Goal: Information Seeking & Learning: Check status

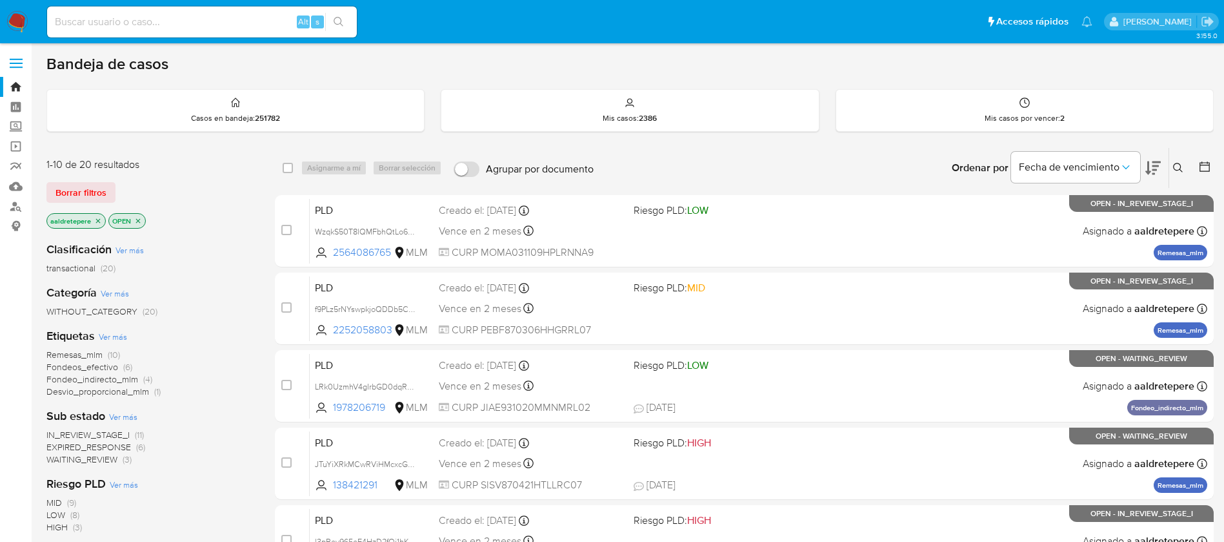
click at [168, 21] on input at bounding box center [202, 22] width 310 height 17
paste input "2544439576"
type input "2544439576"
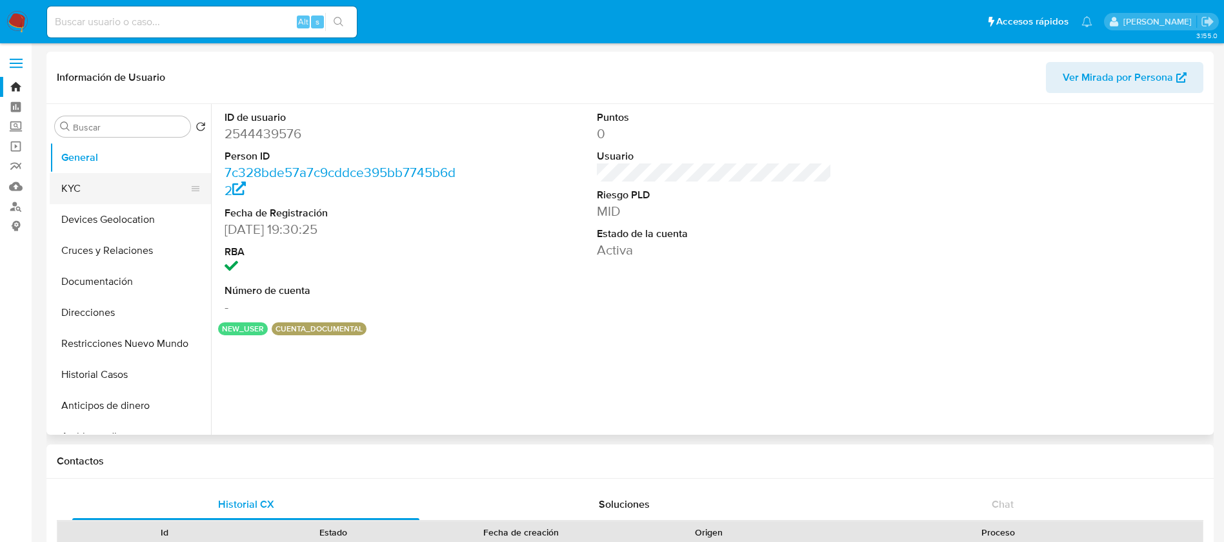
click at [135, 196] on button "KYC" at bounding box center [125, 188] width 151 height 31
select select "10"
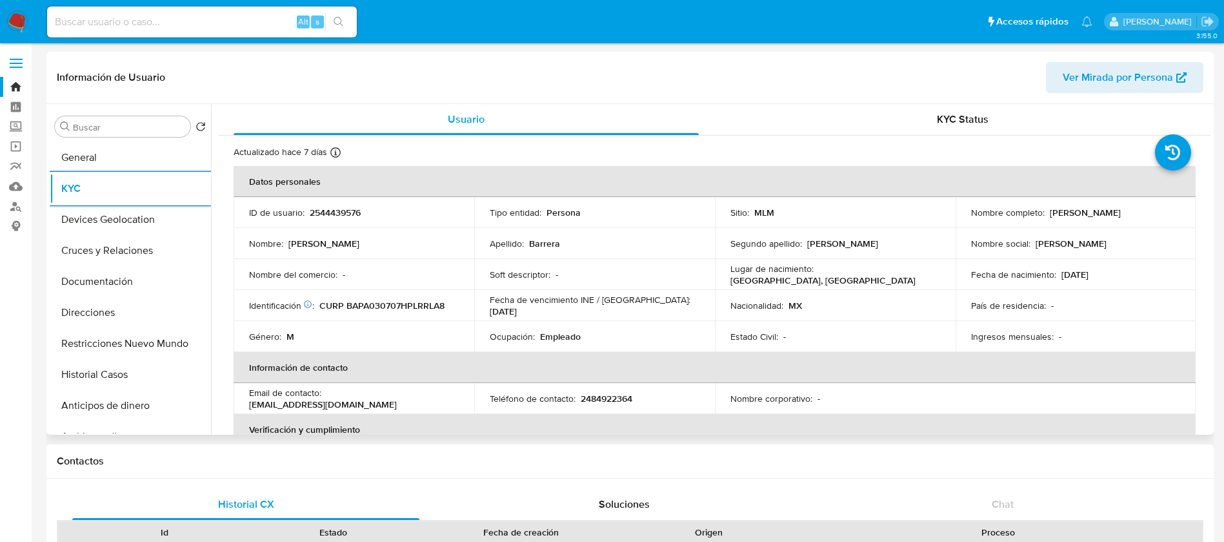
drag, startPoint x: 1051, startPoint y: 278, endPoint x: 953, endPoint y: 385, distance: 145.7
click at [1050, 296] on tbody "ID de usuario : 2544439576 Tipo entidad : Persona Sitio : MLM Nombre completo :…" at bounding box center [715, 274] width 962 height 155
click at [975, 350] on td "Ingresos mensuales : -" at bounding box center [1076, 336] width 241 height 31
drag, startPoint x: 562, startPoint y: 340, endPoint x: 613, endPoint y: 372, distance: 60.2
click at [591, 350] on td "Ocupación : Empleado" at bounding box center [594, 336] width 241 height 31
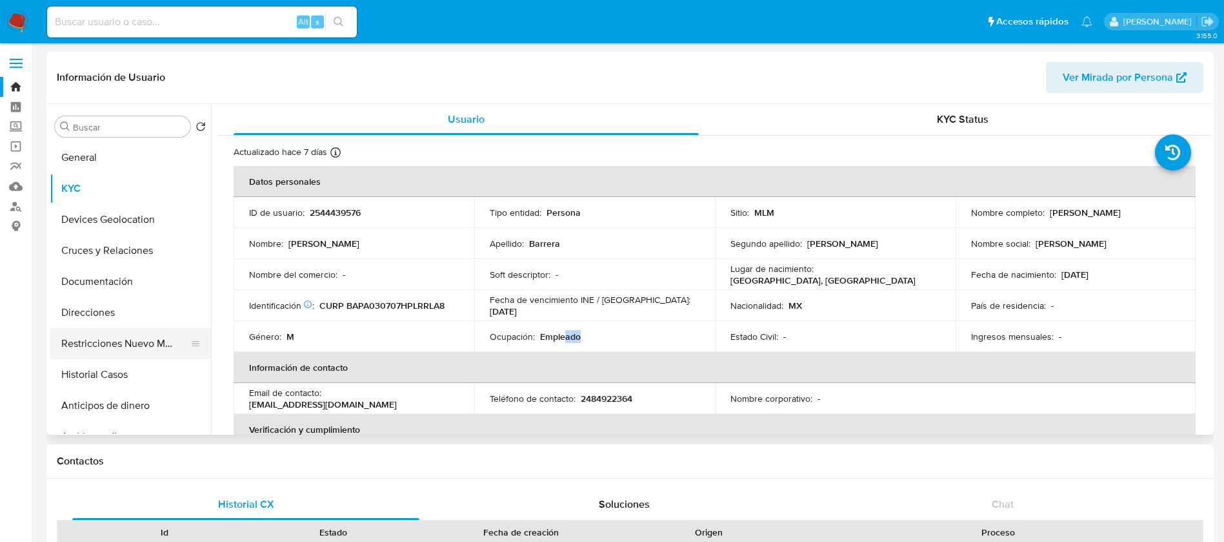
click at [89, 354] on button "Restricciones Nuevo Mundo" at bounding box center [125, 343] width 151 height 31
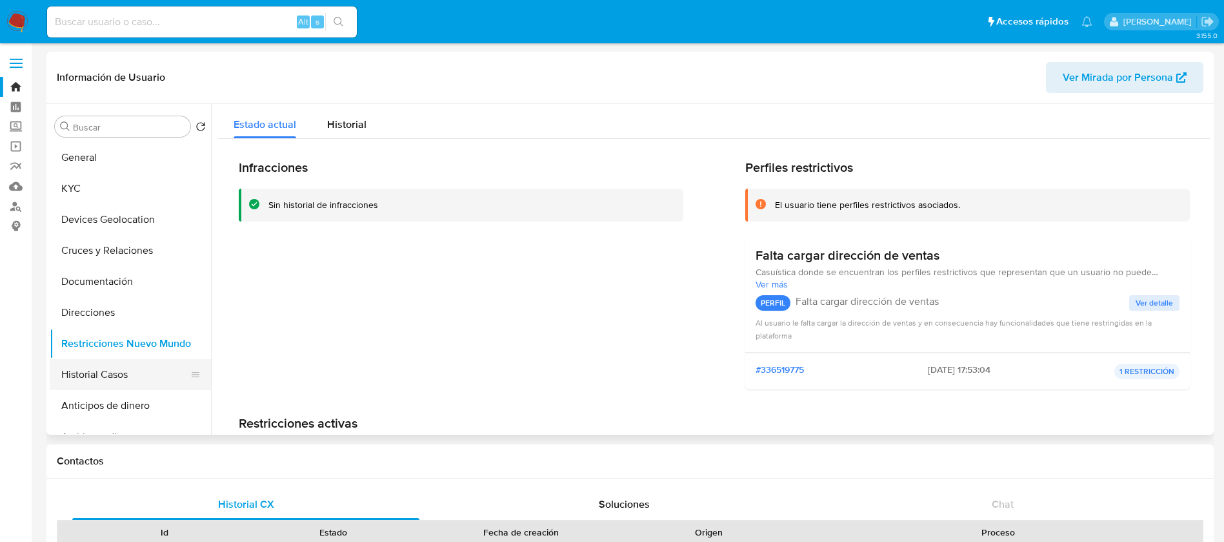
click at [102, 374] on button "Historial Casos" at bounding box center [125, 374] width 151 height 31
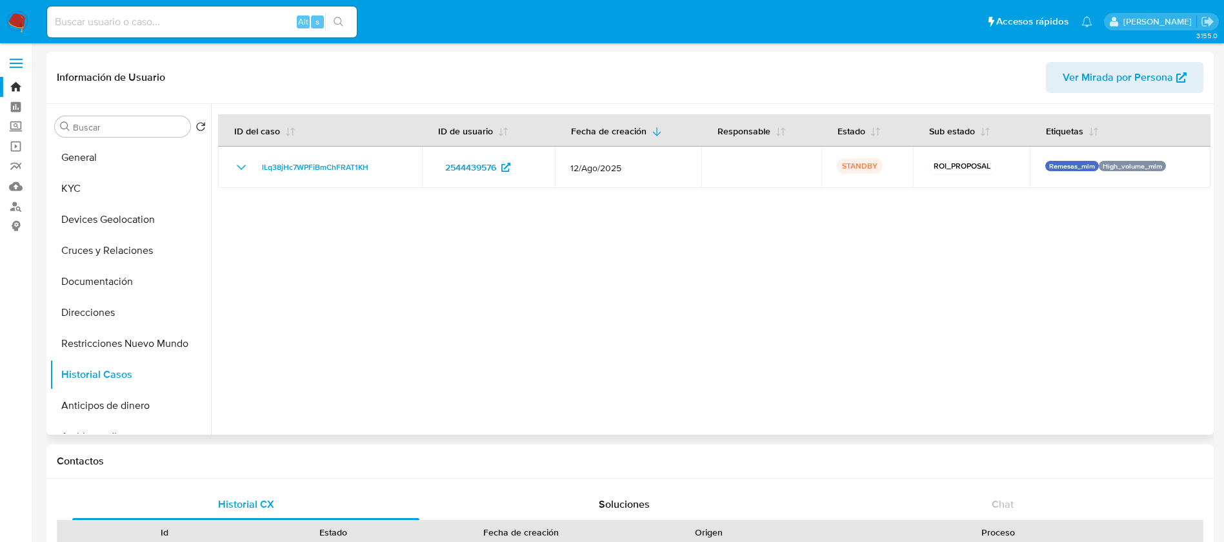
click at [647, 400] on div at bounding box center [711, 269] width 1000 height 330
click at [606, 414] on div at bounding box center [711, 269] width 1000 height 330
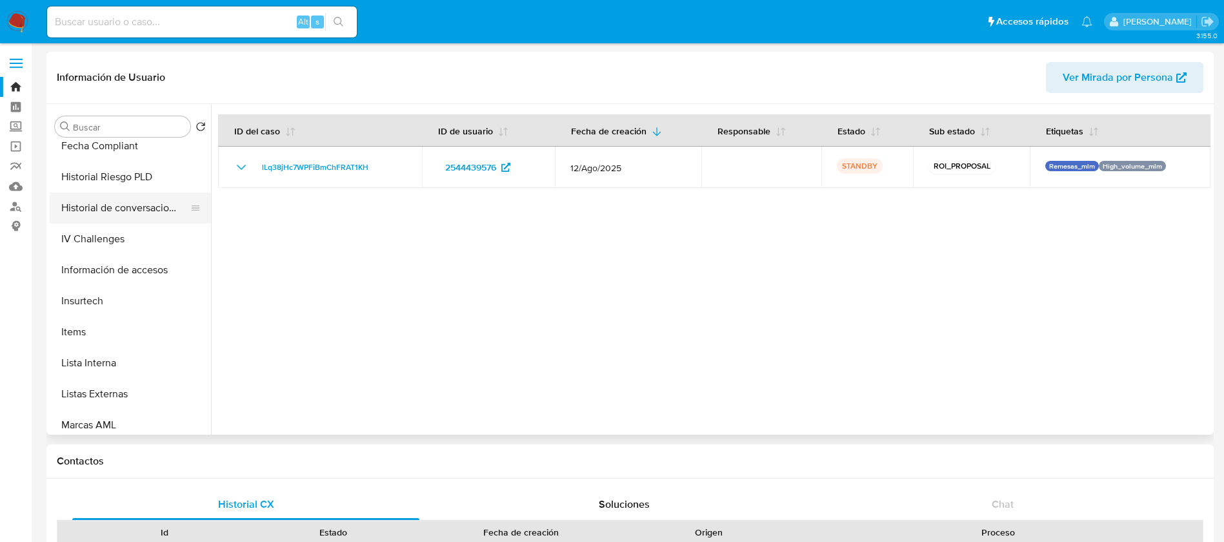
scroll to position [484, 0]
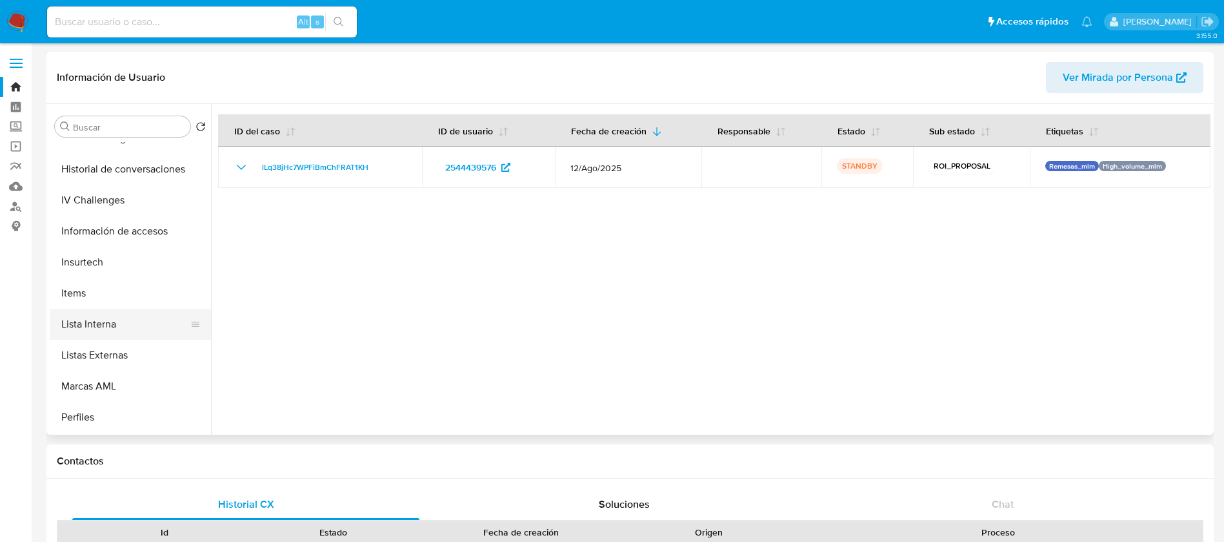
click at [123, 327] on button "Lista Interna" at bounding box center [125, 324] width 151 height 31
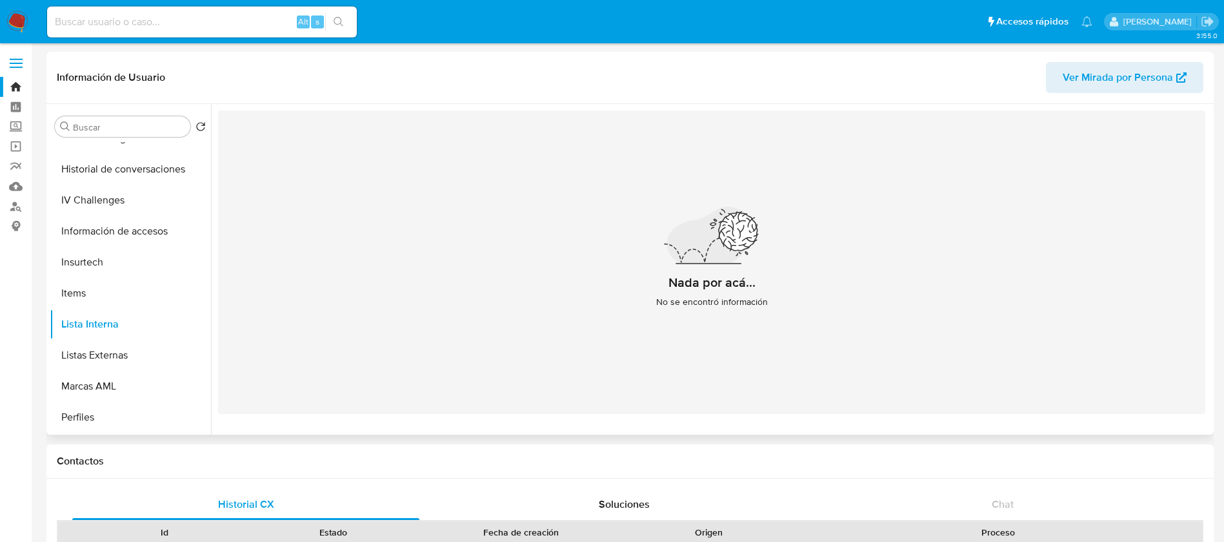
drag, startPoint x: 522, startPoint y: 208, endPoint x: 423, endPoint y: 323, distance: 150.6
click at [438, 311] on div "Nada por acá... No se encontró información" at bounding box center [712, 261] width 988 height 303
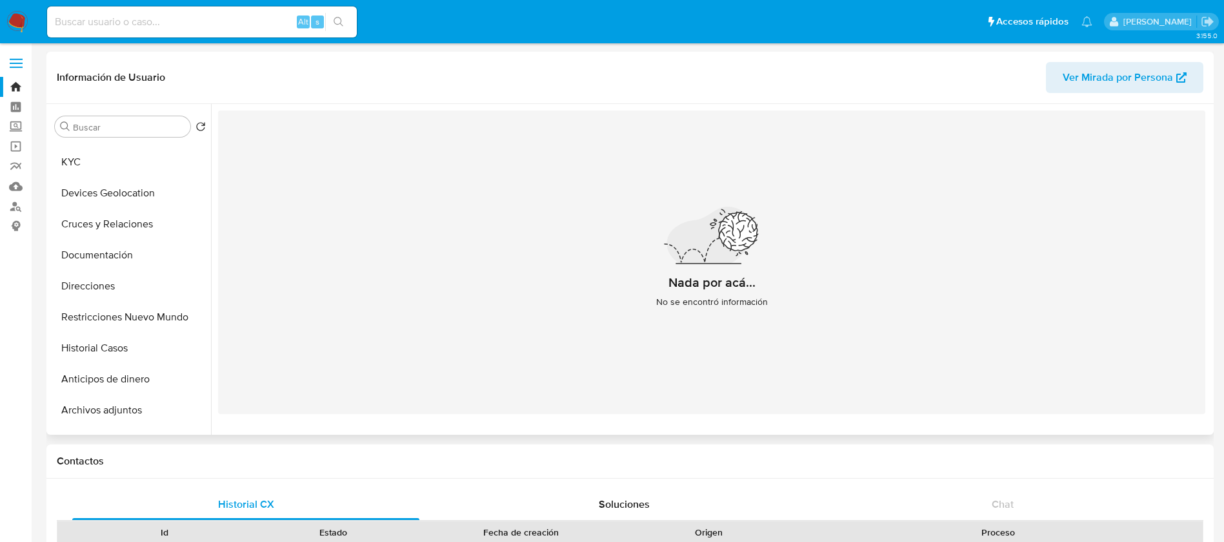
scroll to position [0, 0]
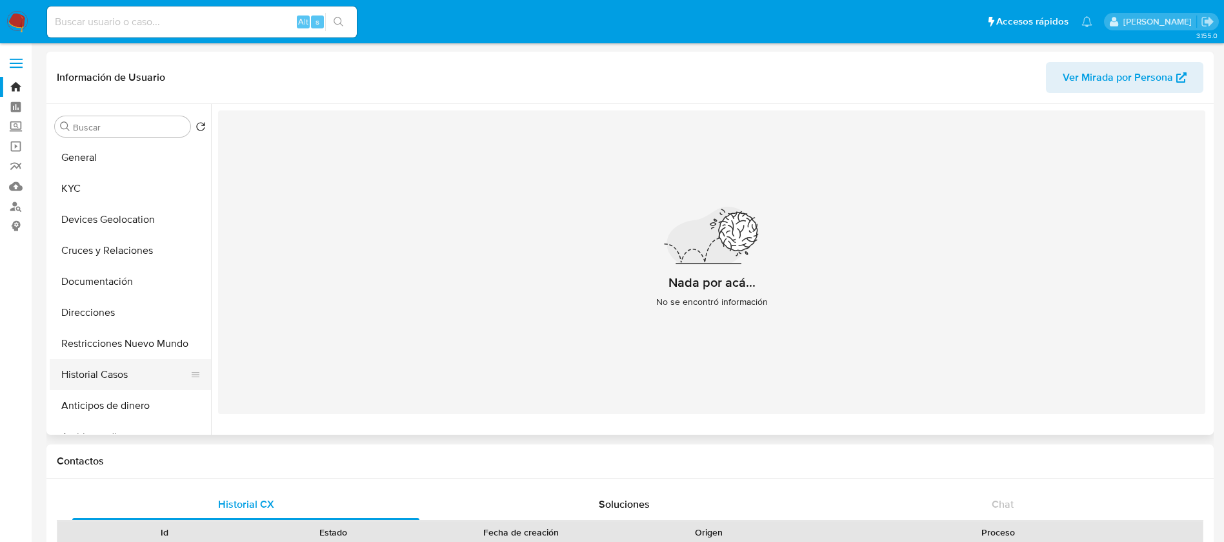
click at [163, 369] on button "Historial Casos" at bounding box center [125, 374] width 151 height 31
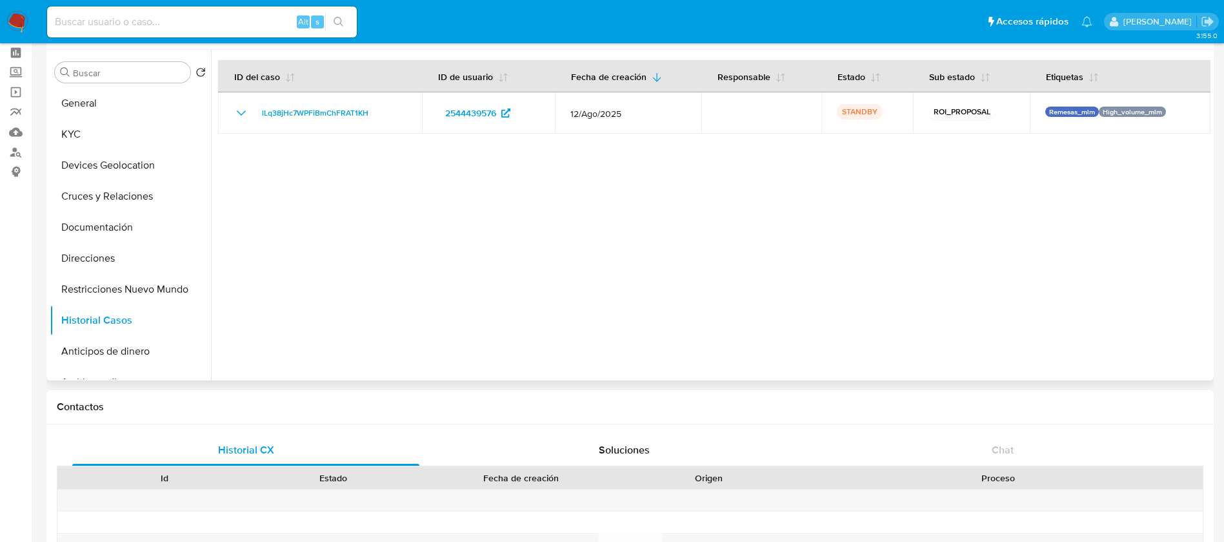
scroll to position [97, 0]
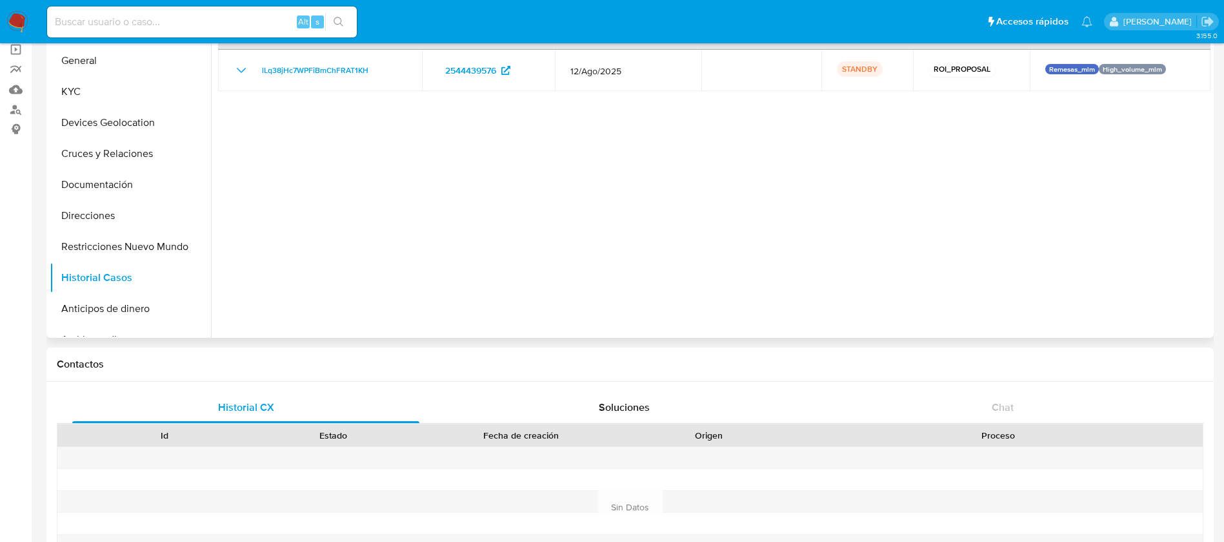
click at [882, 256] on div at bounding box center [711, 172] width 1000 height 330
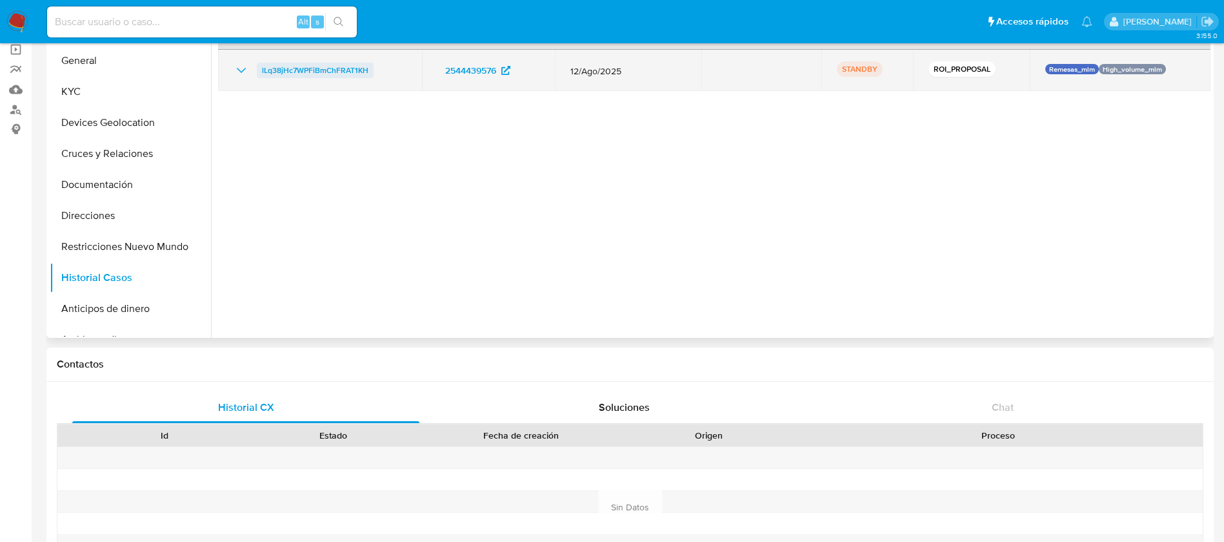
click at [300, 68] on span "lLq38jHc7WPFiBmChFRAT1KH" at bounding box center [315, 70] width 107 height 15
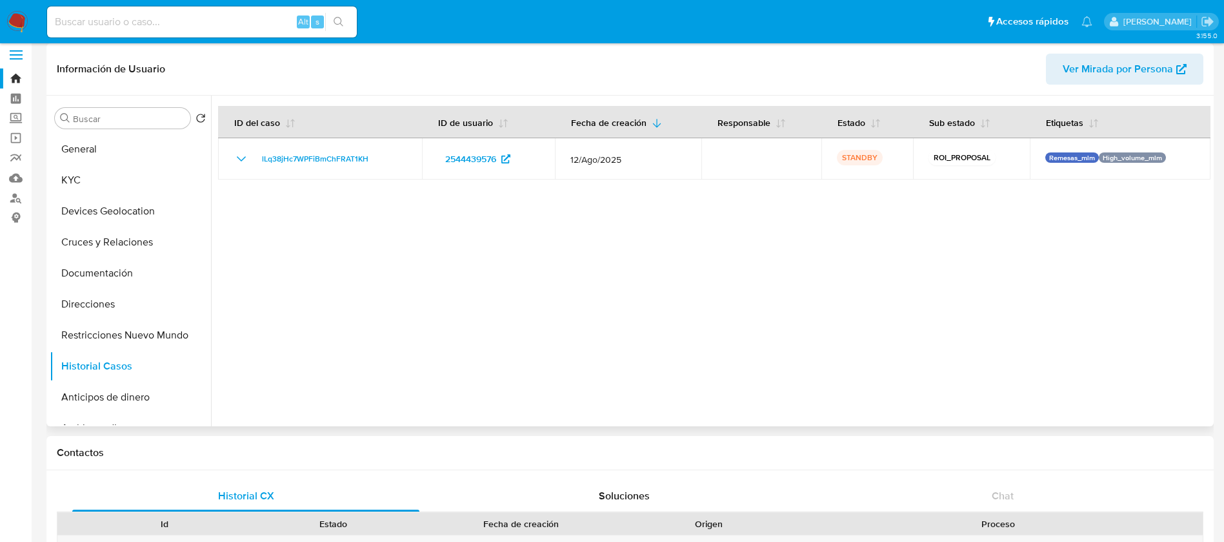
scroll to position [0, 0]
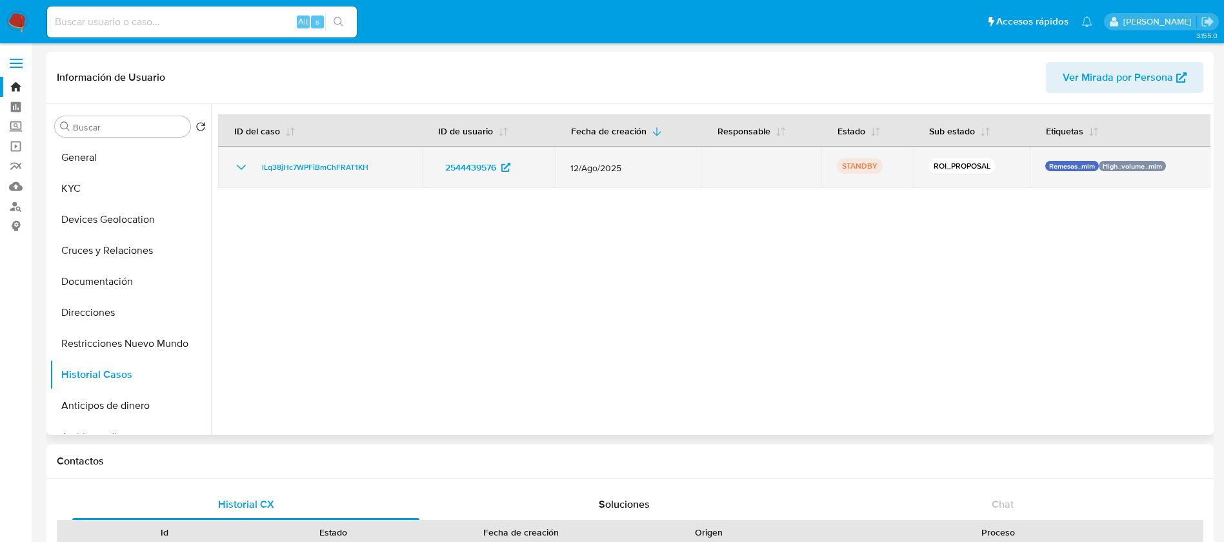
click at [243, 167] on icon "Mostrar/Ocultar" at bounding box center [241, 167] width 9 height 5
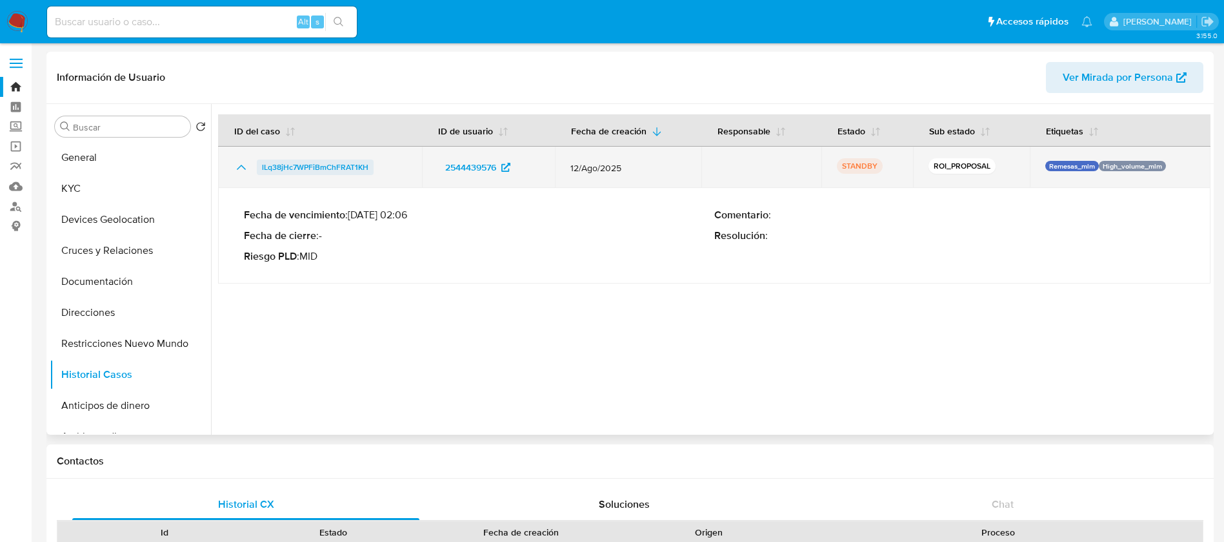
click at [293, 163] on span "lLq38jHc7WPFiBmChFRAT1KH" at bounding box center [315, 166] width 107 height 15
click at [331, 172] on span "lLq38jHc7WPFiBmChFRAT1KH" at bounding box center [315, 166] width 107 height 15
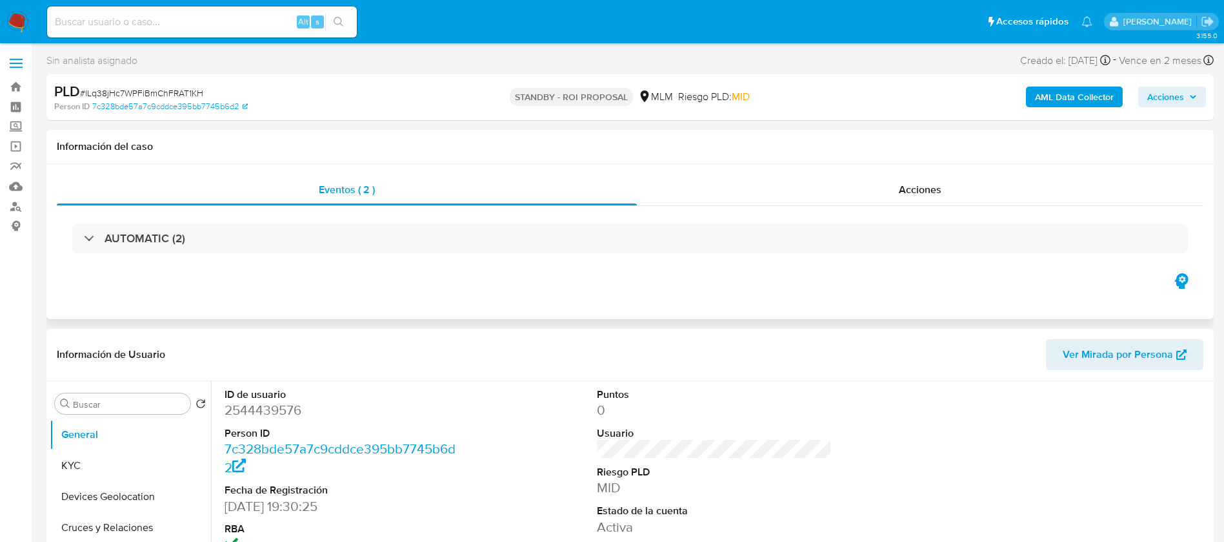
select select "10"
click at [948, 199] on div "Acciones" at bounding box center [920, 189] width 567 height 31
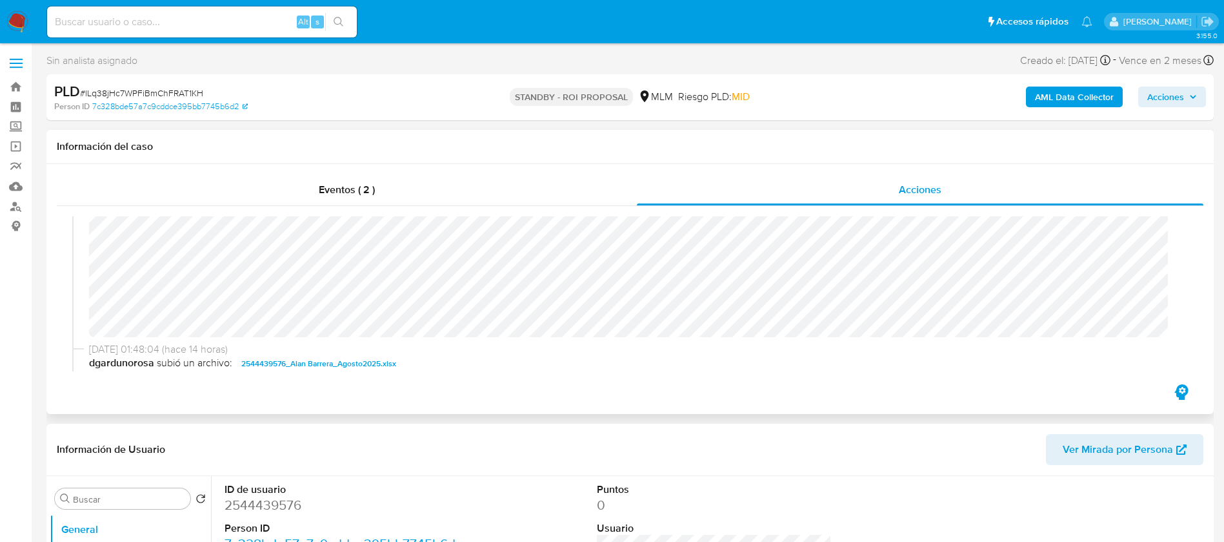
scroll to position [97, 0]
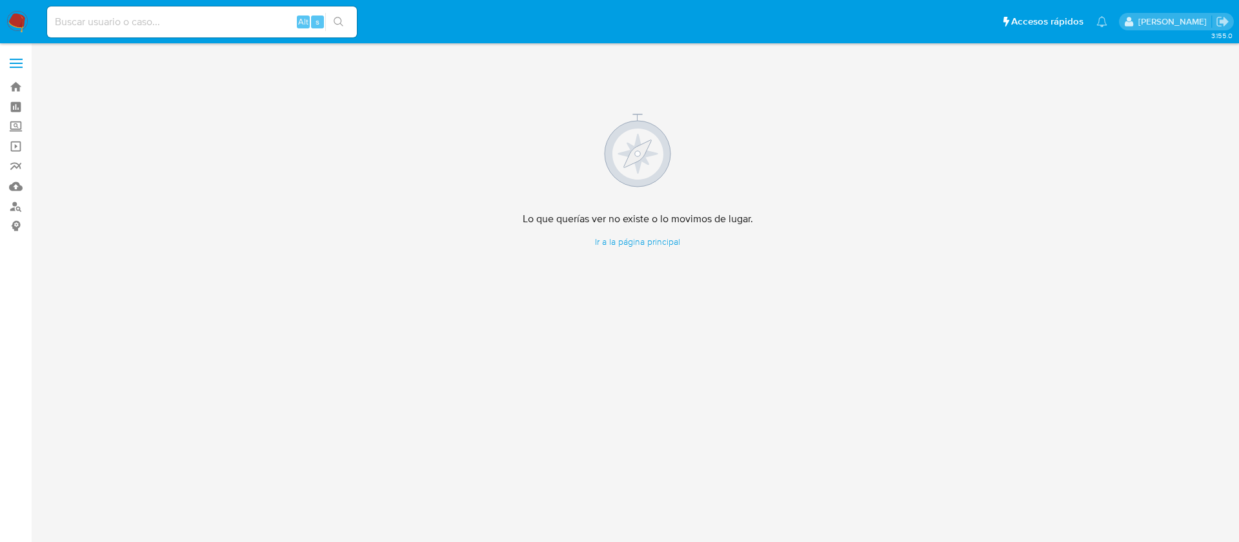
click at [17, 20] on img at bounding box center [17, 22] width 22 height 22
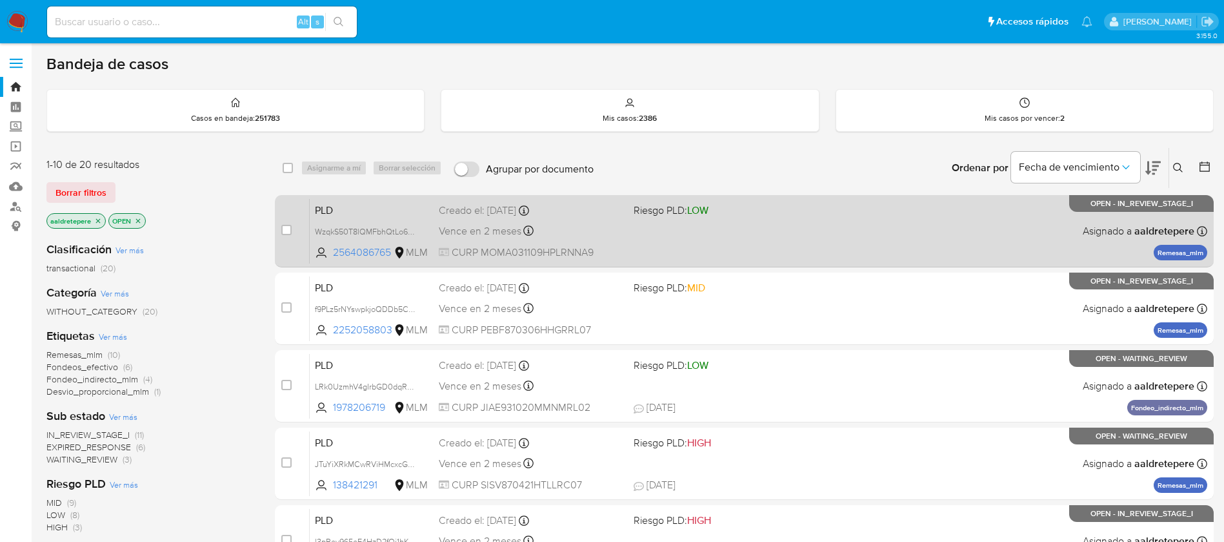
click at [844, 236] on div "PLD WzqkS50T8lQMFbhQtLo6P4Yw 2564086765 MLM Riesgo PLD: LOW Creado el: 12/08/20…" at bounding box center [759, 230] width 898 height 65
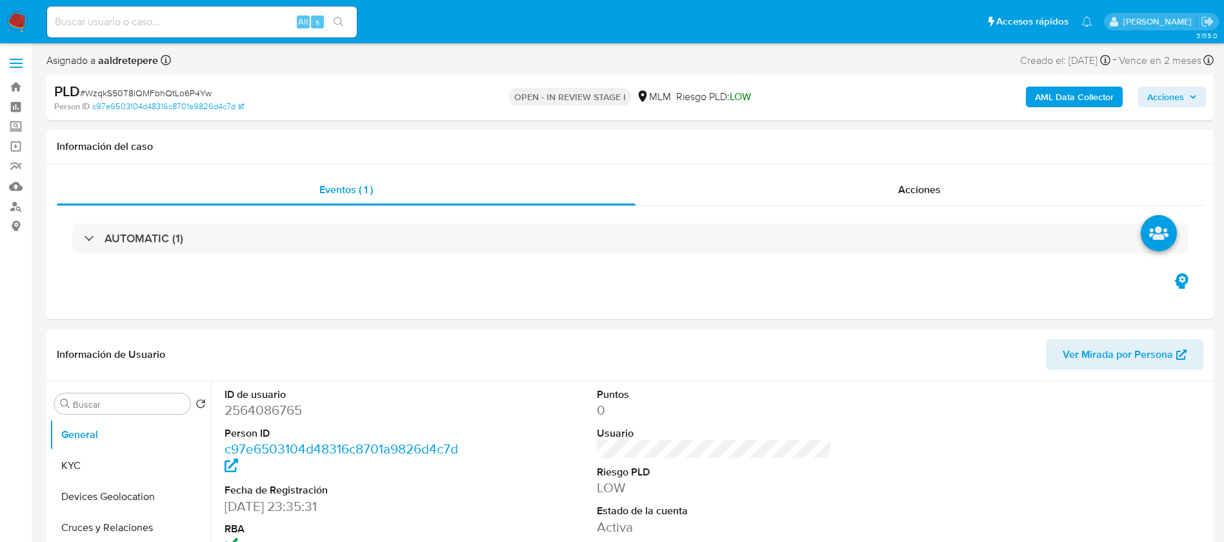
select select "10"
click at [81, 446] on button "General" at bounding box center [125, 434] width 151 height 31
click at [79, 462] on button "KYC" at bounding box center [125, 465] width 151 height 31
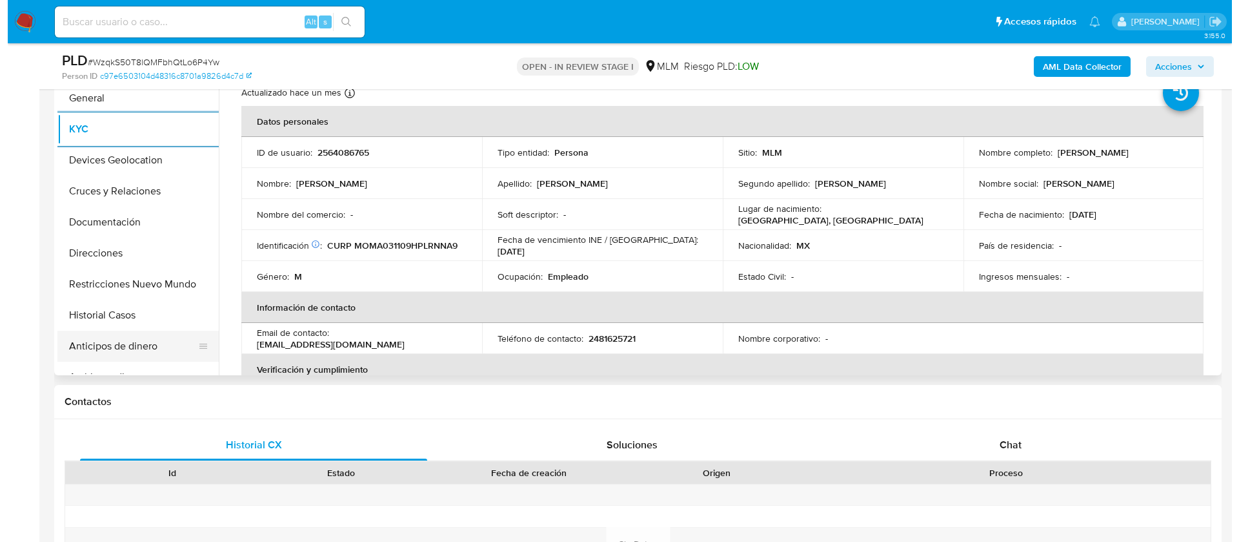
scroll to position [97, 0]
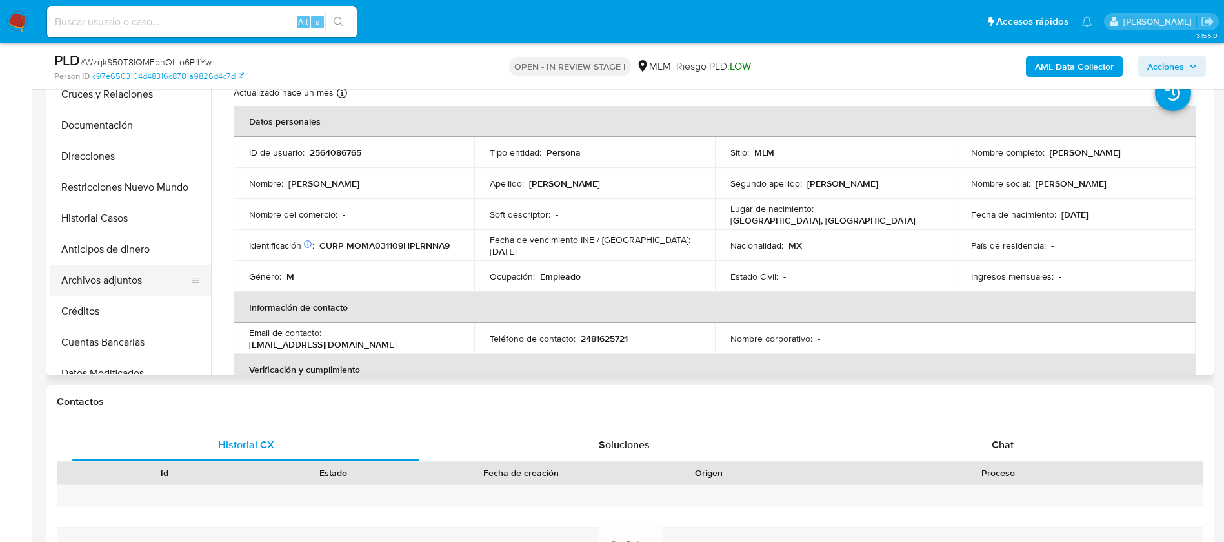
click at [114, 293] on button "Archivos adjuntos" at bounding box center [125, 280] width 151 height 31
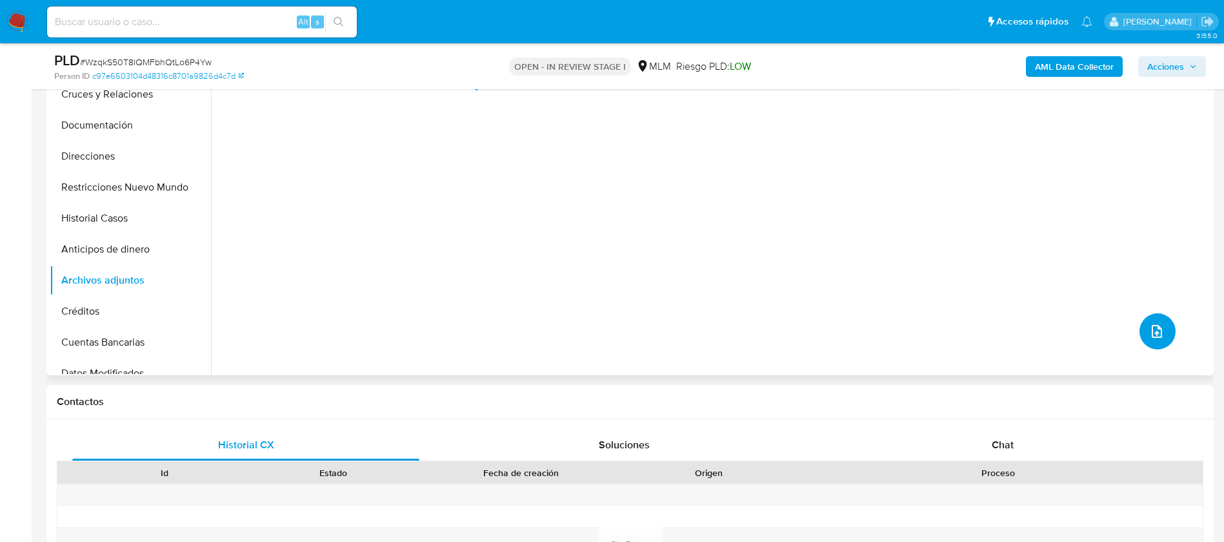
click at [1159, 328] on icon "upload-file" at bounding box center [1157, 330] width 15 height 15
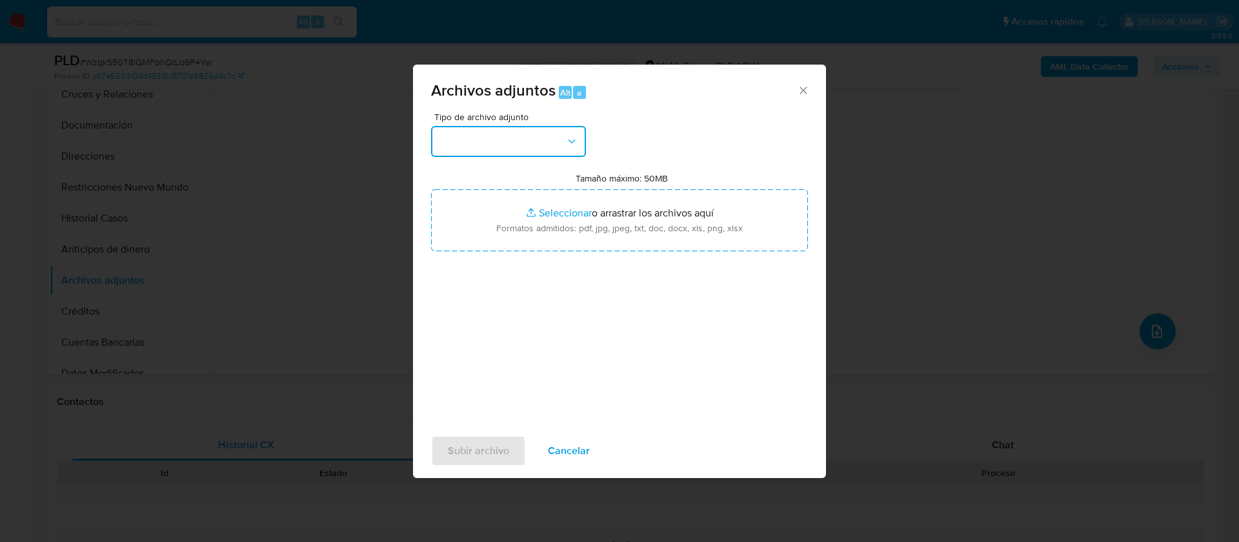
click at [485, 138] on button "button" at bounding box center [508, 141] width 155 height 31
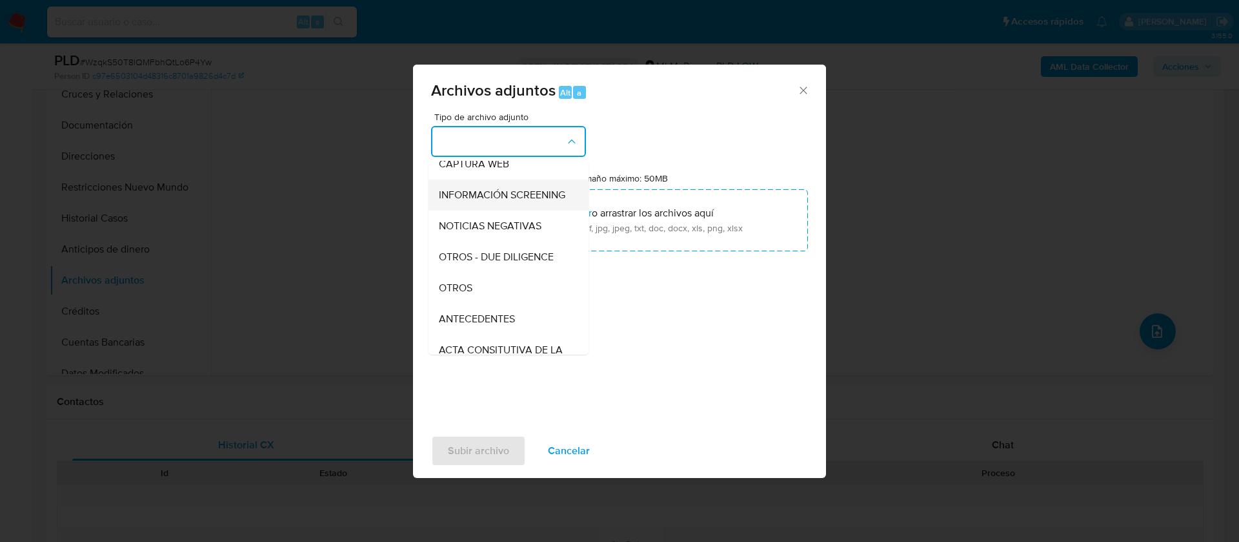
scroll to position [133, 0]
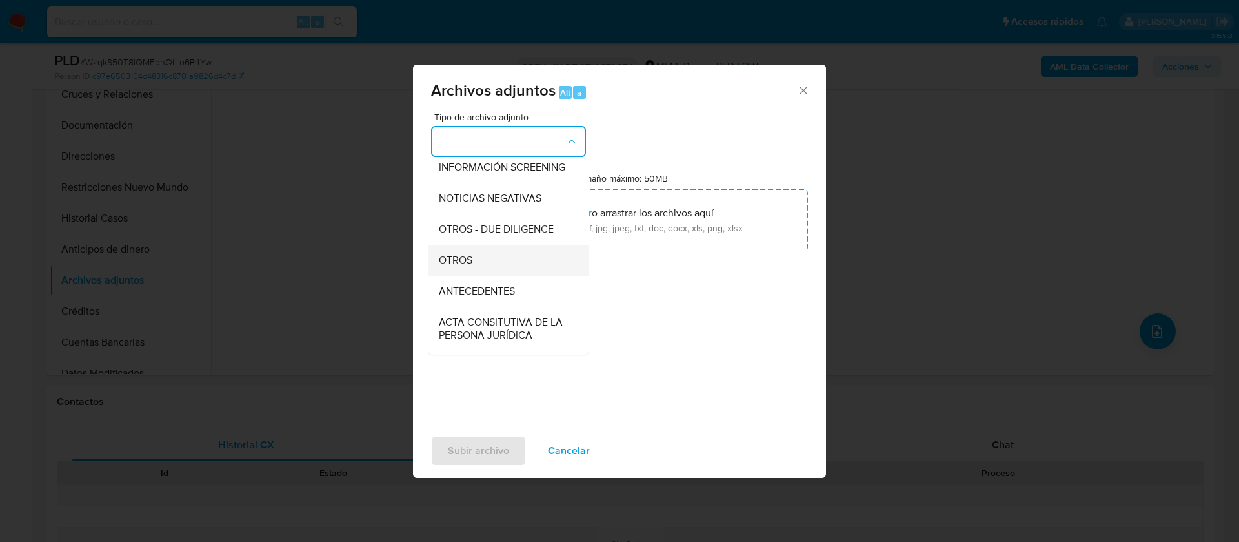
click at [480, 270] on div "OTROS" at bounding box center [505, 260] width 132 height 31
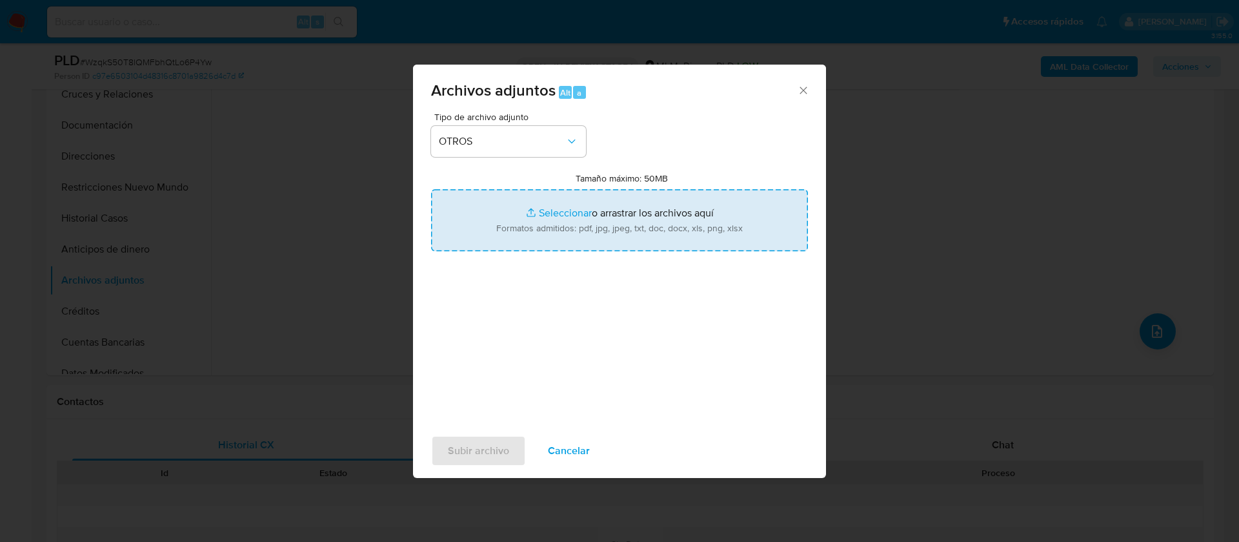
click at [540, 250] on input "Tamaño máximo: 50MB Seleccionar archivos" at bounding box center [619, 220] width 377 height 62
type input "C:\fakepath\2564086765_Andy Morales Montes_AGOSTO 2025.pdf"
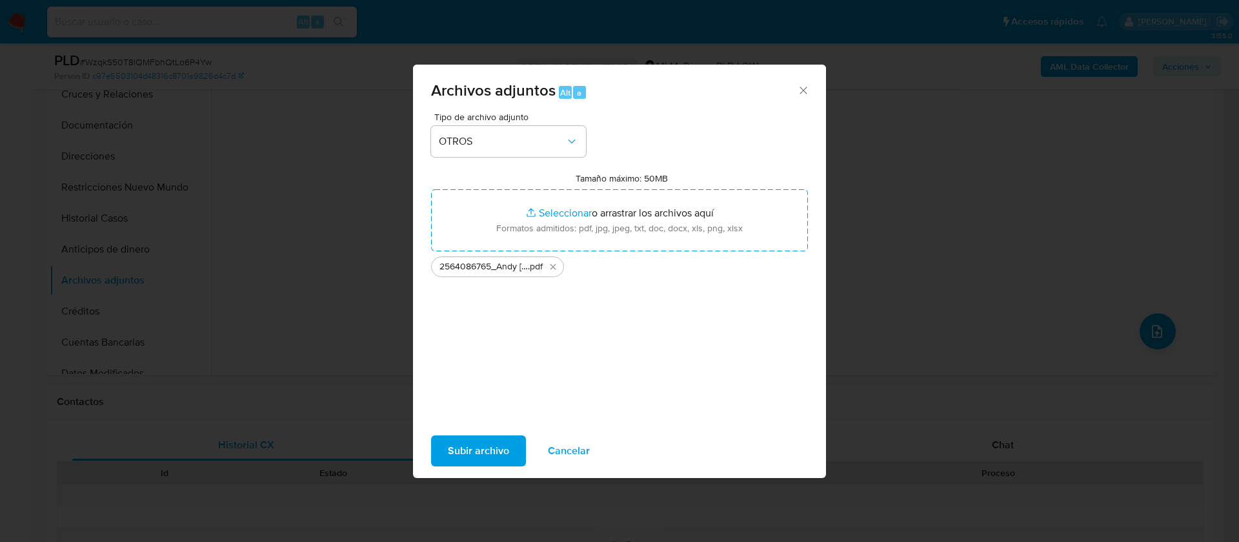
click at [476, 438] on span "Subir archivo" at bounding box center [478, 450] width 61 height 28
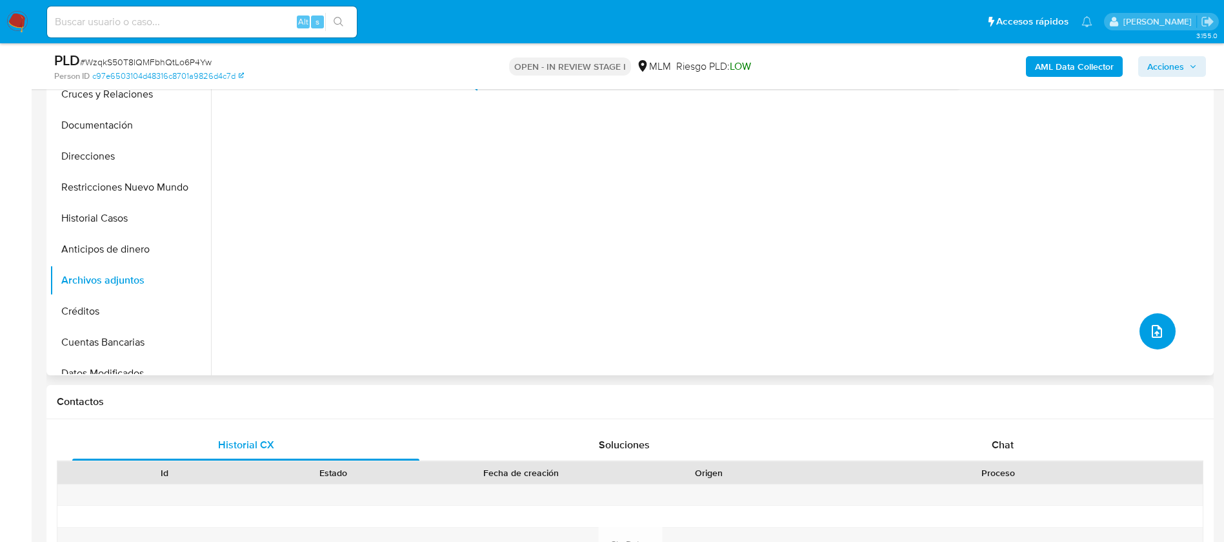
click at [1150, 334] on icon "upload-file" at bounding box center [1157, 330] width 15 height 15
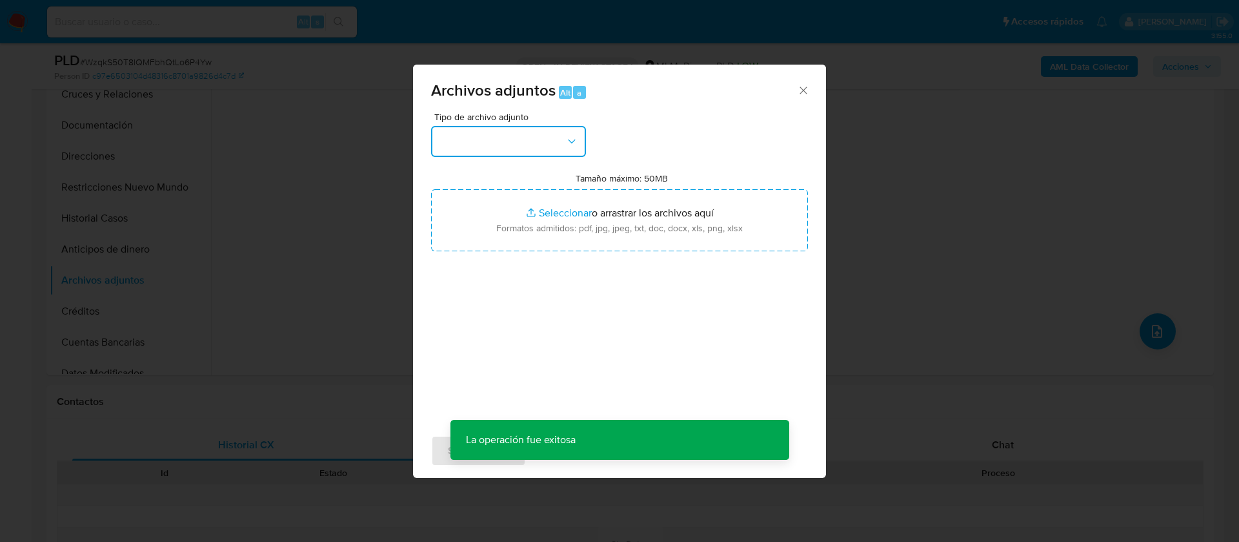
click at [514, 148] on button "button" at bounding box center [508, 141] width 155 height 31
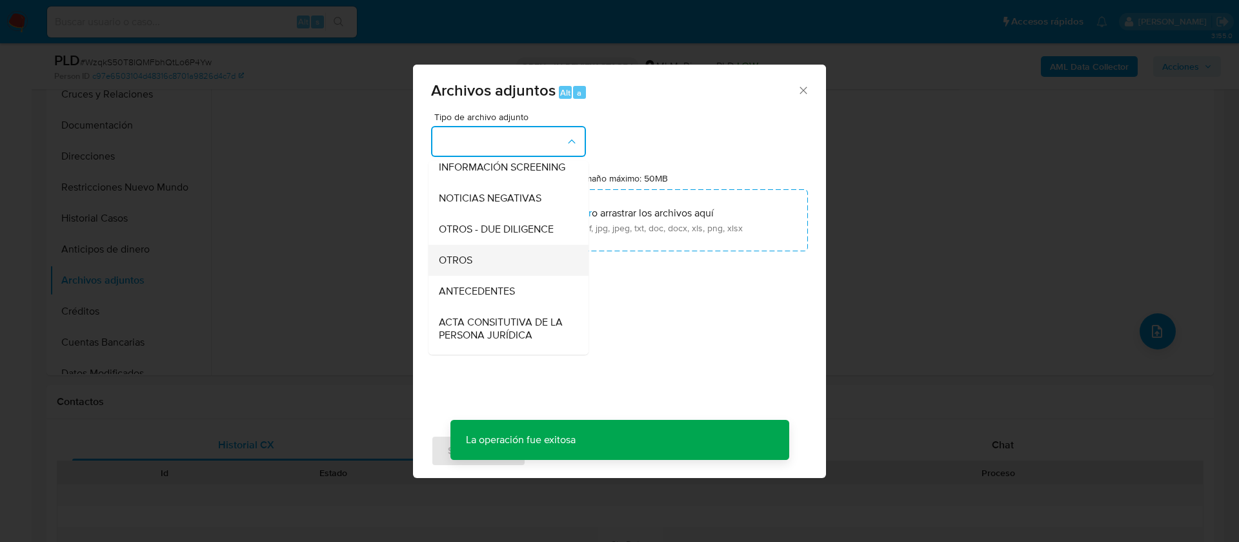
click at [449, 267] on span "OTROS" at bounding box center [456, 260] width 34 height 13
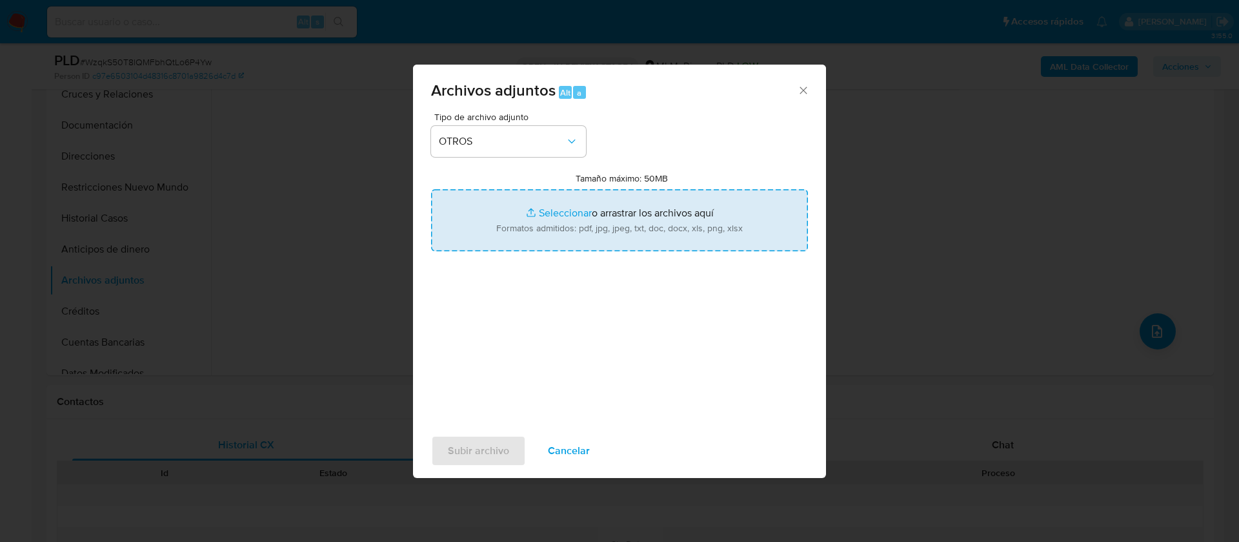
click at [563, 225] on input "Tamaño máximo: 50MB Seleccionar archivos" at bounding box center [619, 220] width 377 height 62
type input "C:\fakepath\2564086765_ANDY MORALES MONTES_AGOSTO 2025.xlsx"
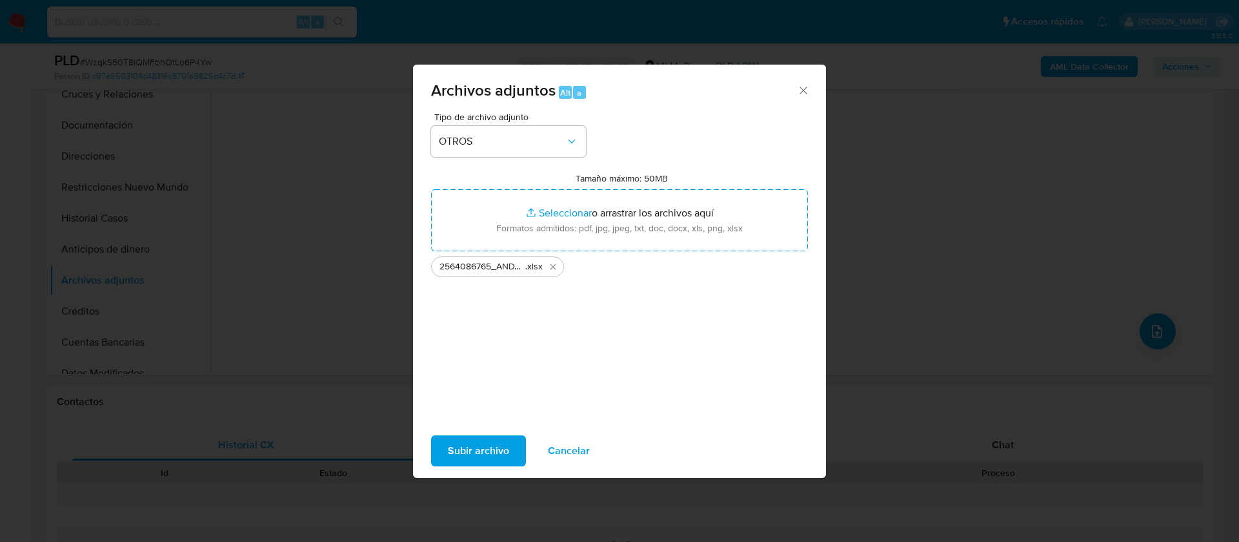
click at [493, 460] on span "Subir archivo" at bounding box center [478, 450] width 61 height 28
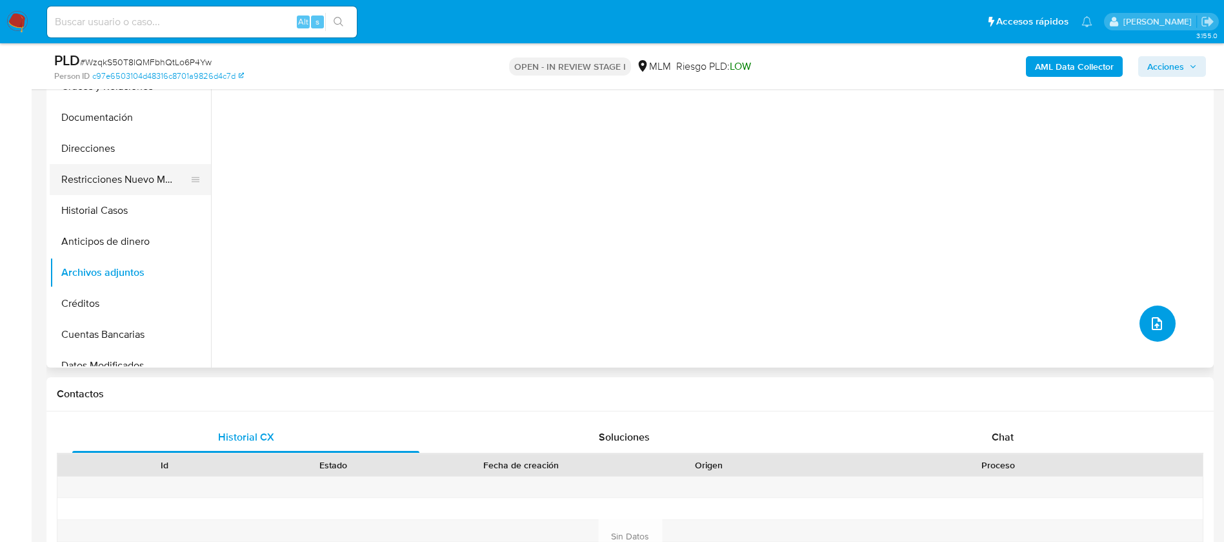
scroll to position [194, 0]
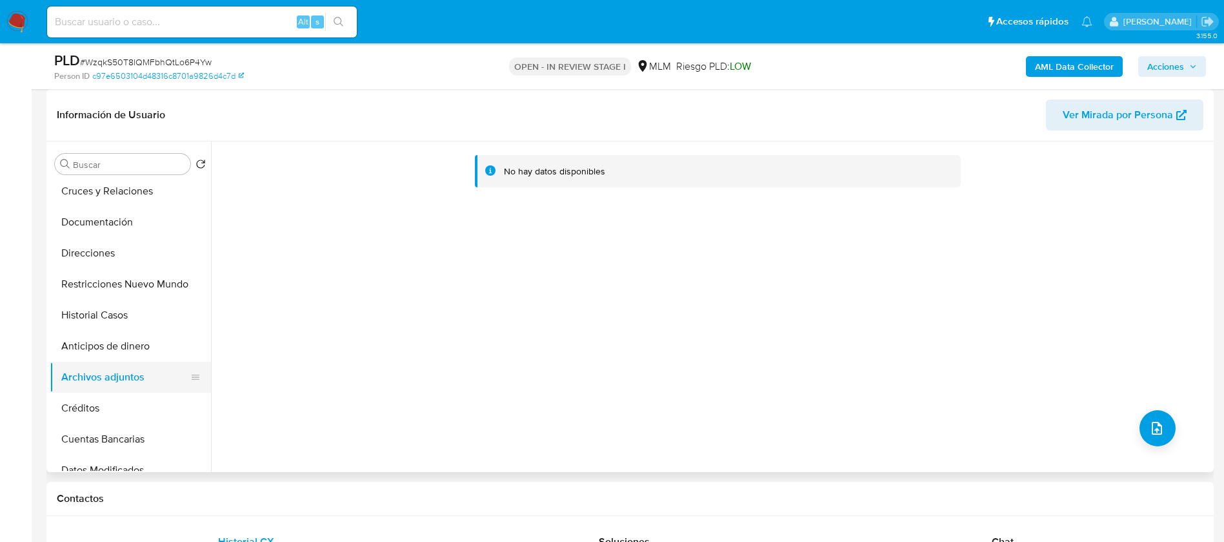
drag, startPoint x: 90, startPoint y: 338, endPoint x: 104, endPoint y: 379, distance: 43.5
click at [91, 338] on button "Anticipos de dinero" at bounding box center [130, 345] width 161 height 31
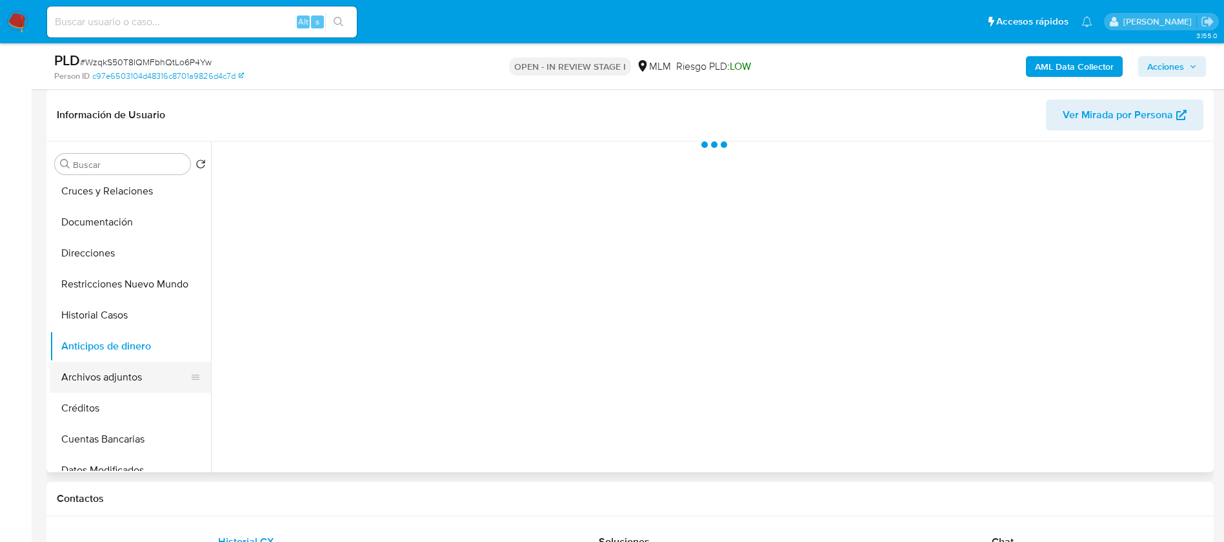
click at [104, 383] on button "Archivos adjuntos" at bounding box center [125, 376] width 151 height 31
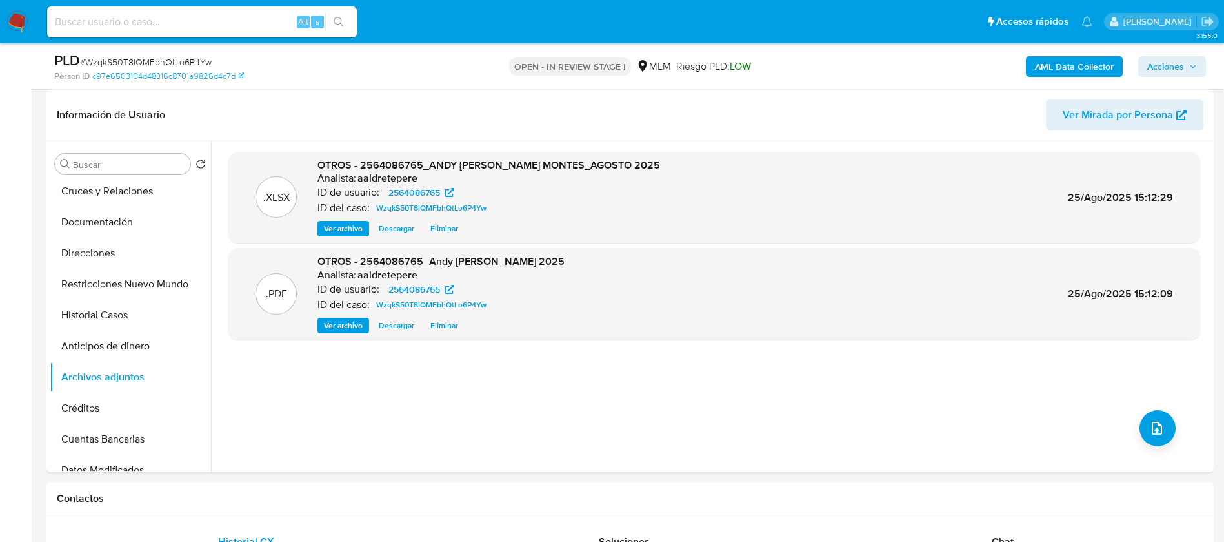
click at [1177, 63] on span "Acciones" at bounding box center [1166, 66] width 37 height 21
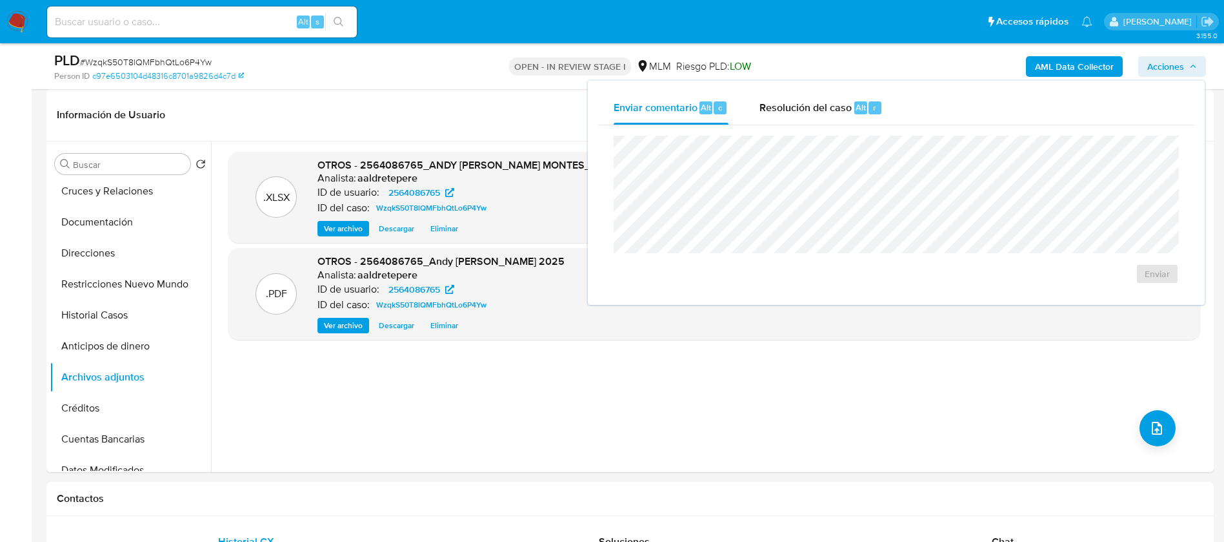
drag, startPoint x: 815, startPoint y: 104, endPoint x: 800, endPoint y: 125, distance: 26.0
click at [813, 106] on span "Resolución del caso" at bounding box center [806, 106] width 92 height 15
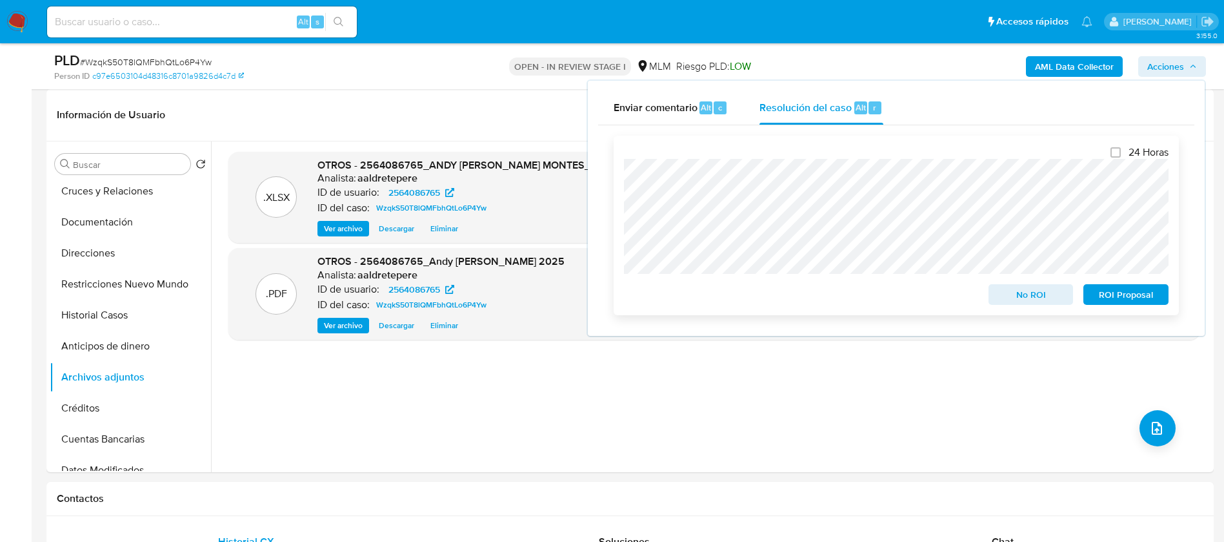
click at [1137, 303] on span "ROI Proposal" at bounding box center [1126, 294] width 67 height 18
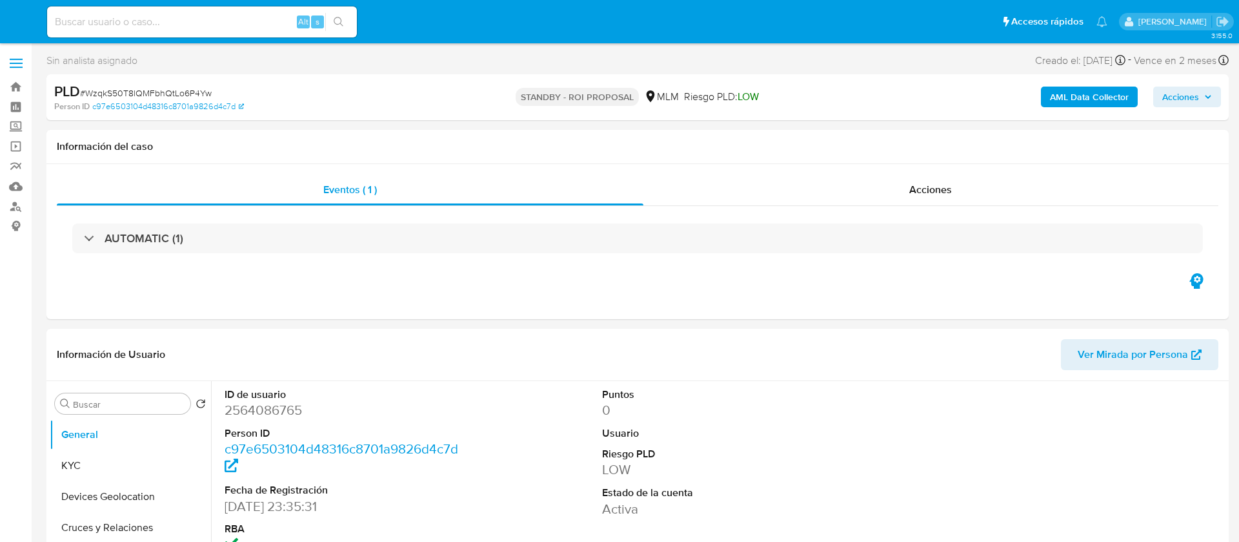
select select "10"
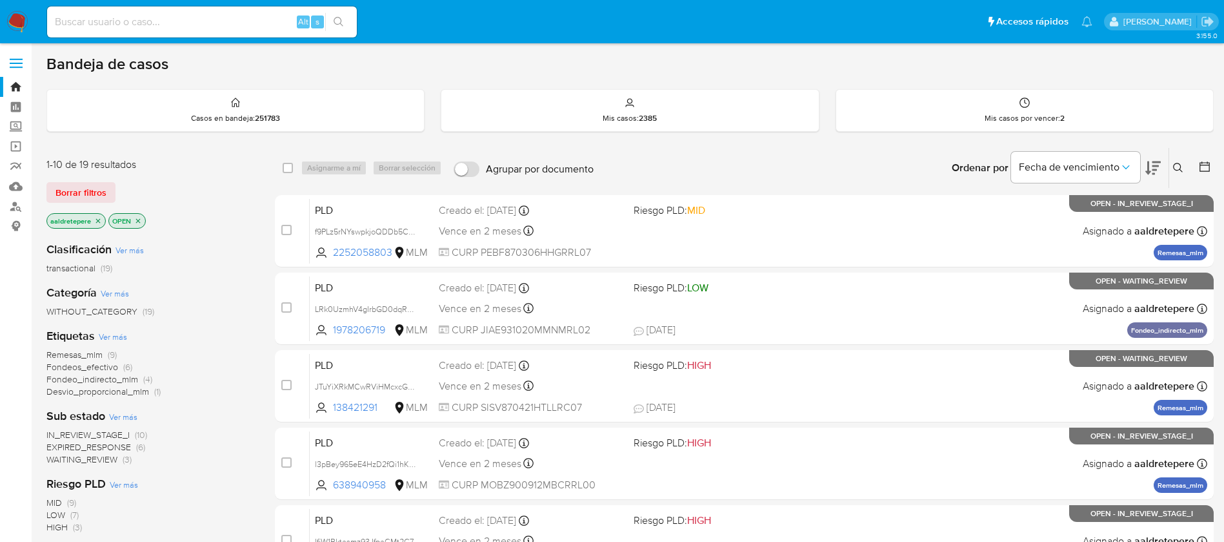
click at [87, 25] on input at bounding box center [202, 22] width 310 height 17
paste input "SE IDENTIFICA USO SOSTENIDO DE LA CUENTA,"
type input "SE IDENTIFICA USO SOSTENIDO DE LA CUENTA,"
click at [26, 21] on img at bounding box center [17, 22] width 22 height 22
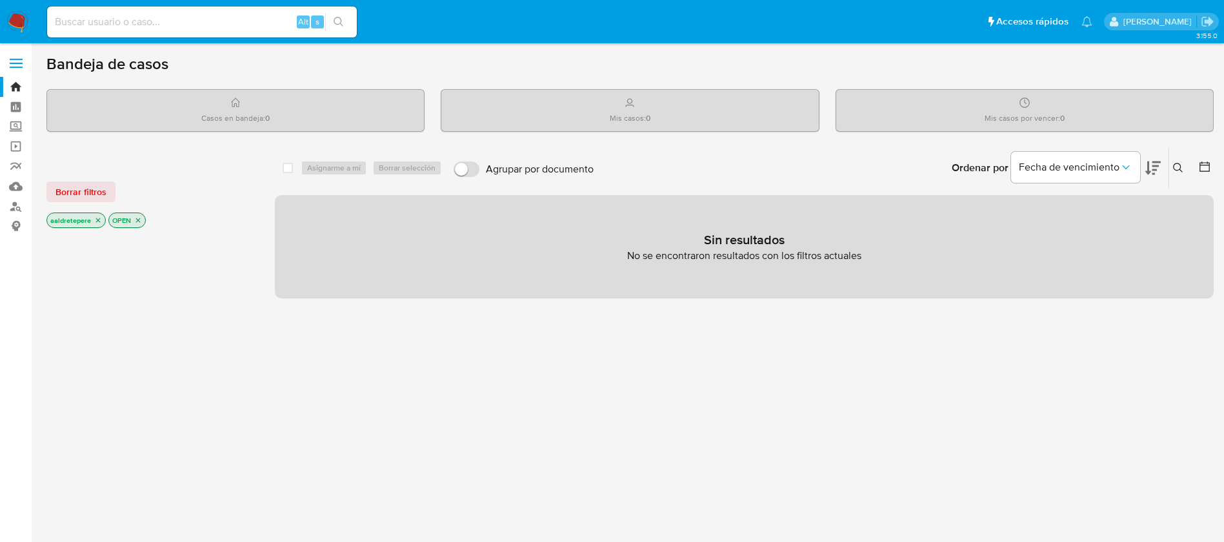
click at [20, 19] on img at bounding box center [17, 22] width 22 height 22
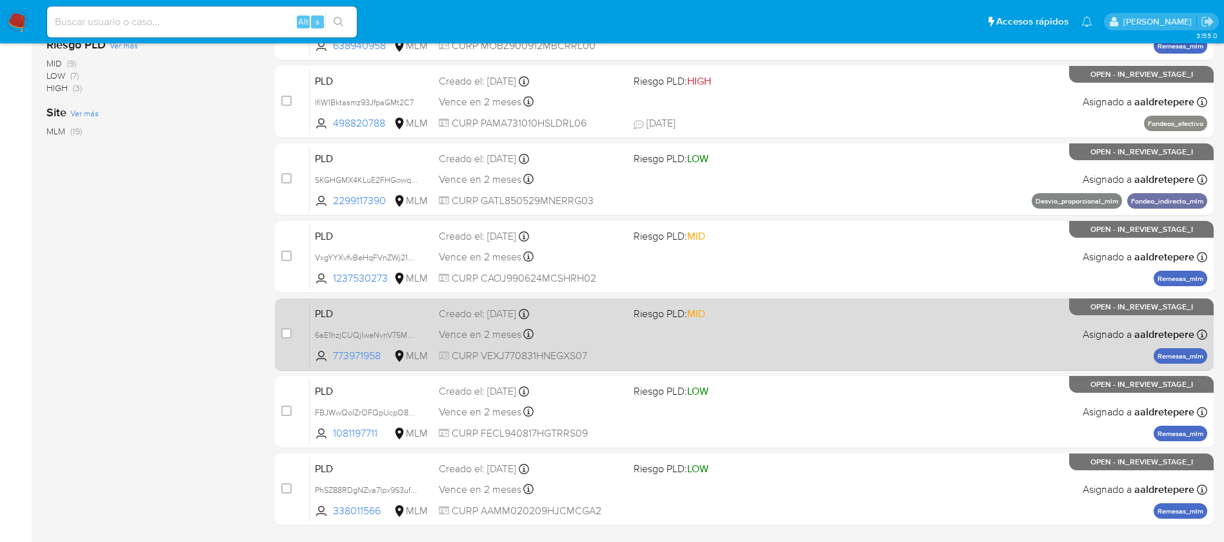
scroll to position [478, 0]
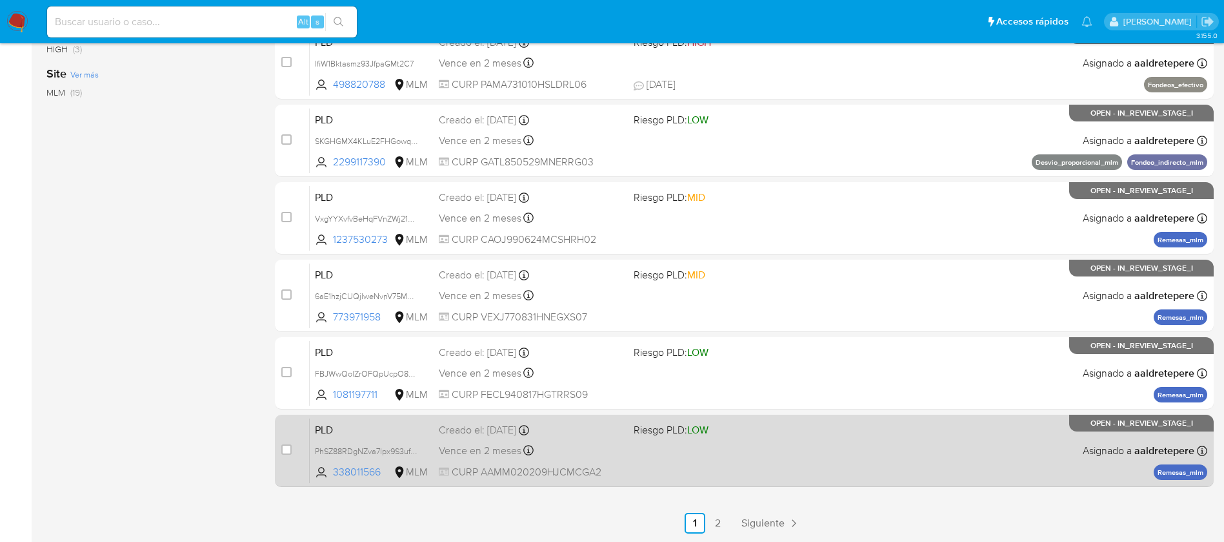
click at [813, 420] on span "Riesgo PLD: LOW" at bounding box center [726, 428] width 185 height 17
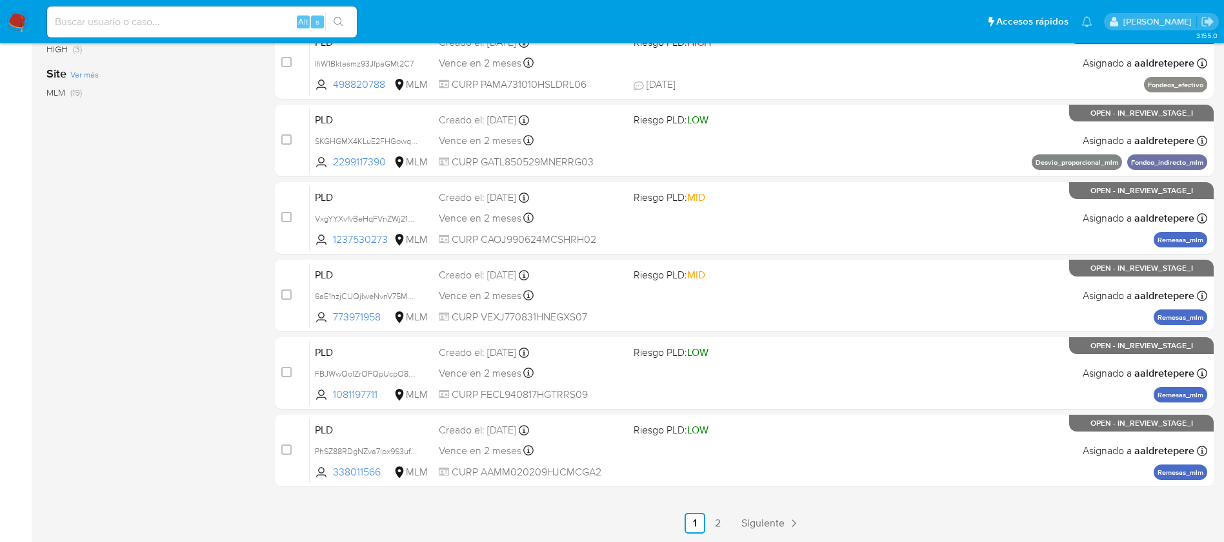
click at [3, 28] on nav "Pausado Ver notificaciones Alt s Accesos rápidos Presiona las siguientes teclas…" at bounding box center [612, 21] width 1224 height 43
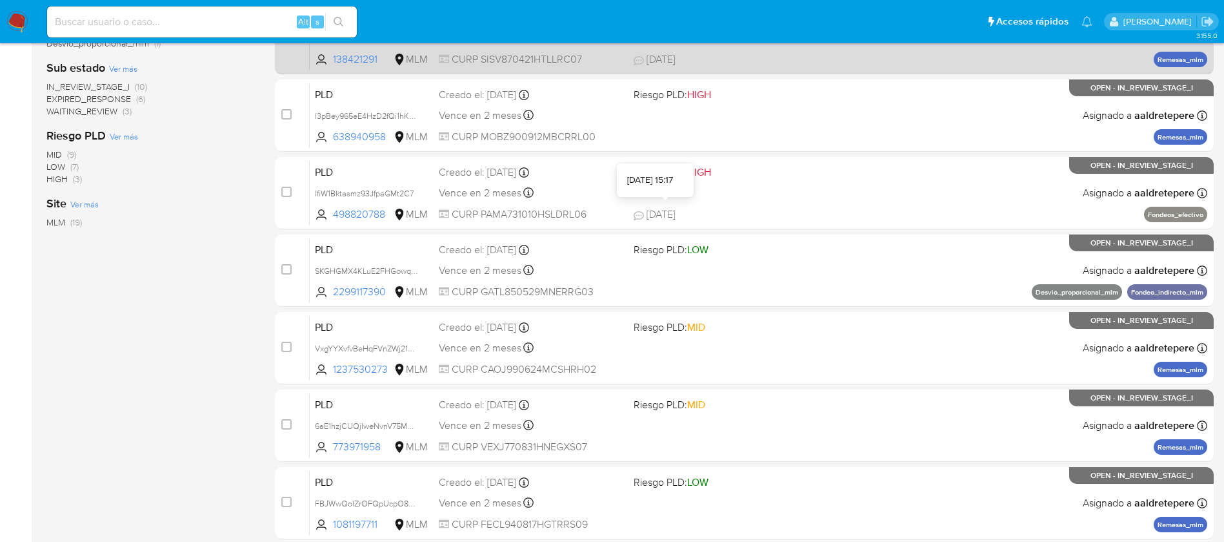
scroll to position [387, 0]
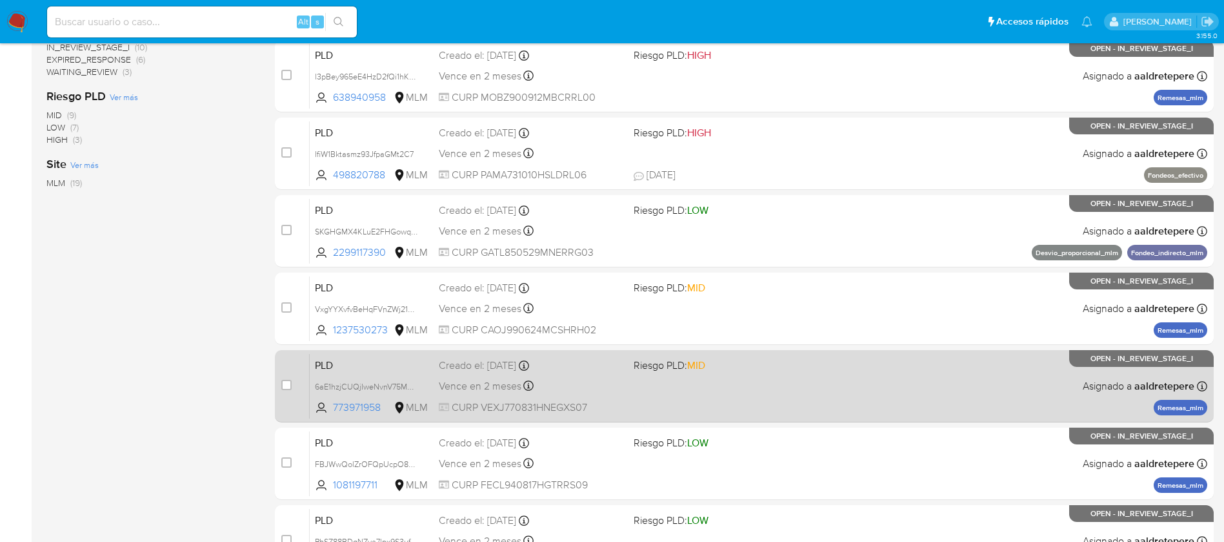
click at [622, 353] on div "PLD 6aE1hzjCUQjIweNvnV75MglM 773971958 MLM Riesgo PLD: MID Creado el: 12/08/202…" at bounding box center [759, 385] width 898 height 65
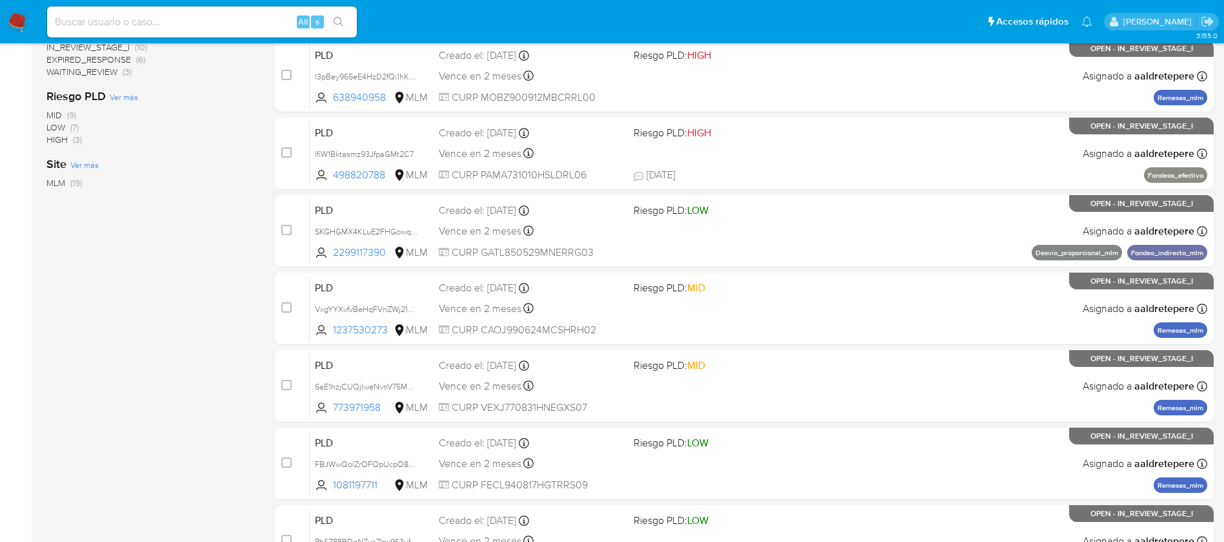
click at [23, 23] on img at bounding box center [17, 22] width 22 height 22
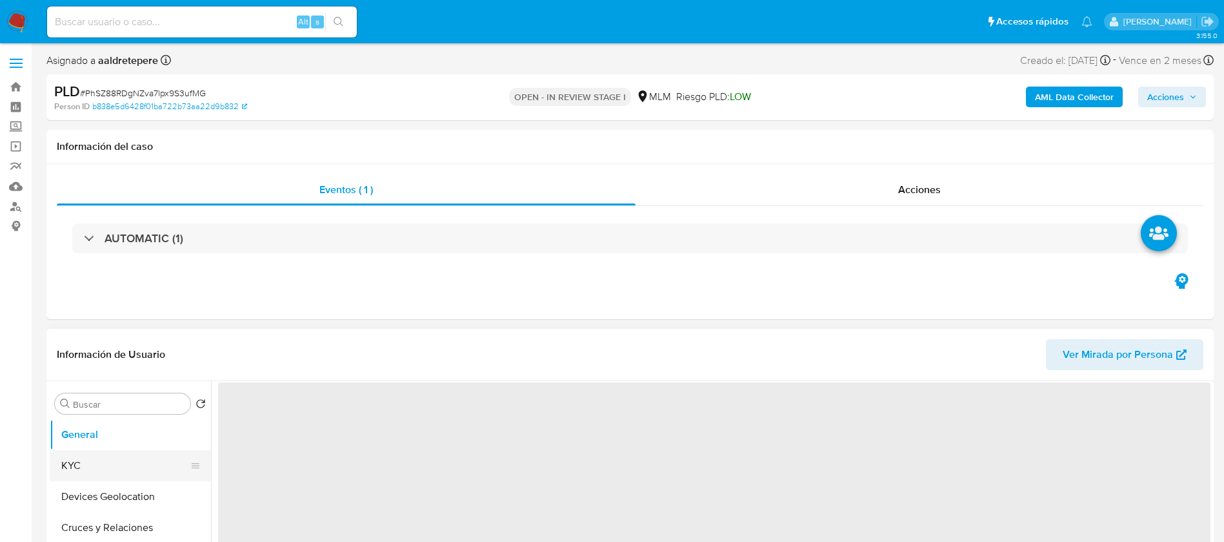
click at [113, 463] on button "KYC" at bounding box center [125, 465] width 151 height 31
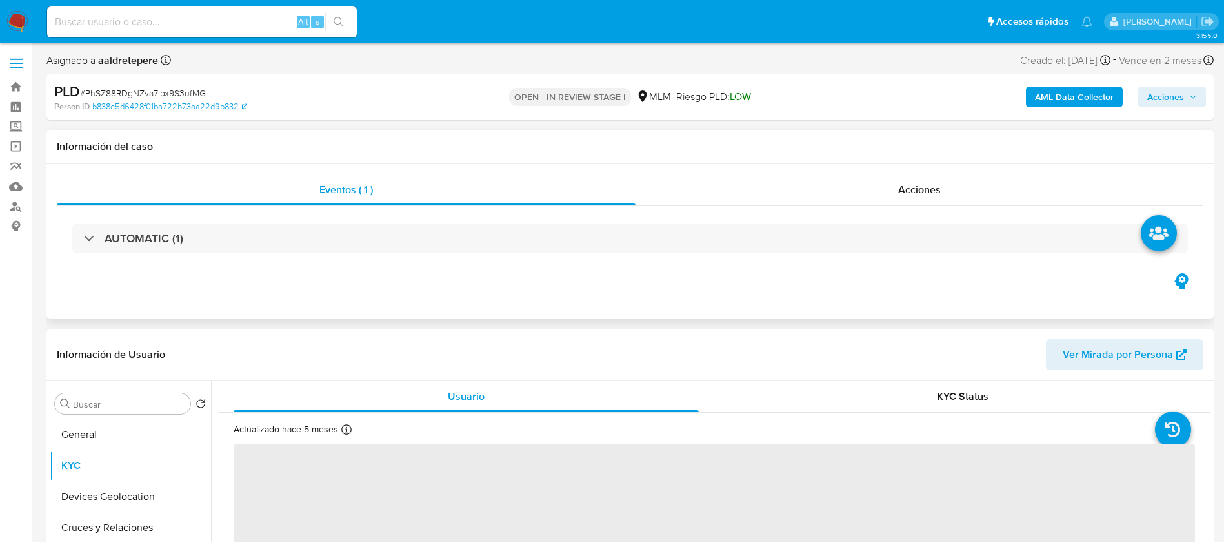
scroll to position [97, 0]
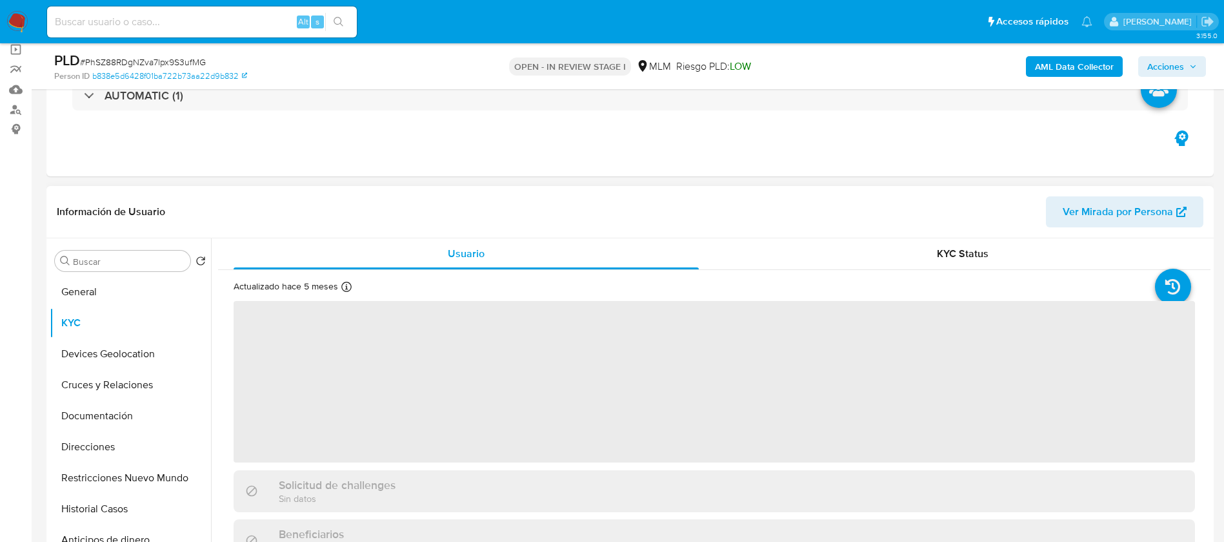
select select "10"
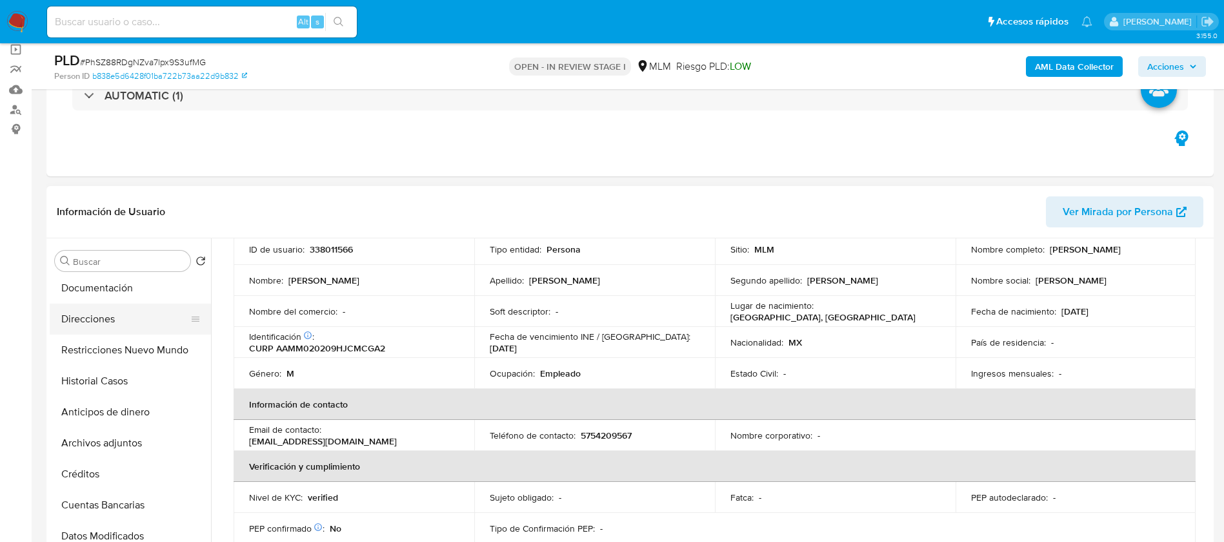
scroll to position [194, 0]
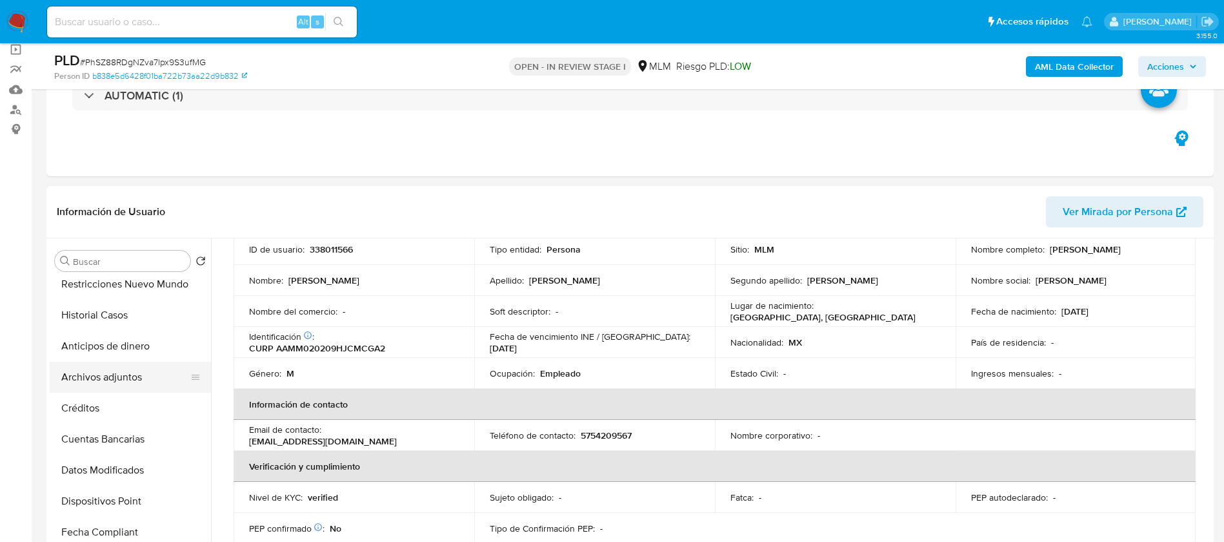
click at [127, 367] on button "Archivos adjuntos" at bounding box center [125, 376] width 151 height 31
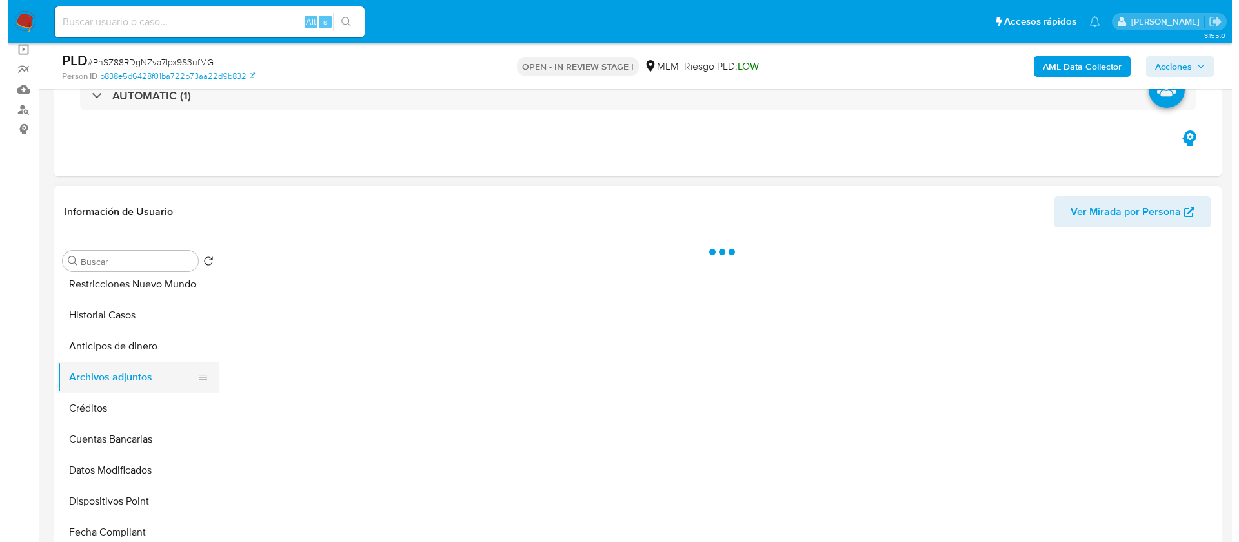
scroll to position [0, 0]
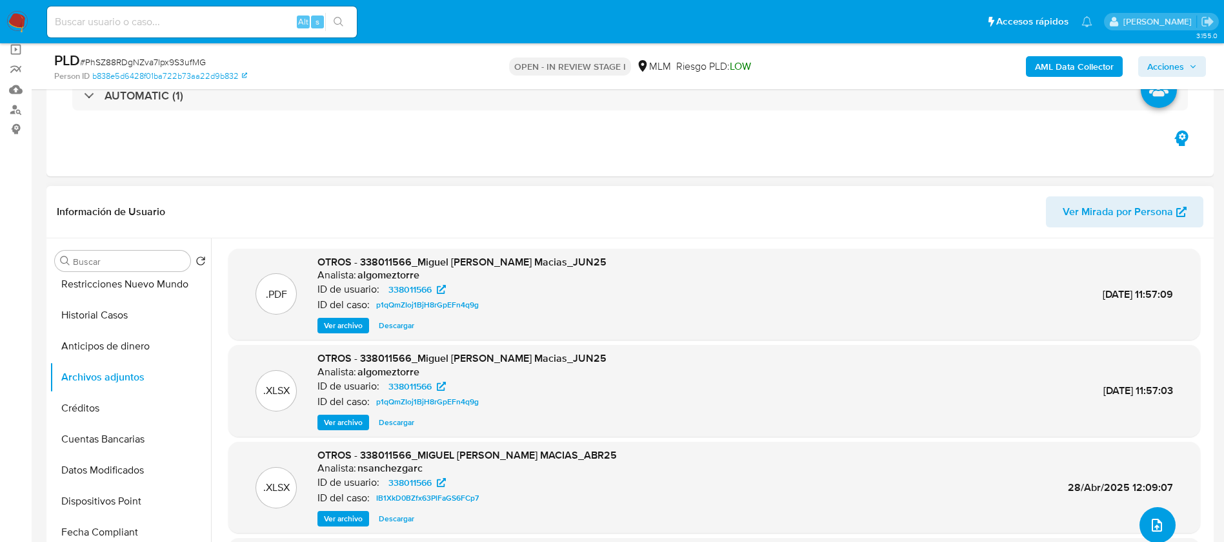
click at [1163, 532] on button "upload-file" at bounding box center [1158, 525] width 36 height 36
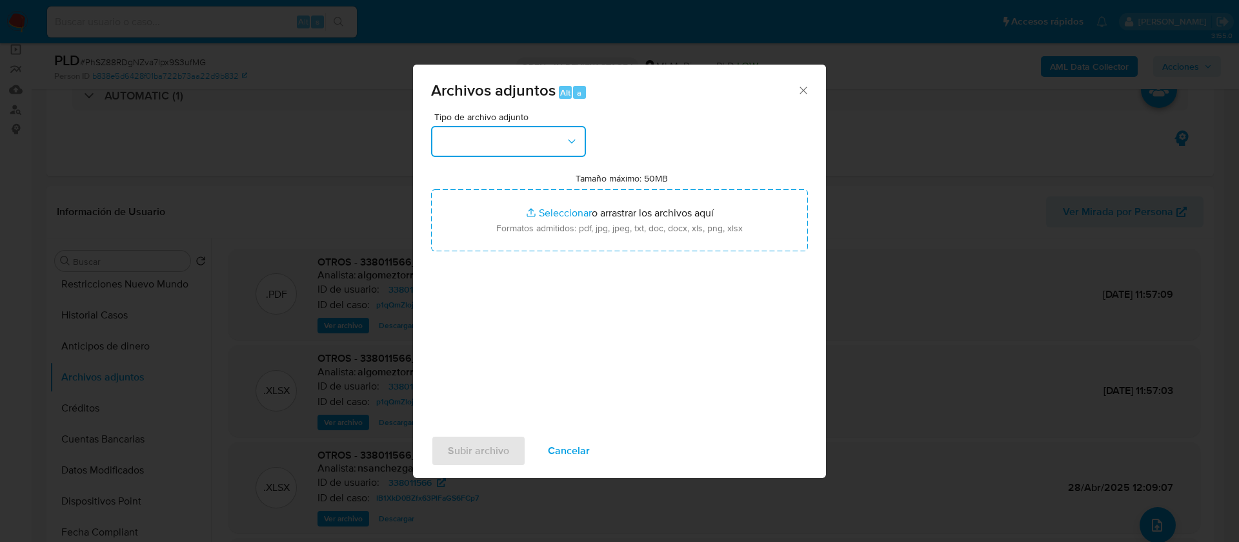
click at [479, 139] on button "button" at bounding box center [508, 141] width 155 height 31
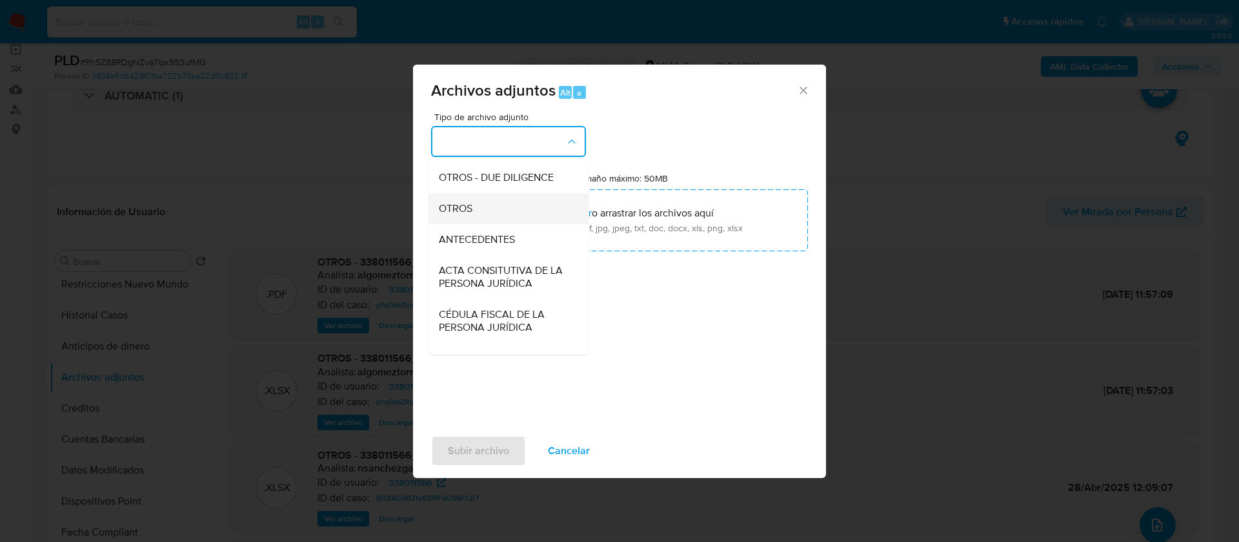
scroll to position [230, 0]
click at [457, 170] on span "OTROS" at bounding box center [456, 163] width 34 height 13
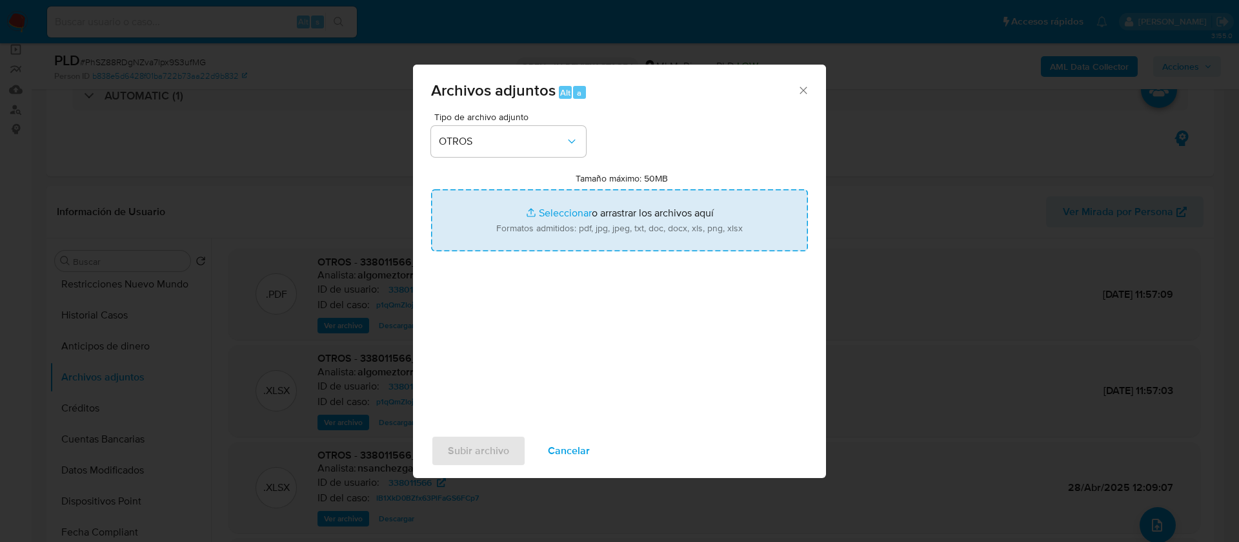
click at [580, 201] on input "Tamaño máximo: 50MB Seleccionar archivos" at bounding box center [619, 220] width 377 height 62
type input "C:\fakepath\338011566_ [PERSON_NAME] 2025.pdf"
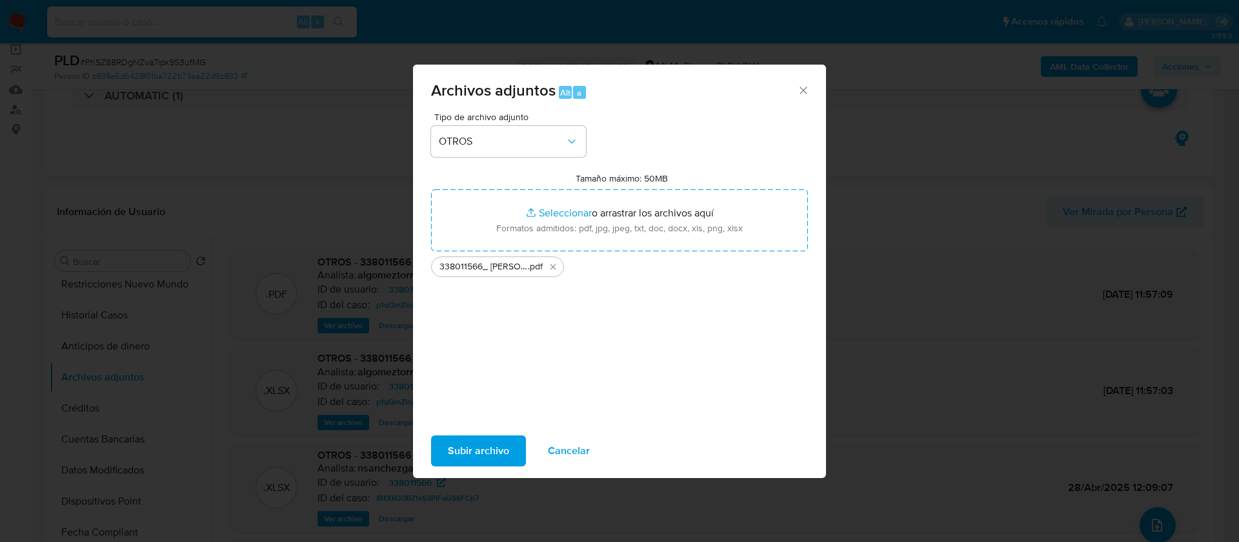
click at [526, 454] on div "Subir archivo Cancelar" at bounding box center [619, 450] width 413 height 49
click at [441, 445] on button "Subir archivo" at bounding box center [478, 450] width 95 height 31
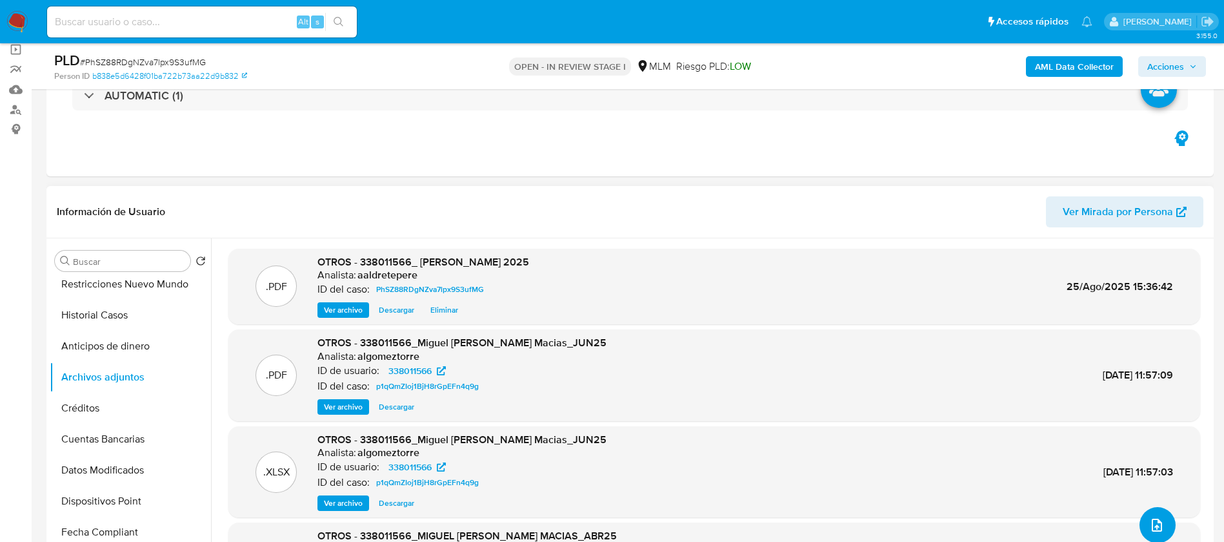
click at [1142, 524] on button "upload-file" at bounding box center [1158, 525] width 36 height 36
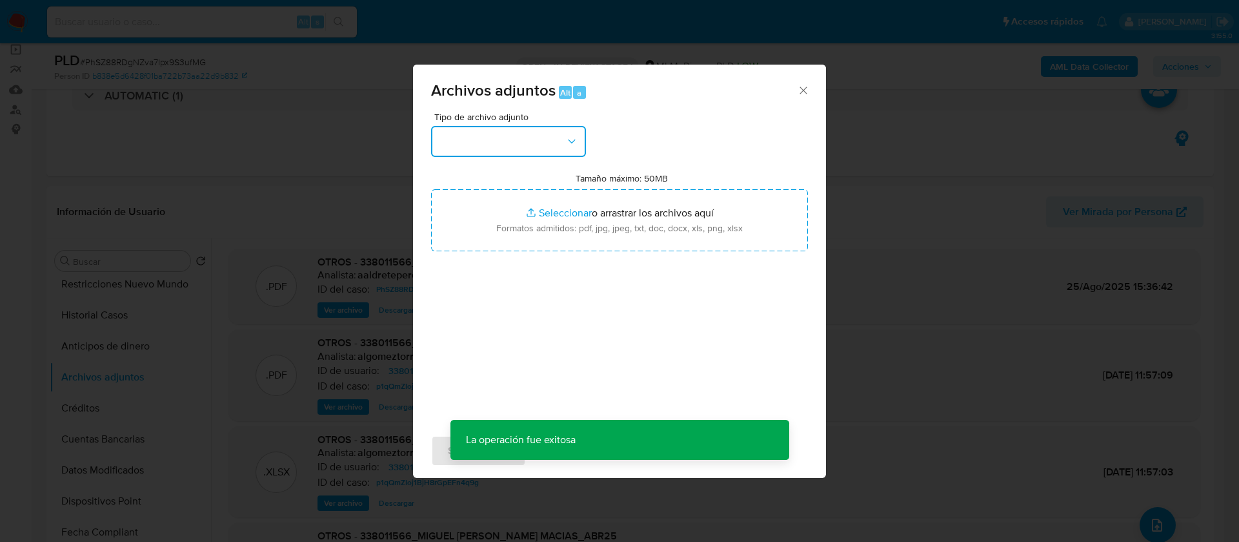
click at [510, 145] on button "button" at bounding box center [508, 141] width 155 height 31
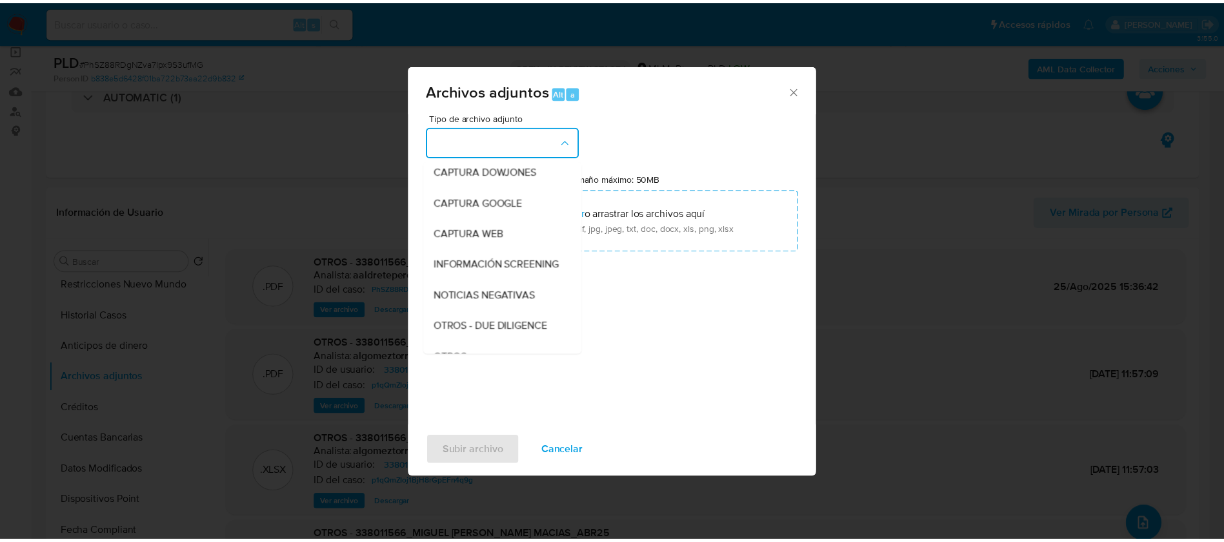
scroll to position [133, 0]
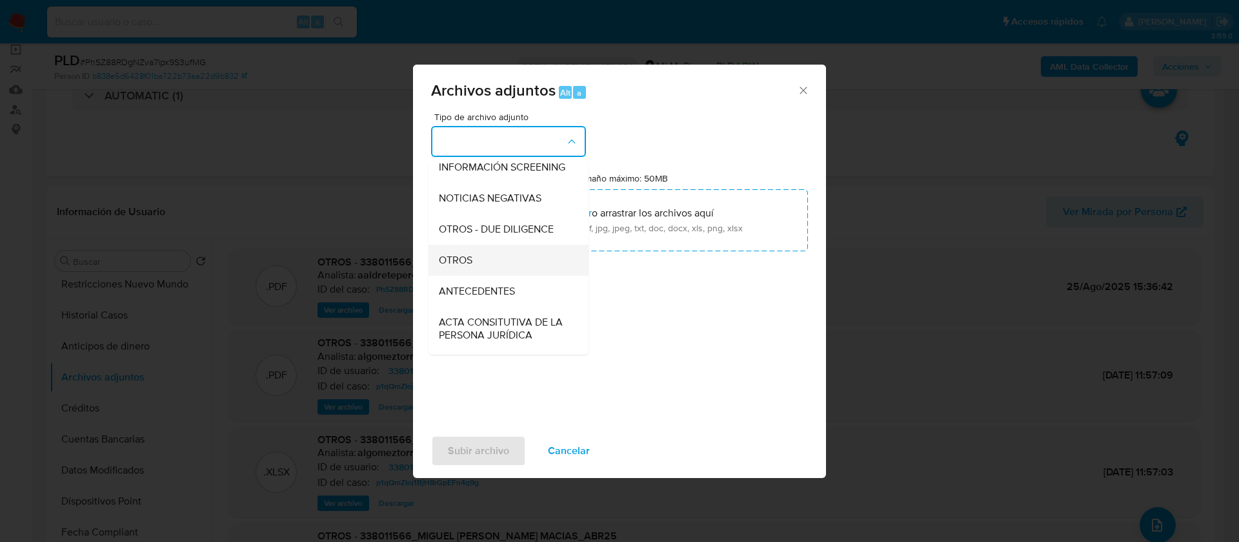
click at [513, 271] on div "OTROS" at bounding box center [505, 260] width 132 height 31
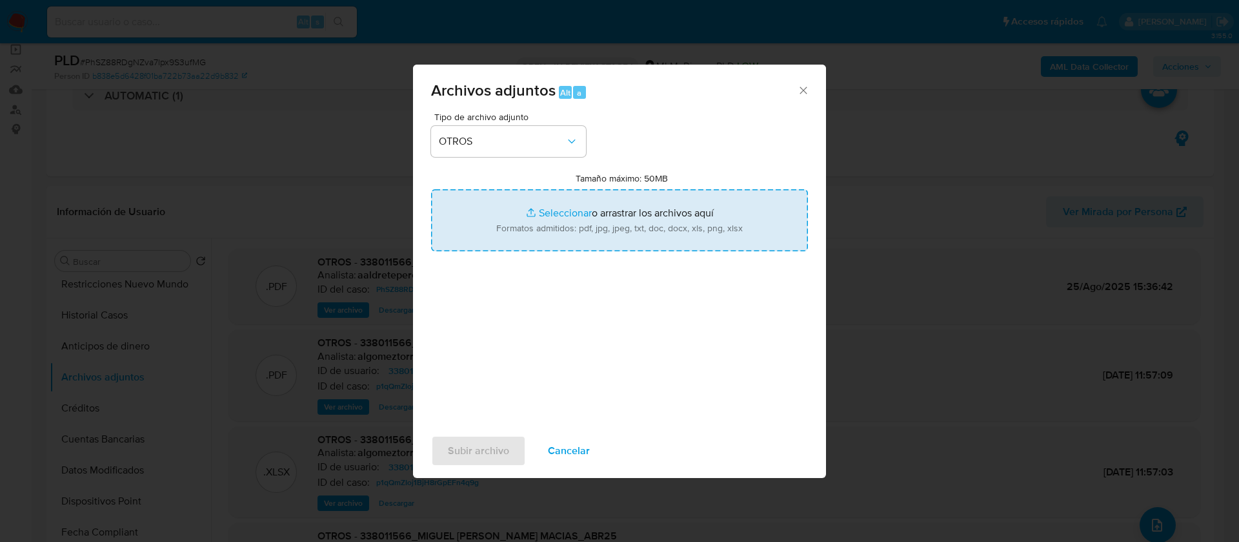
click at [626, 223] on input "Tamaño máximo: 50MB Seleccionar archivos" at bounding box center [619, 220] width 377 height 62
type input "C:\fakepath\338011566_MIGUEL AMADOR MACIAS_AGOSTO 2025.xlsx"
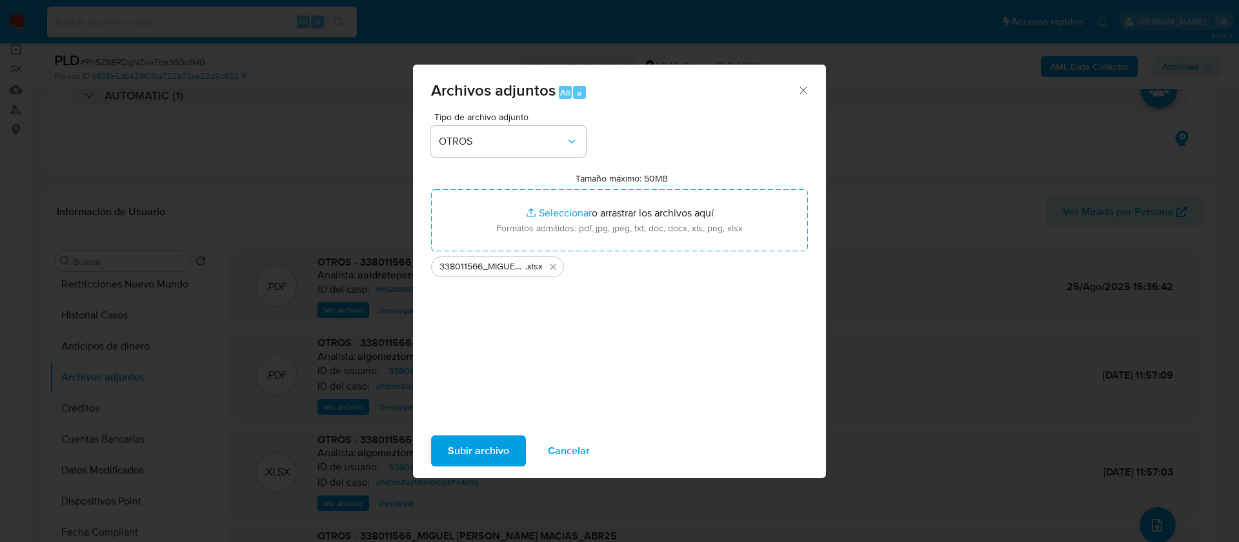
click at [499, 445] on span "Subir archivo" at bounding box center [478, 450] width 61 height 28
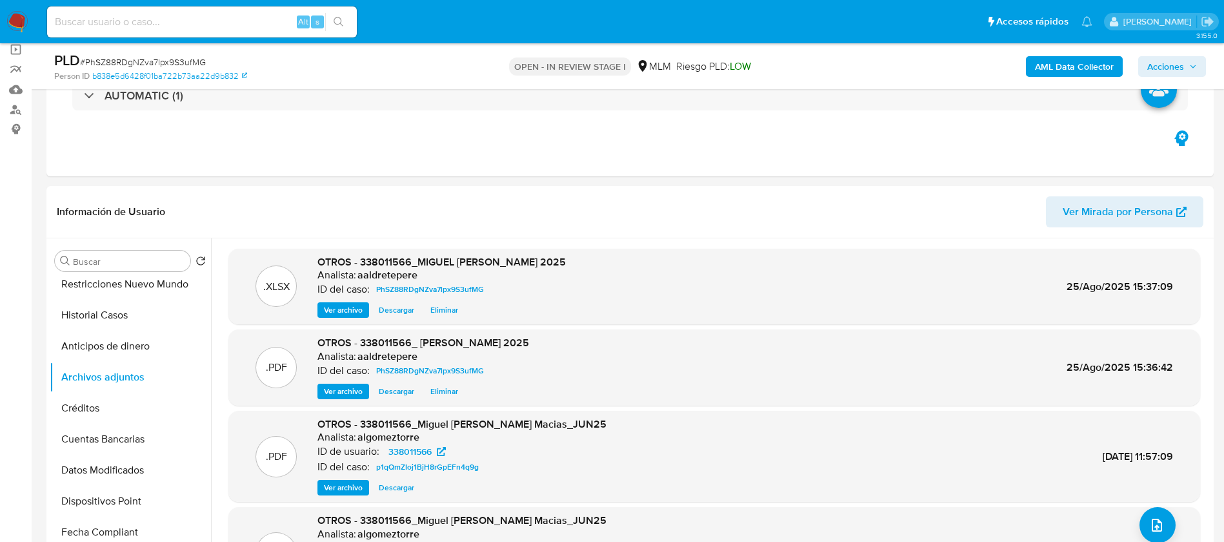
click at [1173, 70] on span "Acciones" at bounding box center [1166, 66] width 37 height 21
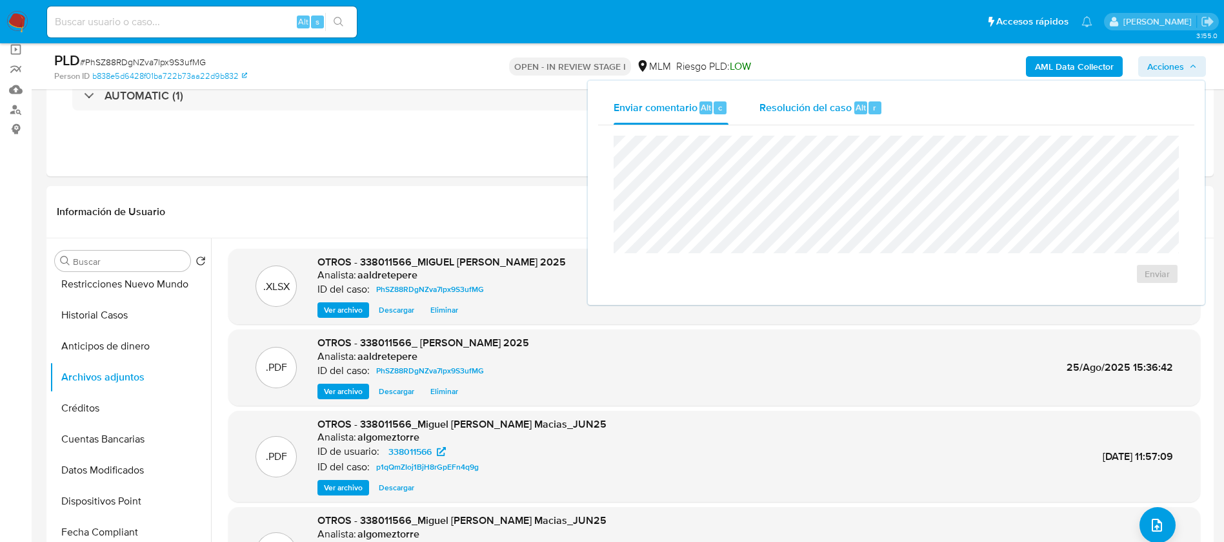
click at [800, 108] on span "Resolución del caso" at bounding box center [806, 106] width 92 height 15
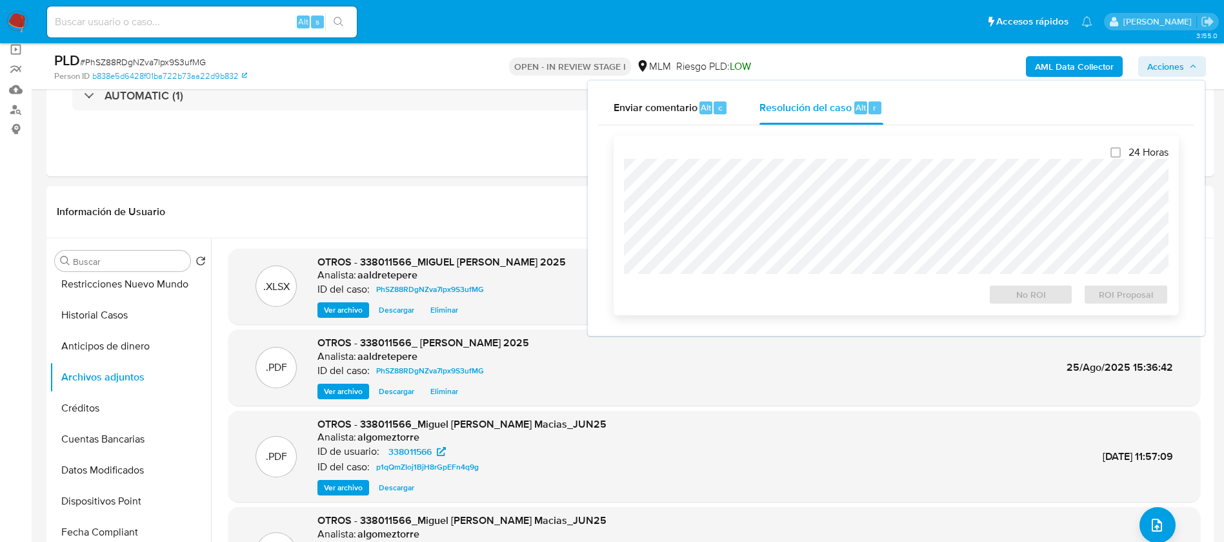
click at [803, 157] on div "24 Horas No ROI ROI Proposal" at bounding box center [896, 225] width 545 height 159
click at [1028, 296] on span "No ROI" at bounding box center [1031, 294] width 67 height 18
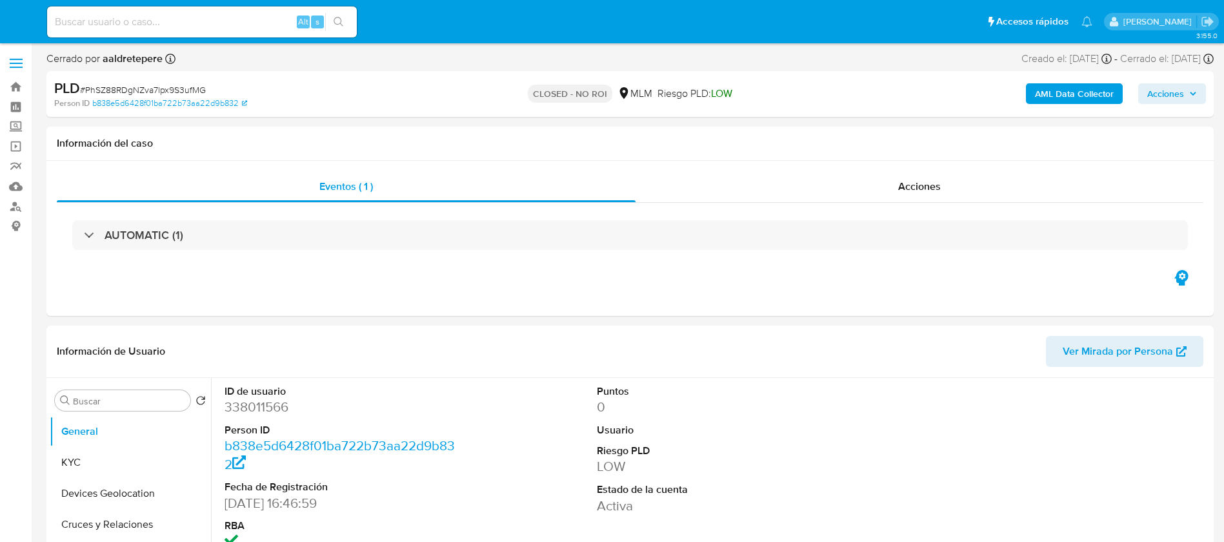
select select "10"
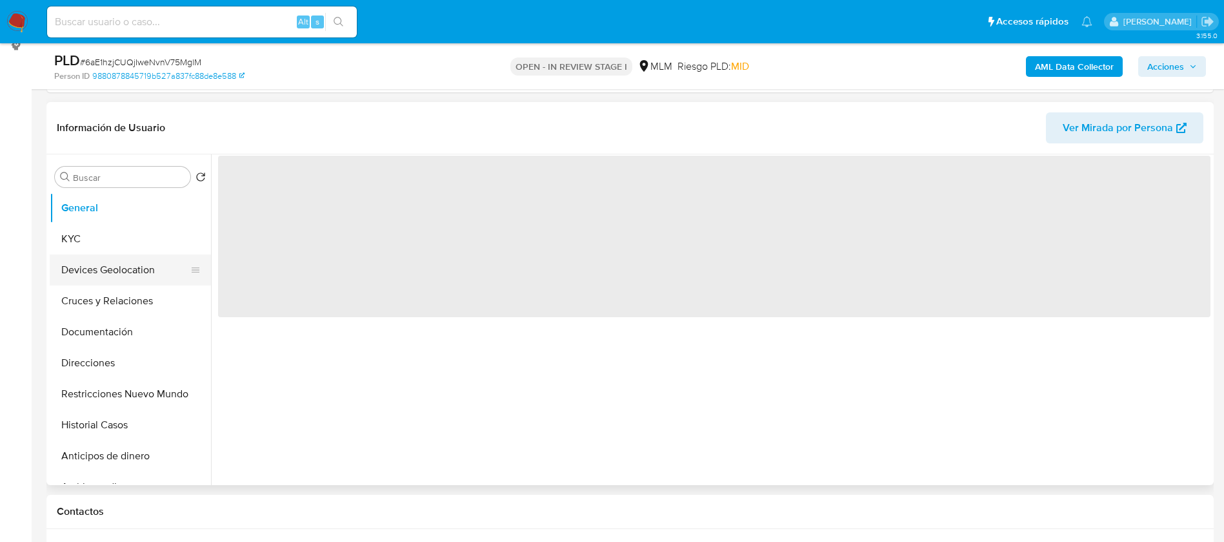
scroll to position [194, 0]
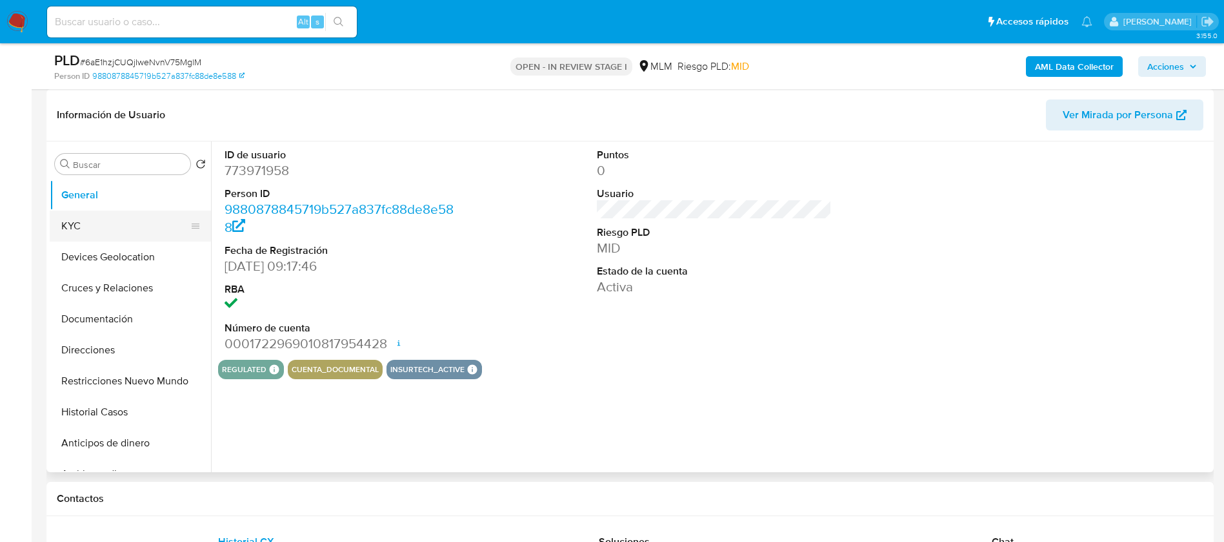
click at [108, 214] on button "KYC" at bounding box center [125, 225] width 151 height 31
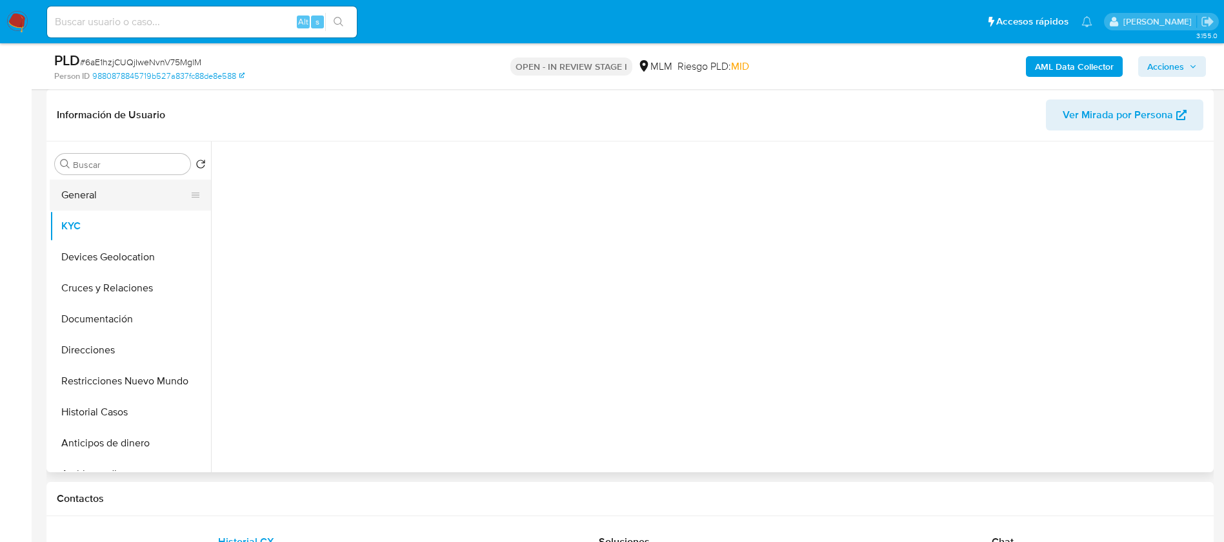
select select "10"
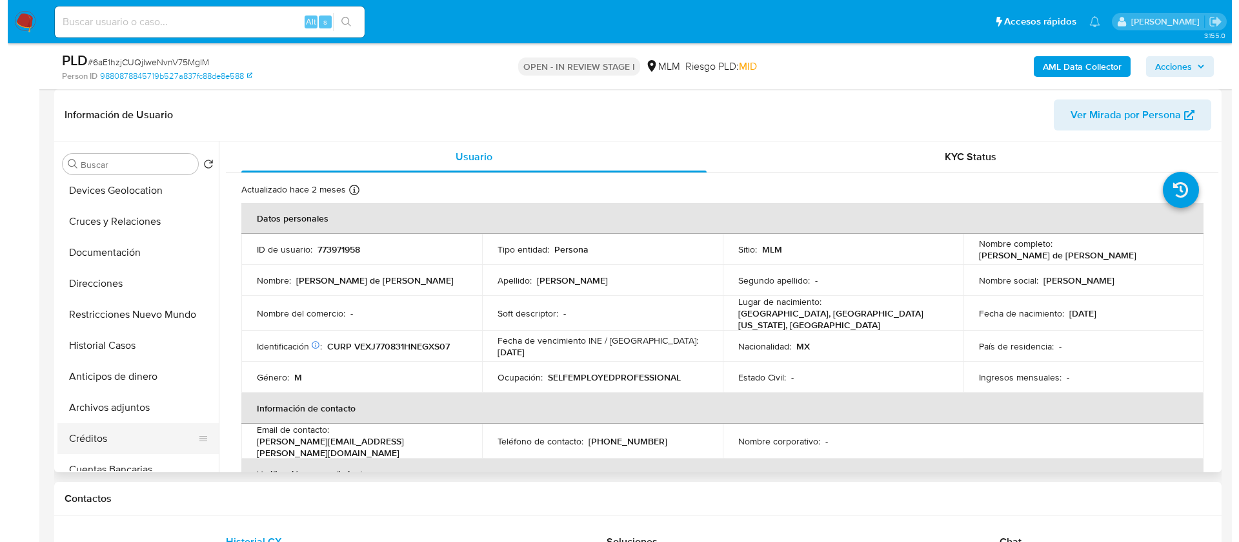
scroll to position [97, 0]
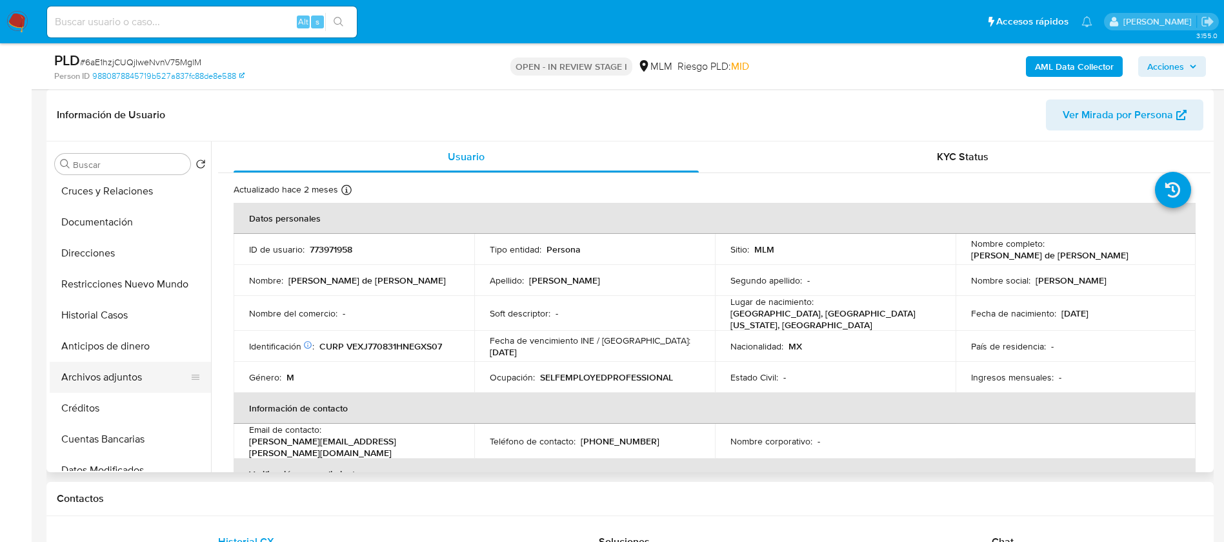
click at [130, 377] on button "Archivos adjuntos" at bounding box center [125, 376] width 151 height 31
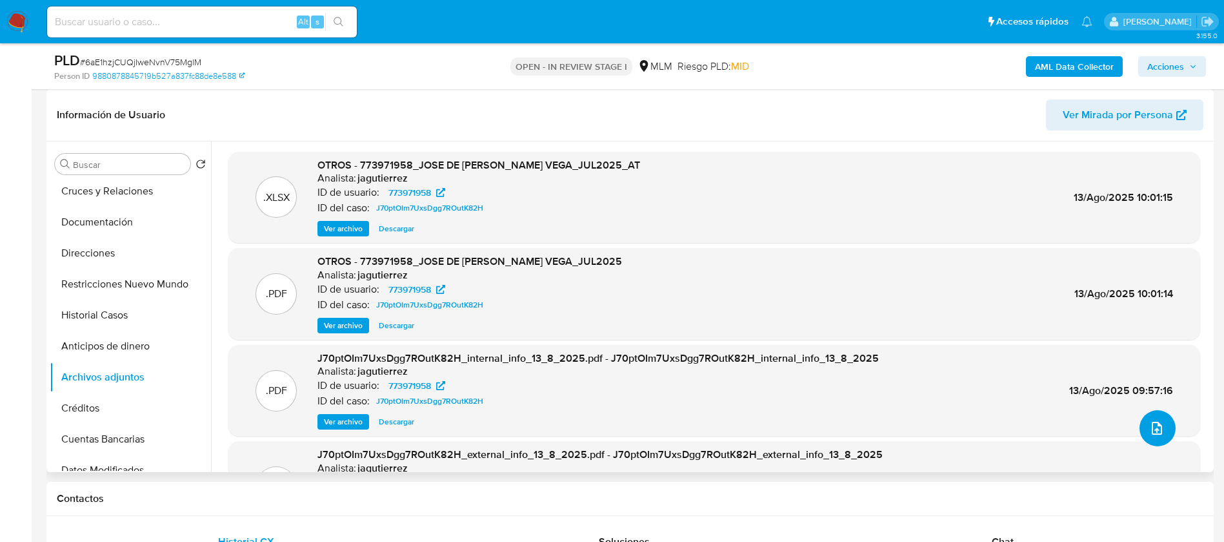
click at [1150, 428] on icon "upload-file" at bounding box center [1157, 427] width 15 height 15
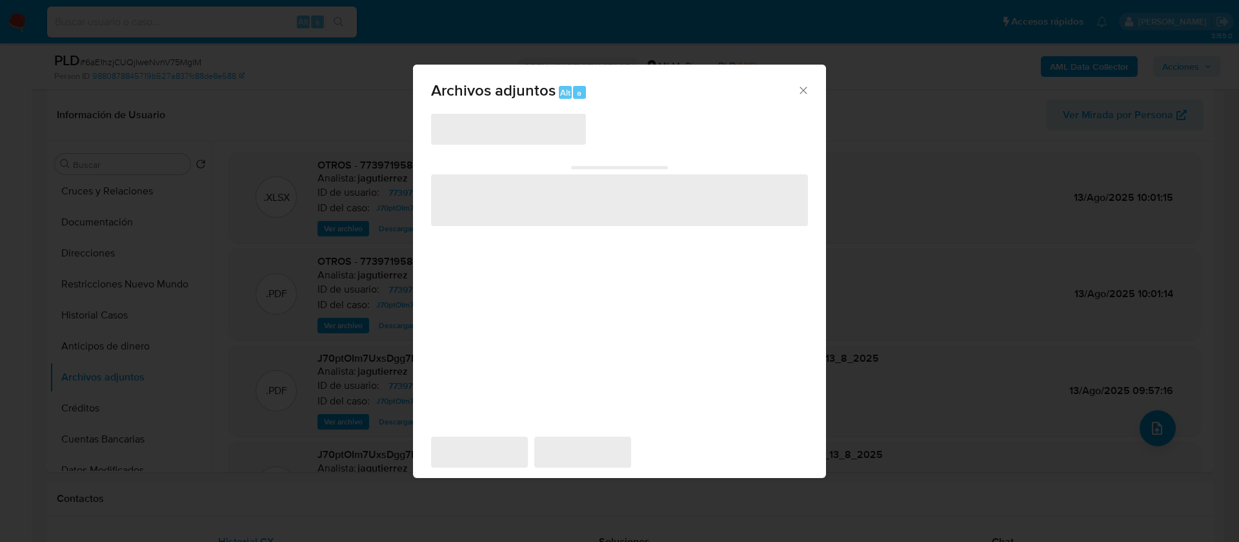
click at [535, 129] on span "‌" at bounding box center [508, 129] width 155 height 31
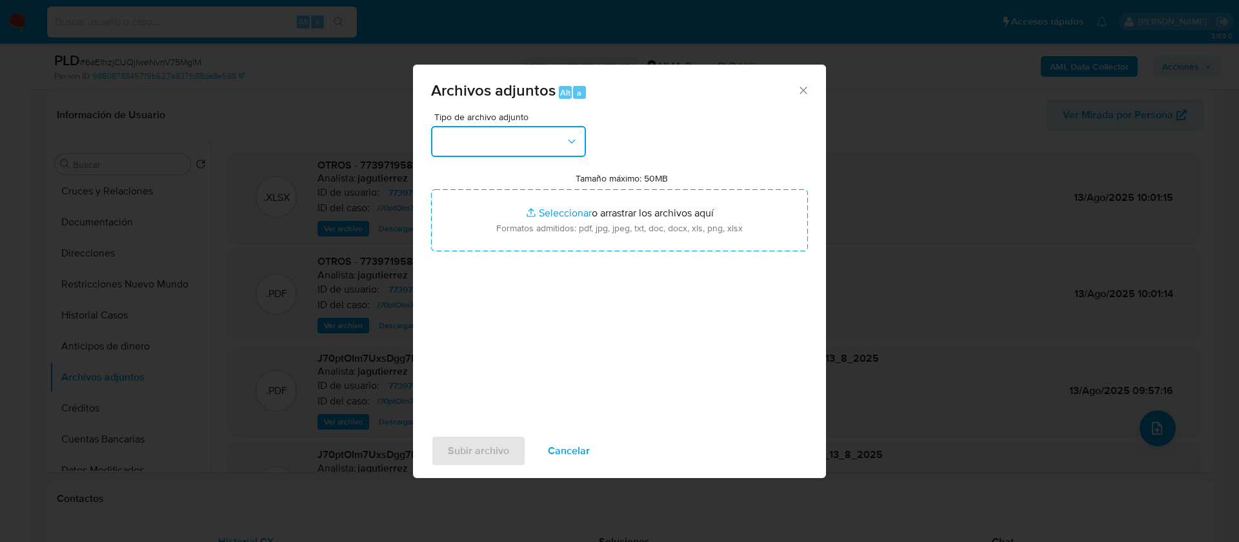
click at [516, 143] on button "button" at bounding box center [508, 141] width 155 height 31
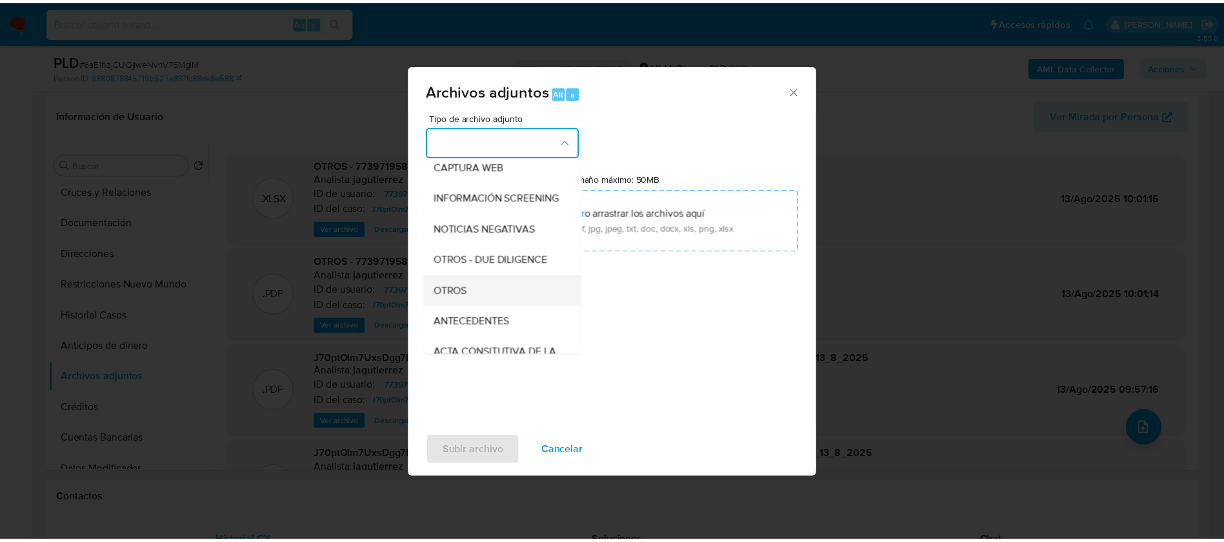
scroll to position [133, 0]
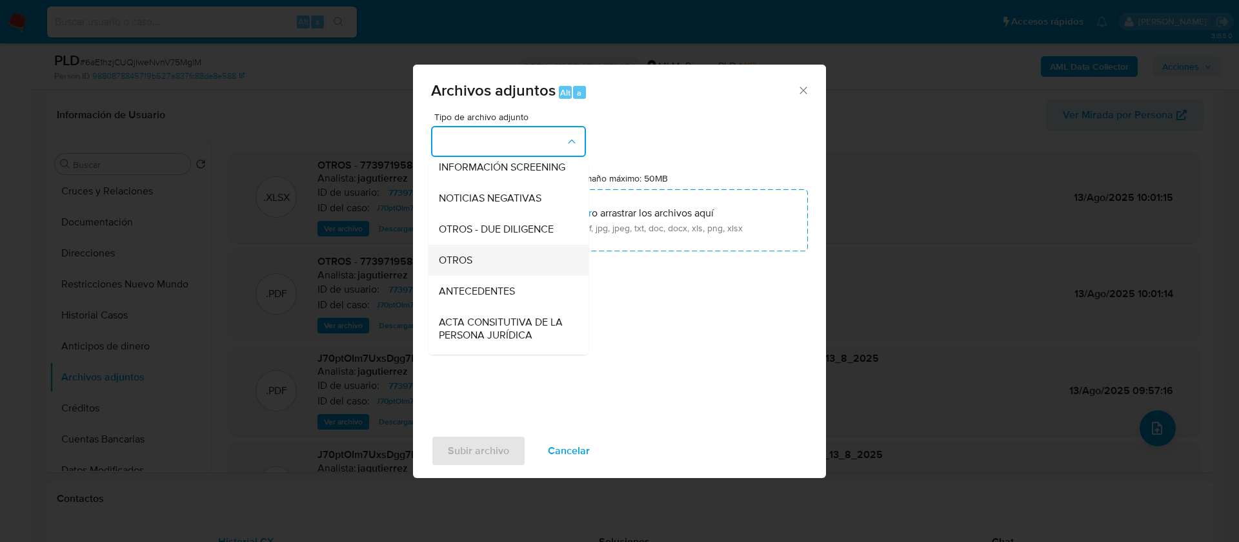
click at [511, 263] on div "OTROS" at bounding box center [505, 260] width 132 height 31
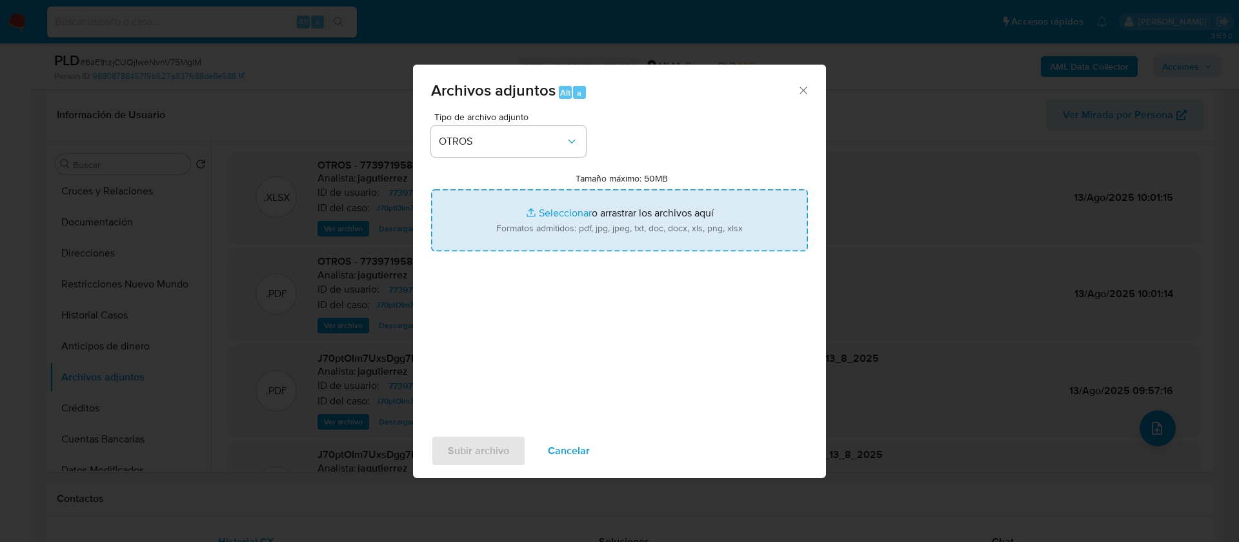
click at [604, 221] on input "Tamaño máximo: 50MB Seleccionar archivos" at bounding box center [619, 220] width 377 height 62
type input "C:\fakepath\773971958_ Jose de Jesus Reyna Vega_AGOSTO 2025.pdf"
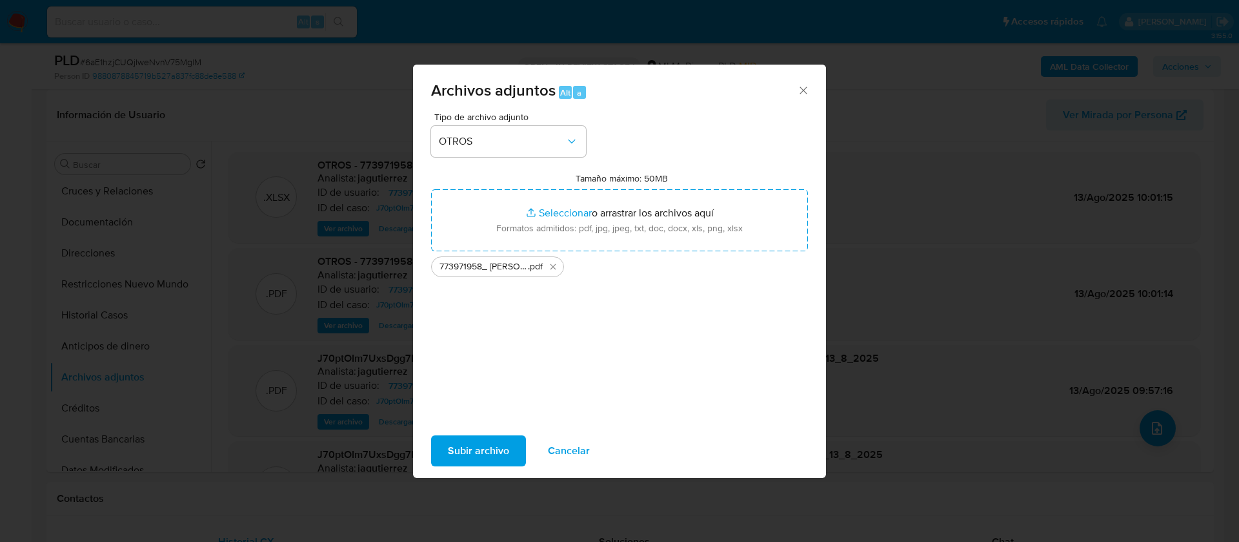
click at [485, 448] on span "Subir archivo" at bounding box center [478, 450] width 61 height 28
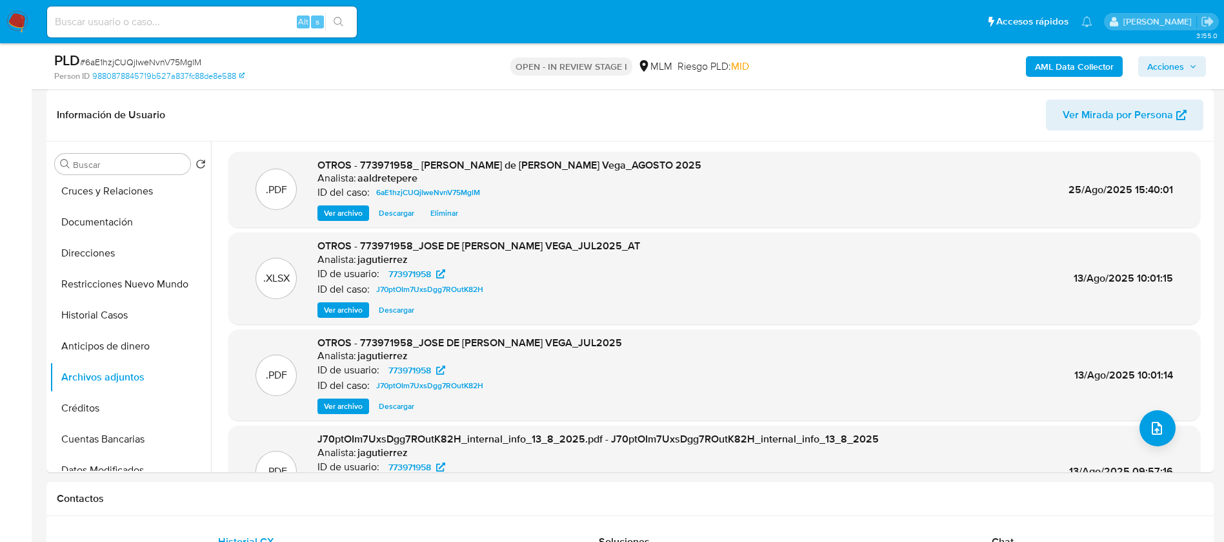
click at [1155, 69] on span "Acciones" at bounding box center [1166, 66] width 37 height 21
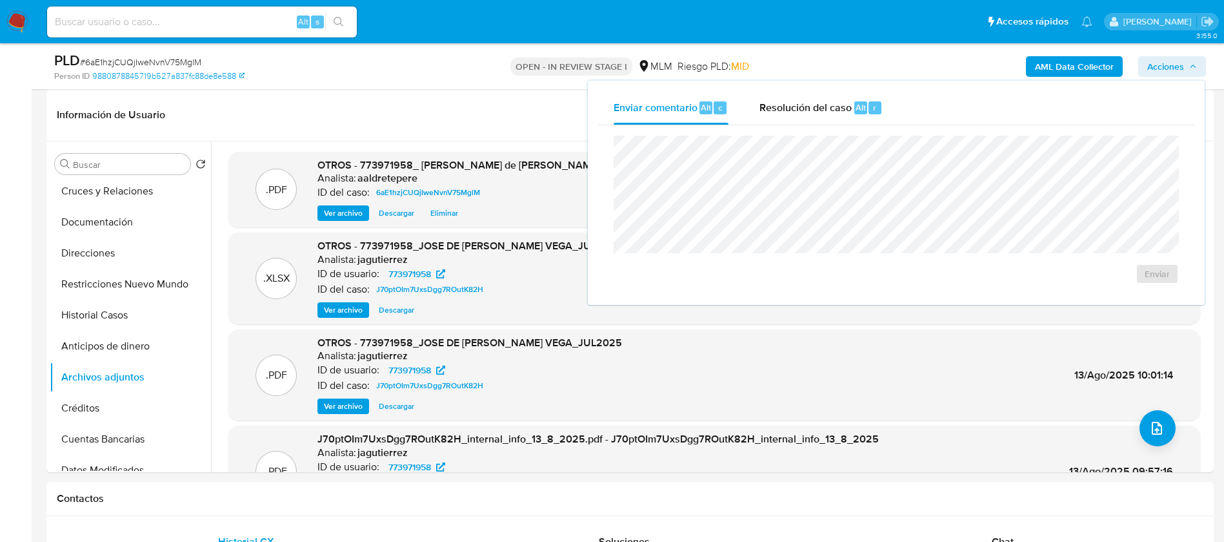
drag, startPoint x: 789, startPoint y: 112, endPoint x: 795, endPoint y: 132, distance: 20.2
click at [789, 112] on span "Resolución del caso" at bounding box center [806, 106] width 92 height 15
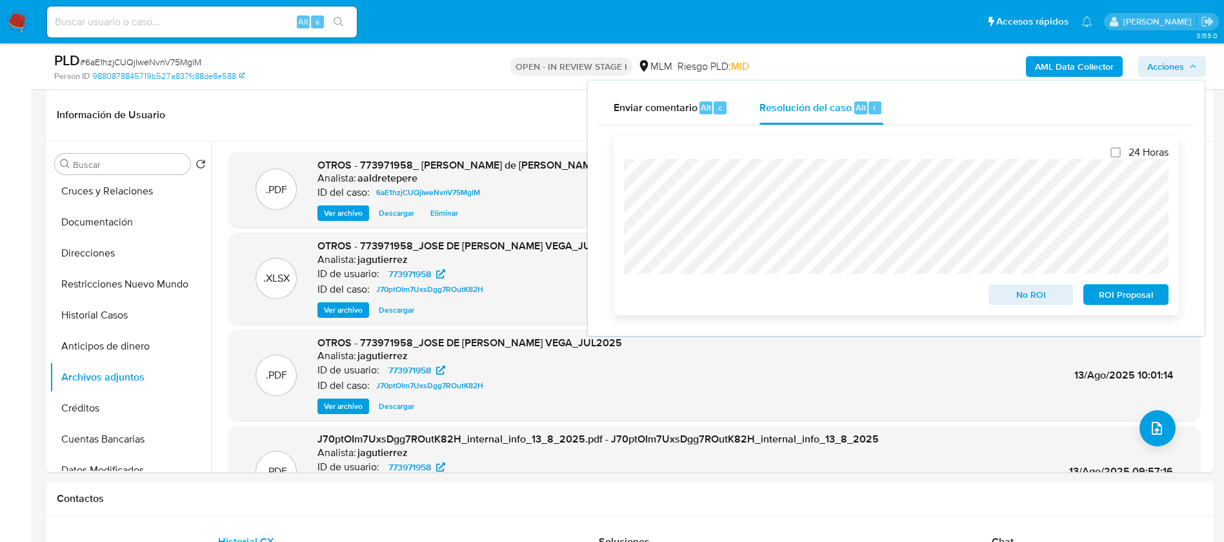
click at [1013, 294] on span "No ROI" at bounding box center [1031, 294] width 67 height 18
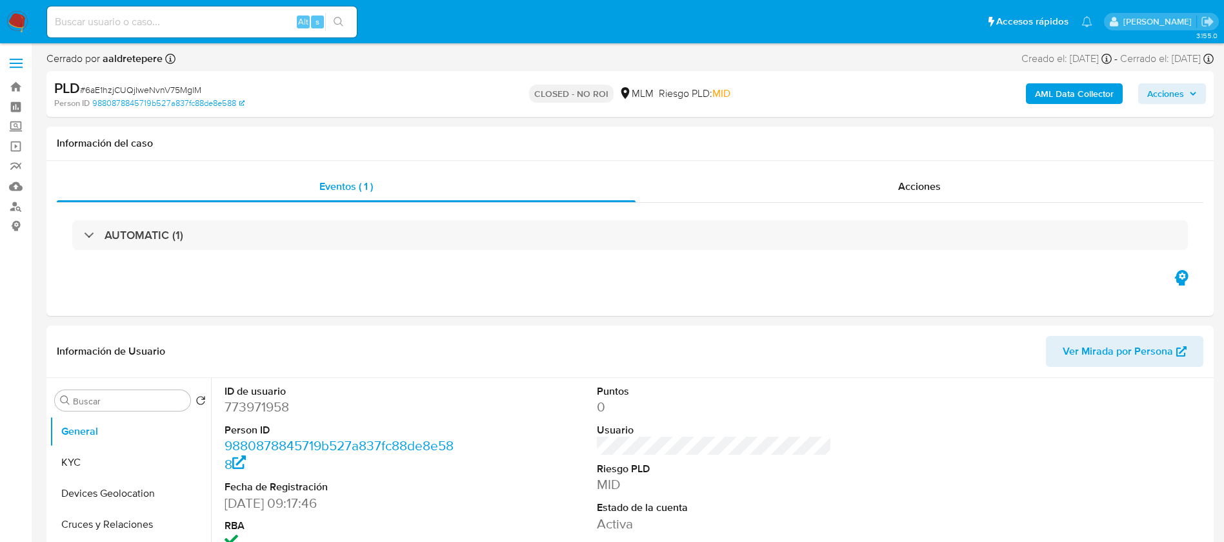
select select "10"
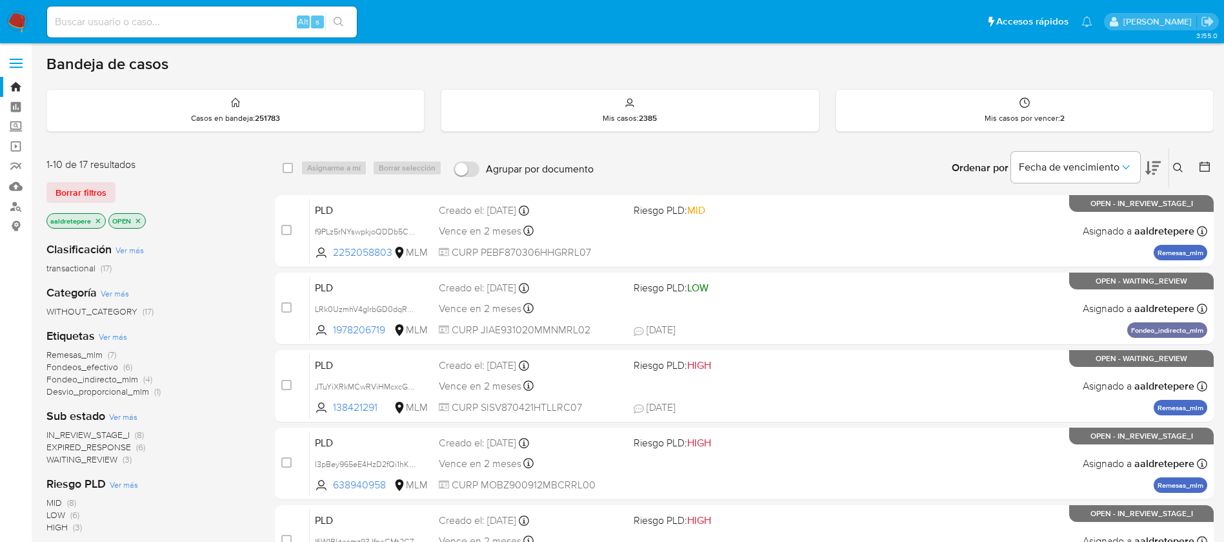
drag, startPoint x: 221, startPoint y: 7, endPoint x: 218, endPoint y: 34, distance: 26.7
click at [218, 21] on div "Alt s" at bounding box center [202, 21] width 310 height 31
click at [219, 31] on div "Alt s" at bounding box center [202, 21] width 310 height 31
click at [227, 19] on input at bounding box center [202, 22] width 310 height 17
paste input "728820760"
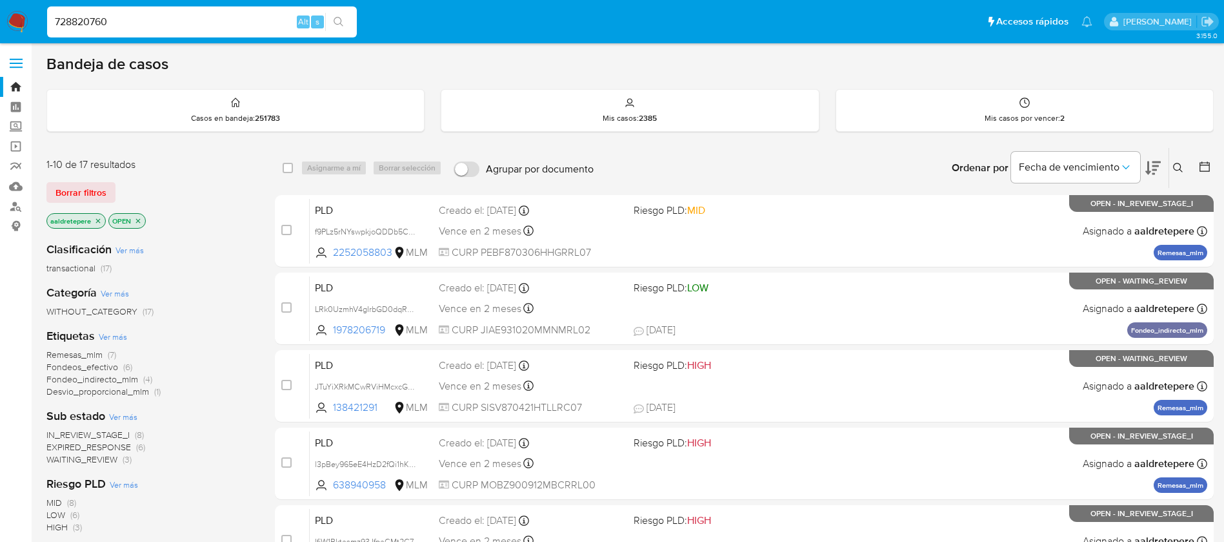
type input "728820760"
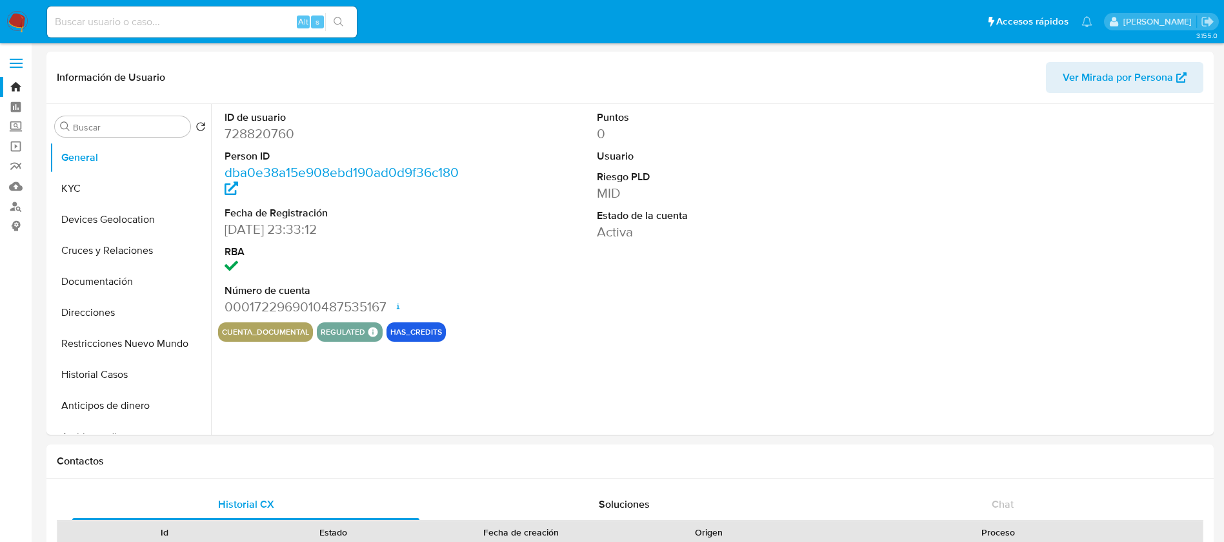
select select "10"
click at [66, 187] on button "KYC" at bounding box center [125, 188] width 151 height 31
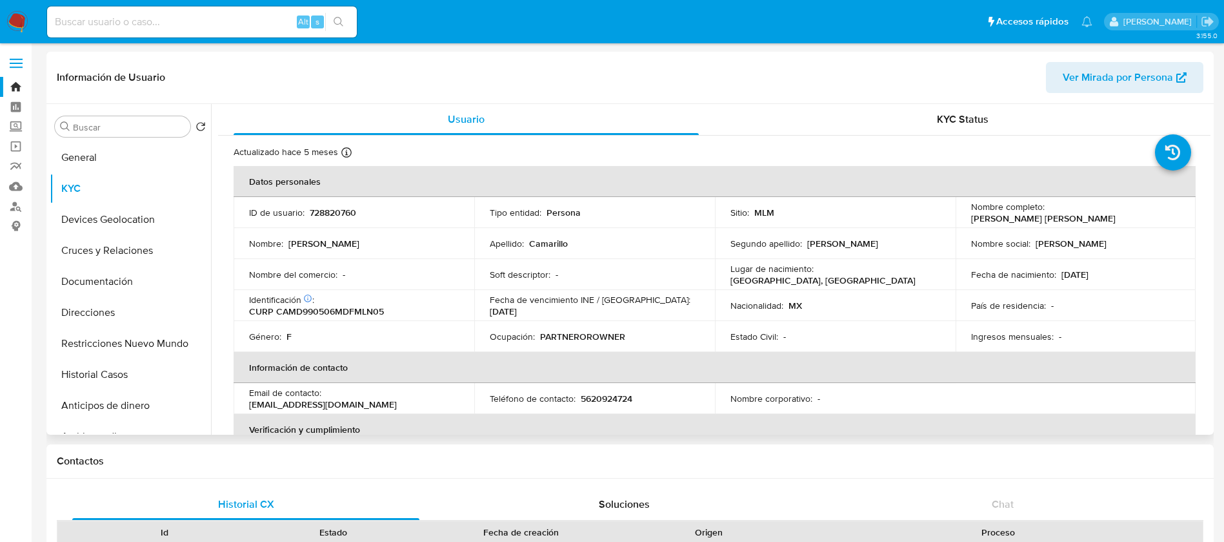
click at [974, 327] on td "Ingresos mensuales : -" at bounding box center [1076, 336] width 241 height 31
click at [98, 383] on button "Historial Casos" at bounding box center [125, 374] width 151 height 31
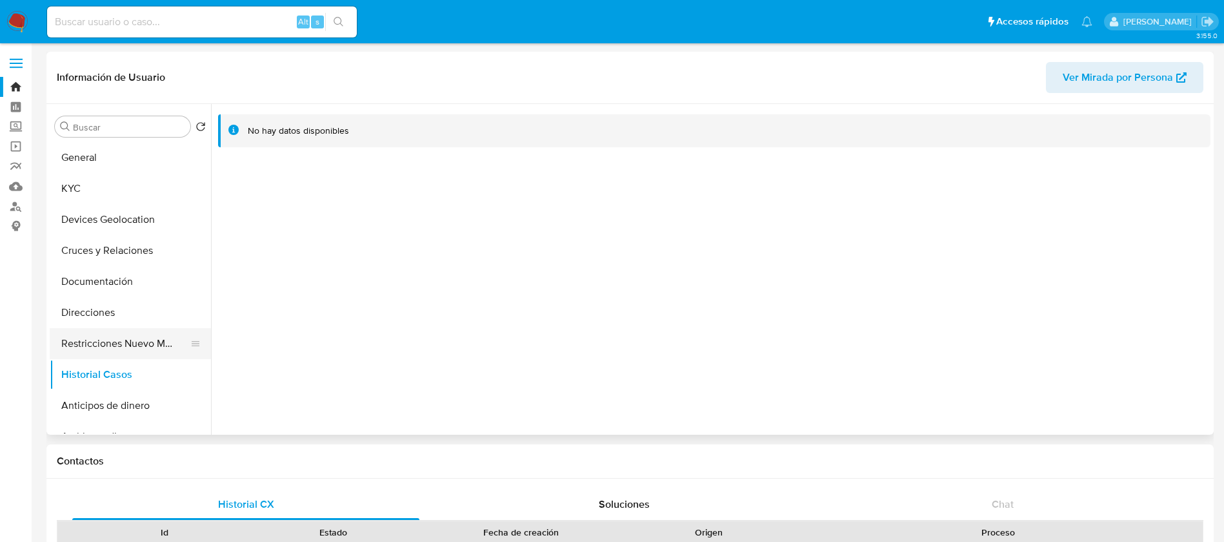
click at [120, 349] on button "Restricciones Nuevo Mundo" at bounding box center [125, 343] width 151 height 31
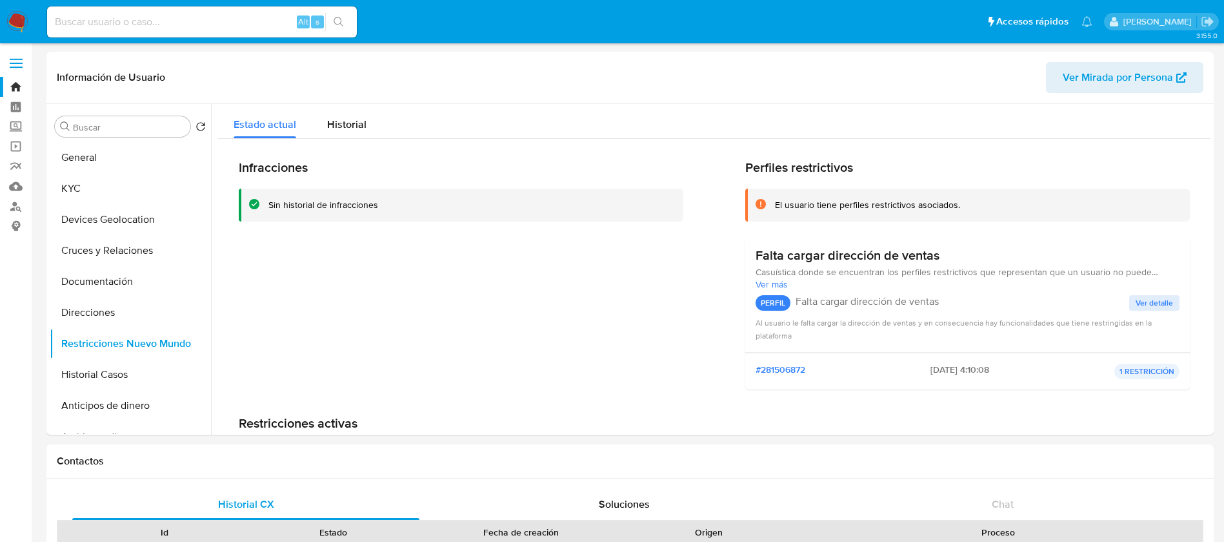
click at [210, 21] on input at bounding box center [202, 22] width 310 height 17
paste input "320055943"
type input "320055943"
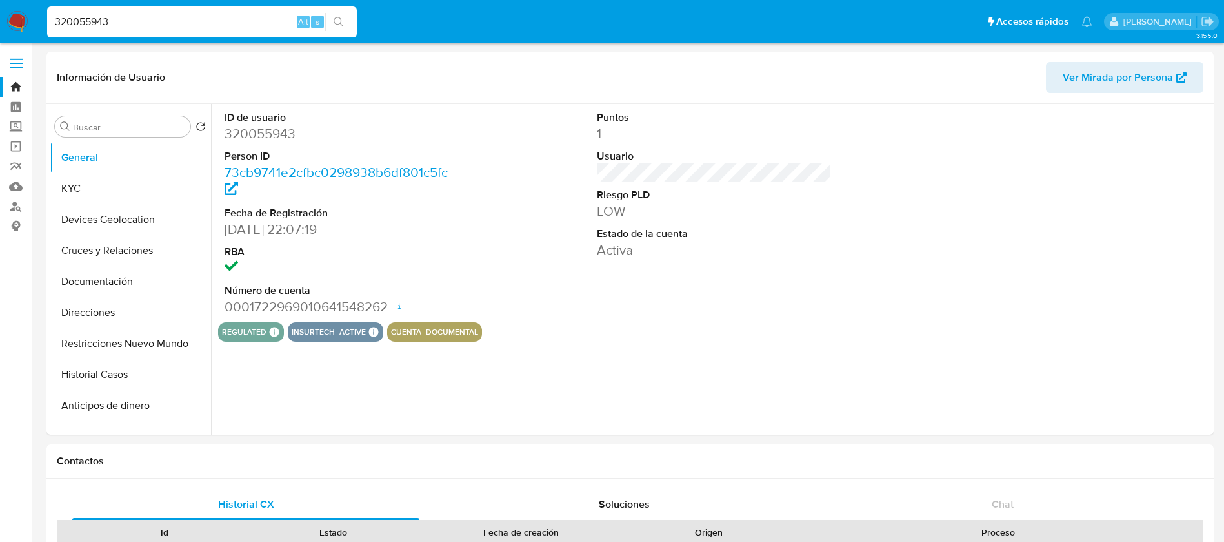
select select "10"
drag, startPoint x: 121, startPoint y: 19, endPoint x: 0, endPoint y: -20, distance: 127.6
click at [137, 194] on button "KYC" at bounding box center [125, 188] width 151 height 31
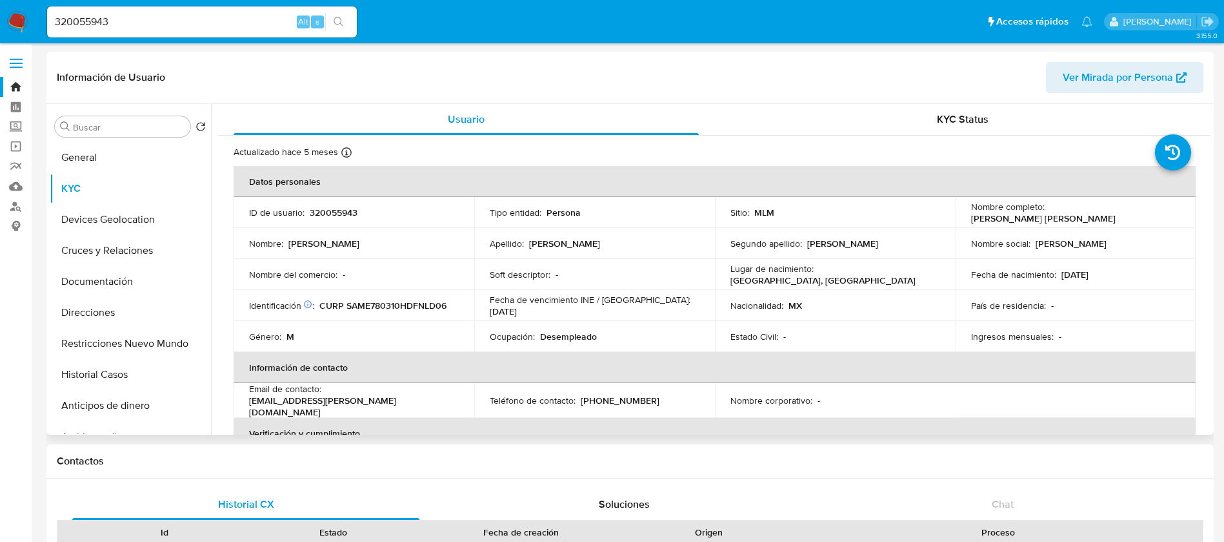
click at [944, 345] on td "Estado Civil : -" at bounding box center [835, 336] width 241 height 31
drag, startPoint x: 869, startPoint y: 279, endPoint x: 757, endPoint y: 281, distance: 112.3
click at [869, 279] on div "Lugar de nacimiento : MEXICO, DISTRITO FEDERAL" at bounding box center [836, 274] width 210 height 23
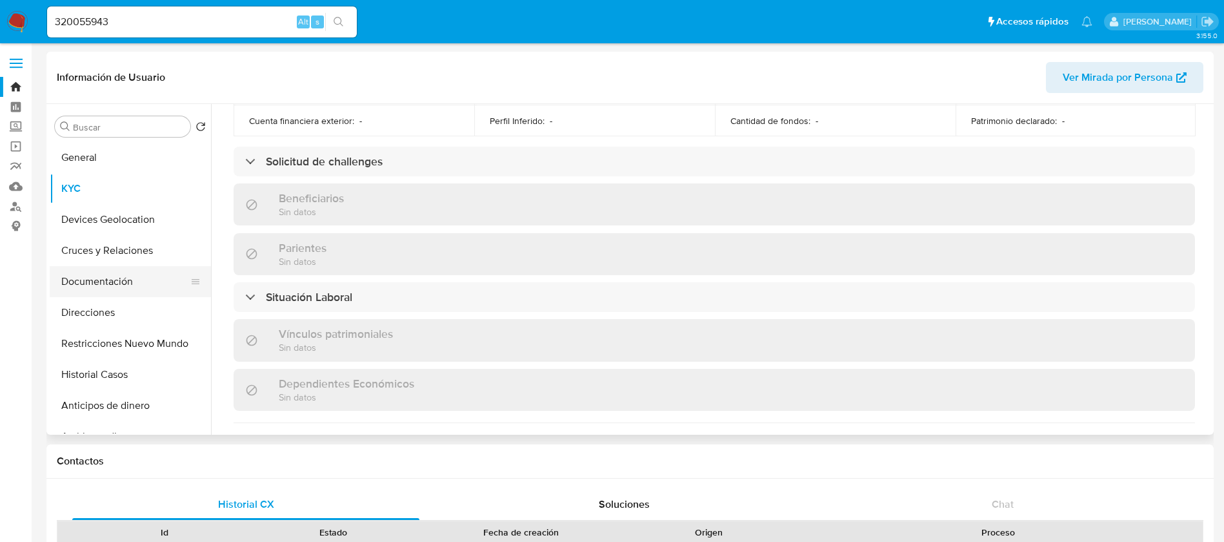
scroll to position [399, 0]
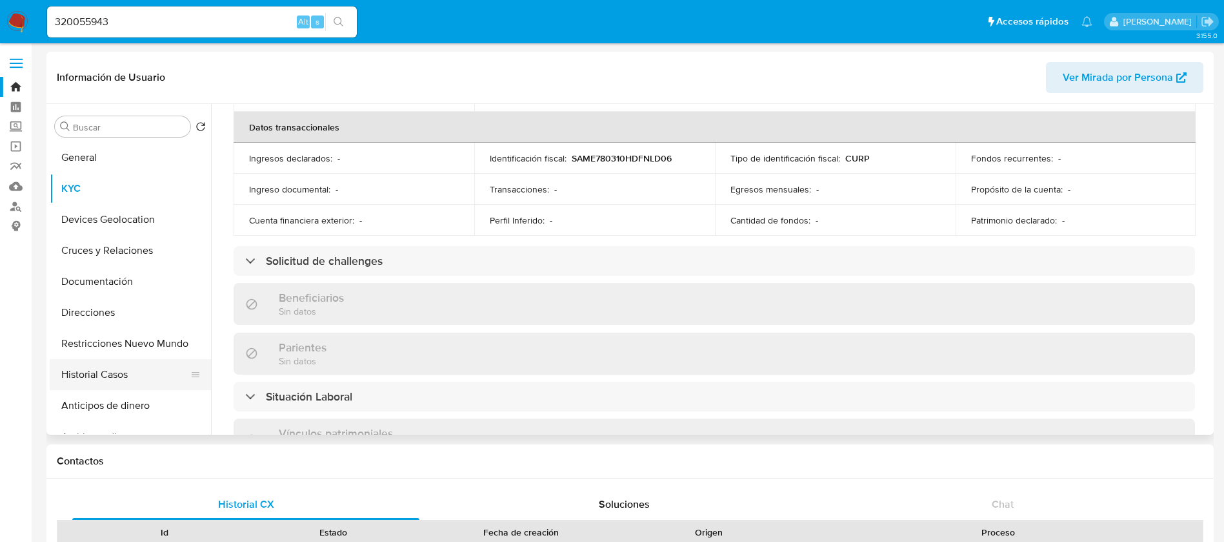
click at [147, 372] on button "Historial Casos" at bounding box center [125, 374] width 151 height 31
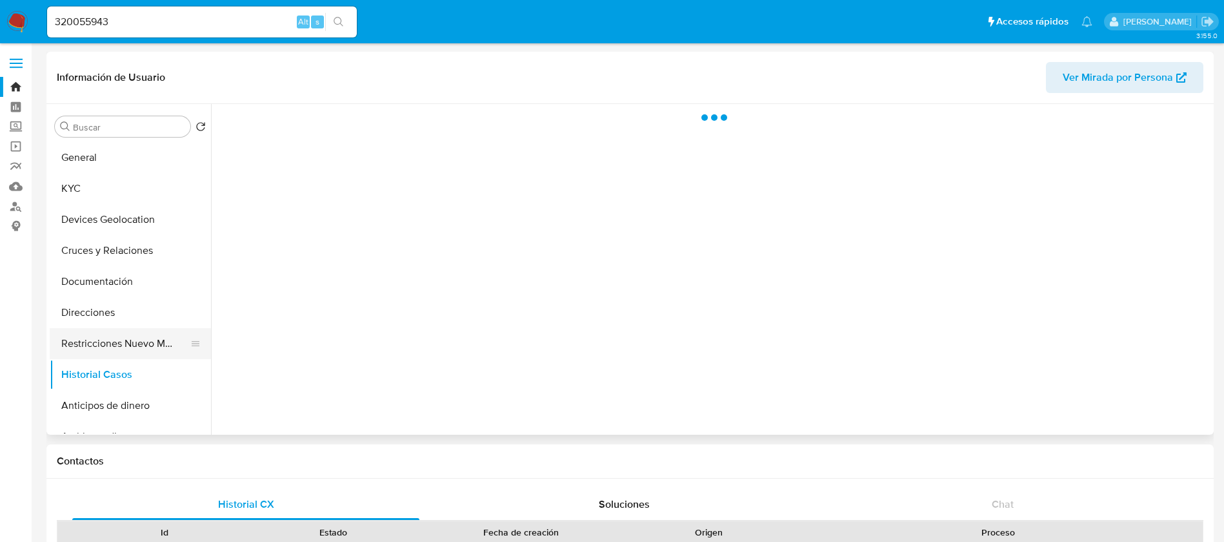
scroll to position [0, 0]
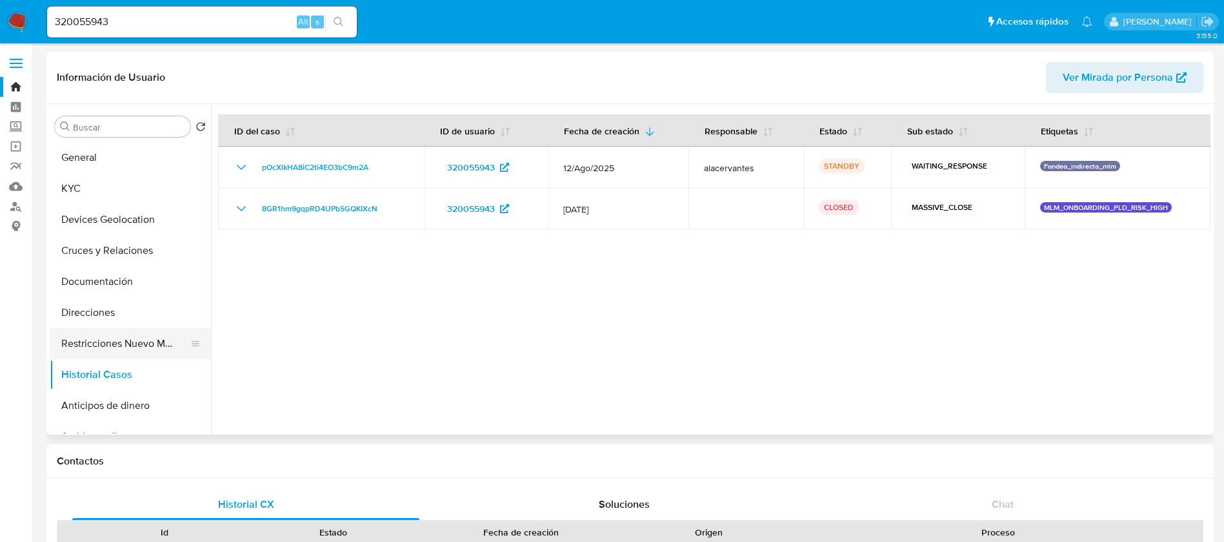
click at [140, 345] on button "Restricciones Nuevo Mundo" at bounding box center [125, 343] width 151 height 31
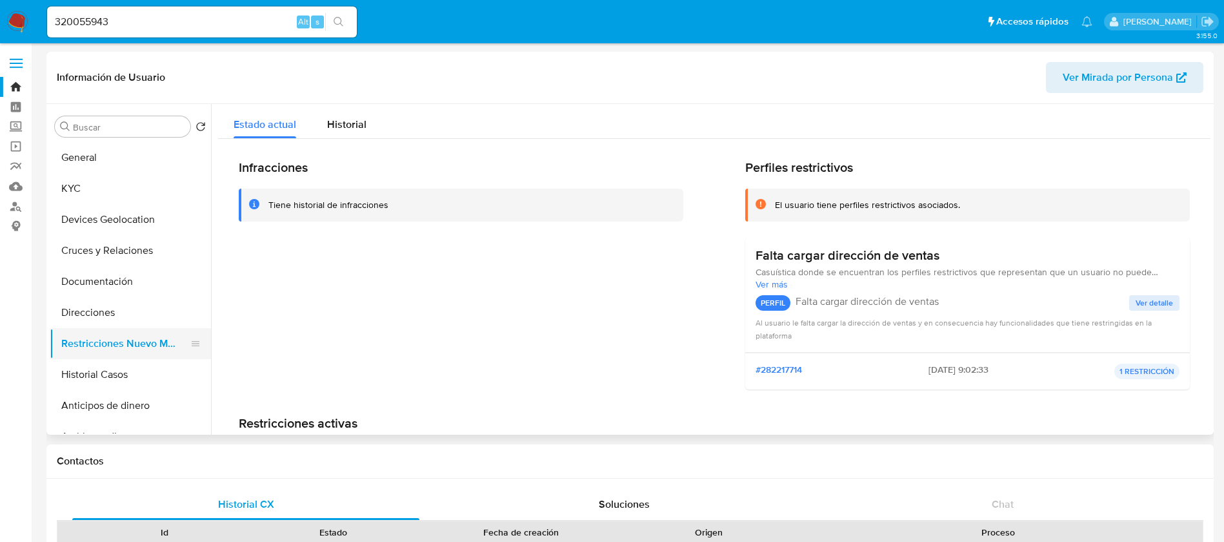
click at [140, 345] on button "Restricciones Nuevo Mundo" at bounding box center [125, 343] width 151 height 31
click at [141, 345] on button "Restricciones Nuevo Mundo" at bounding box center [125, 343] width 151 height 31
click at [133, 350] on button "Restricciones Nuevo Mundo" at bounding box center [125, 343] width 151 height 31
click at [99, 378] on button "Historial Casos" at bounding box center [125, 374] width 151 height 31
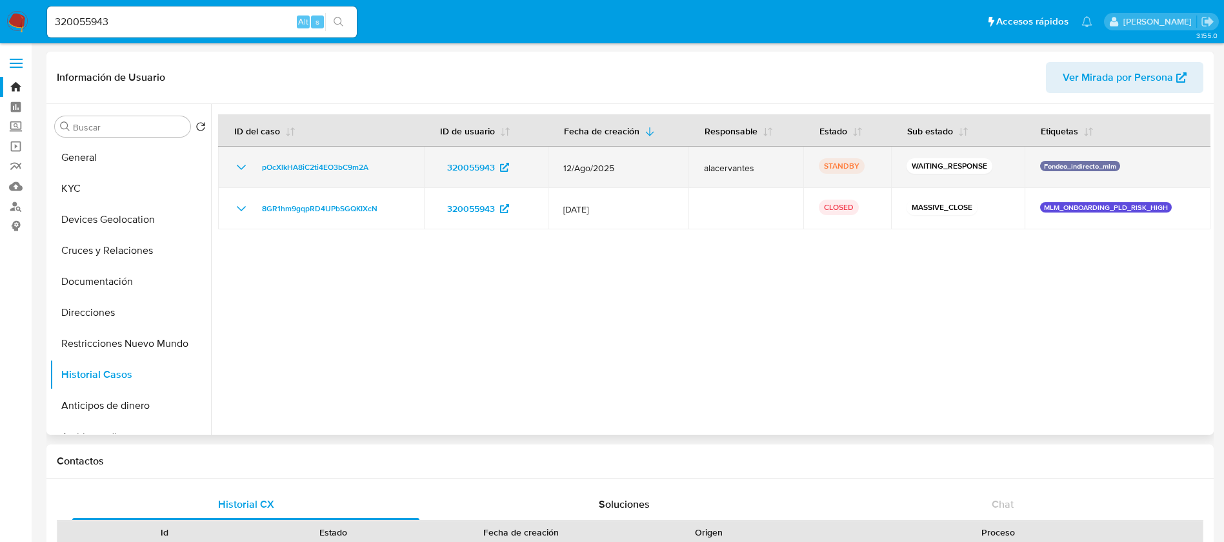
click at [238, 169] on icon "Mostrar/Ocultar" at bounding box center [241, 166] width 15 height 15
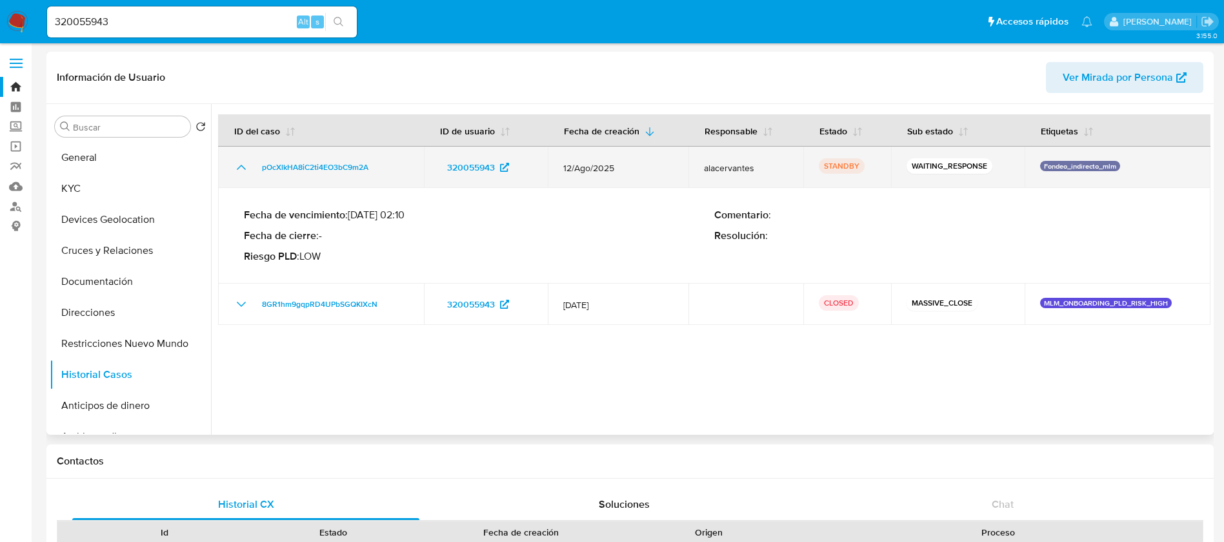
click at [238, 169] on icon "Mostrar/Ocultar" at bounding box center [241, 166] width 15 height 15
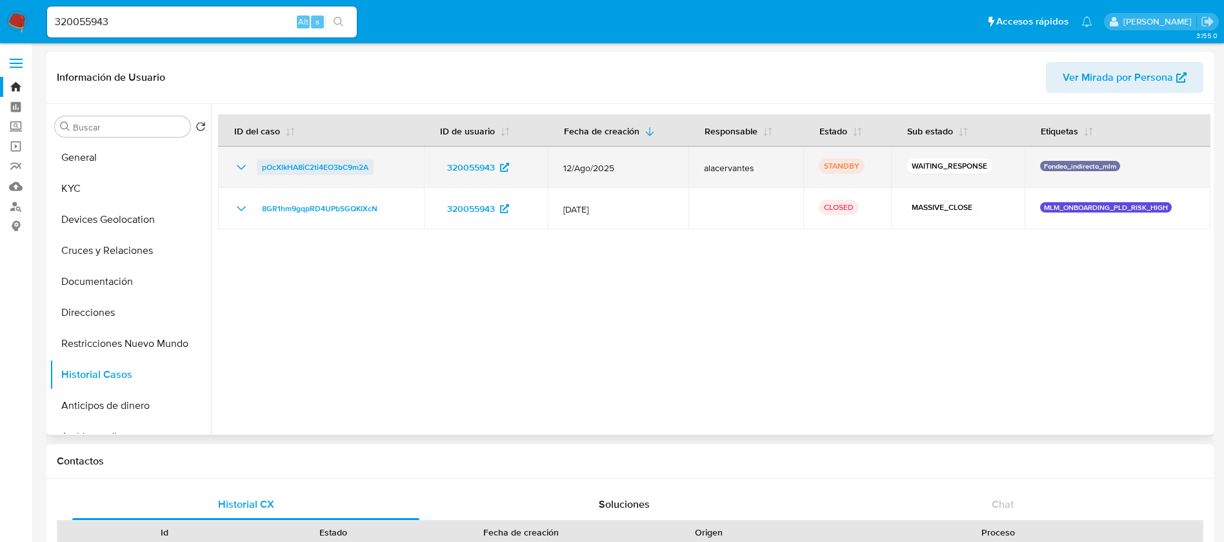
click at [345, 170] on span "pOcXlkHA8iC2ti4EO3bC9m2A" at bounding box center [315, 166] width 107 height 15
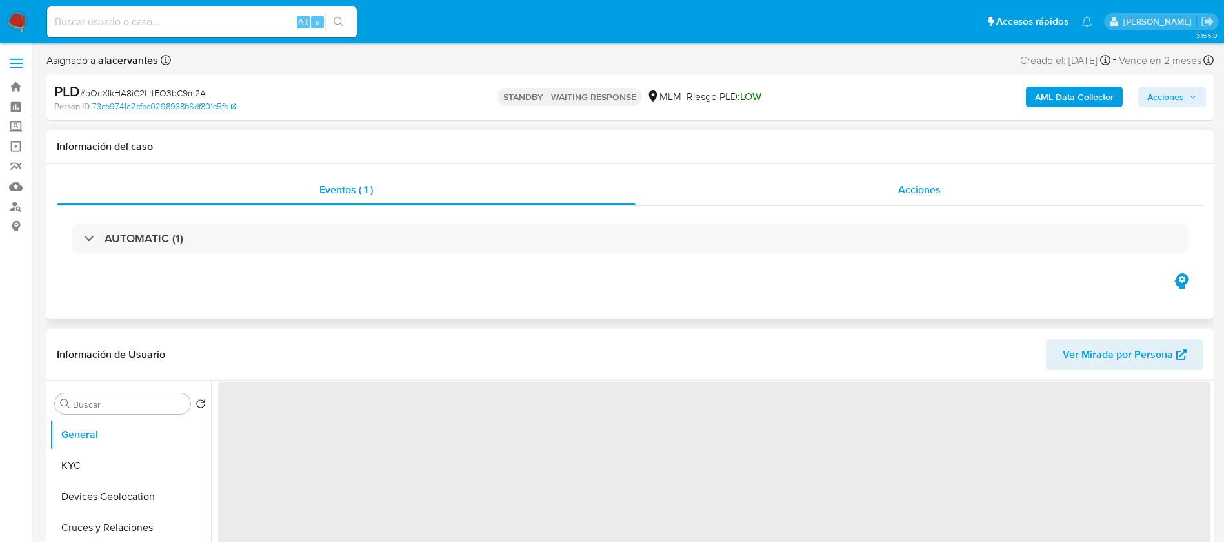
click at [915, 187] on span "Acciones" at bounding box center [920, 189] width 43 height 15
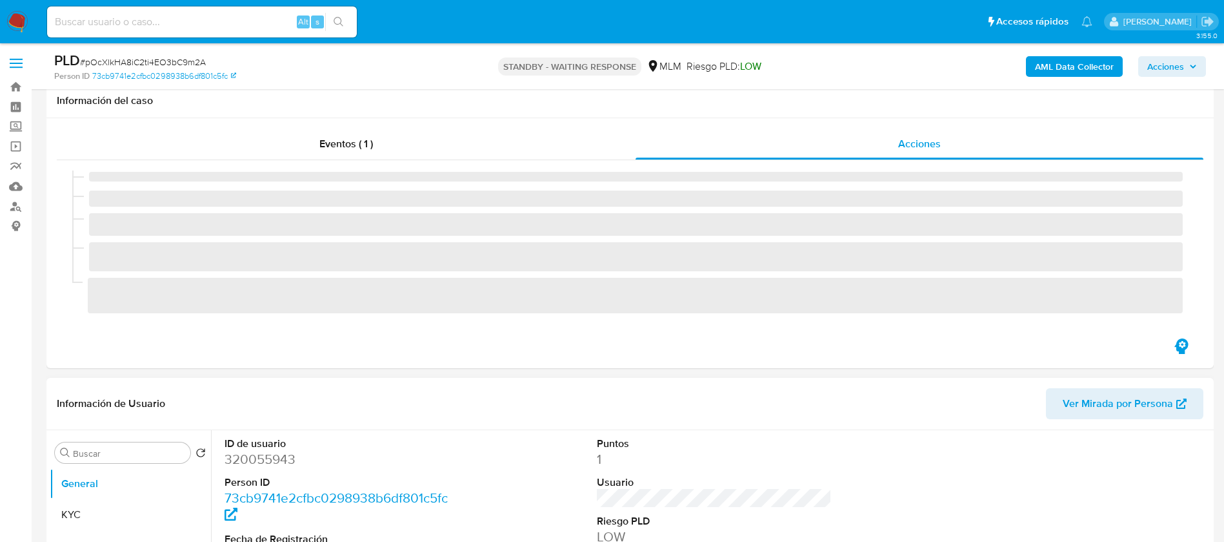
scroll to position [387, 0]
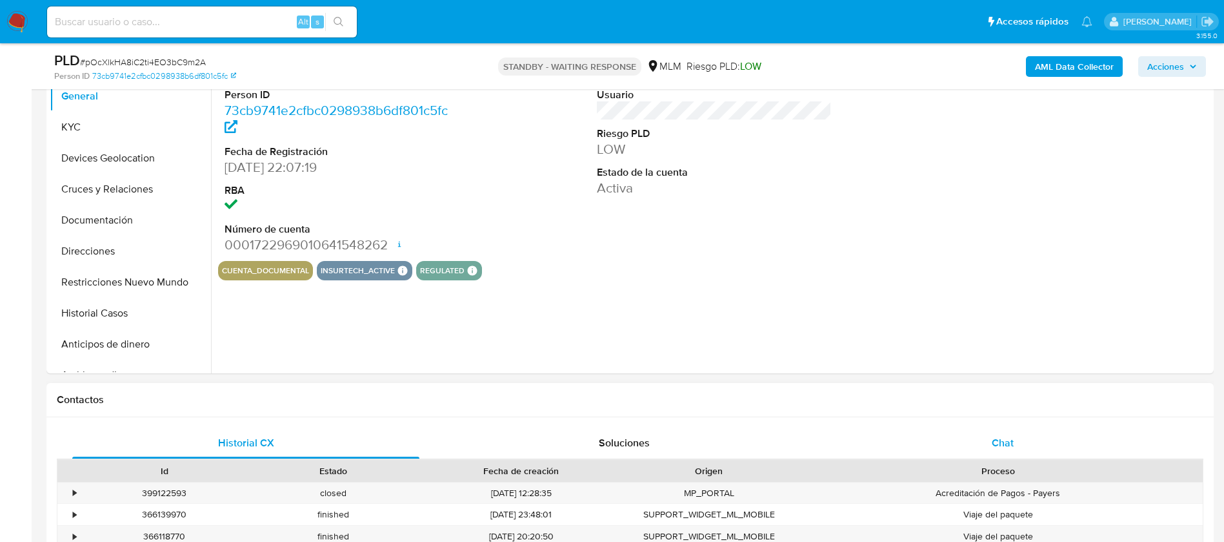
click at [995, 445] on span "Chat" at bounding box center [1003, 442] width 22 height 15
select select "10"
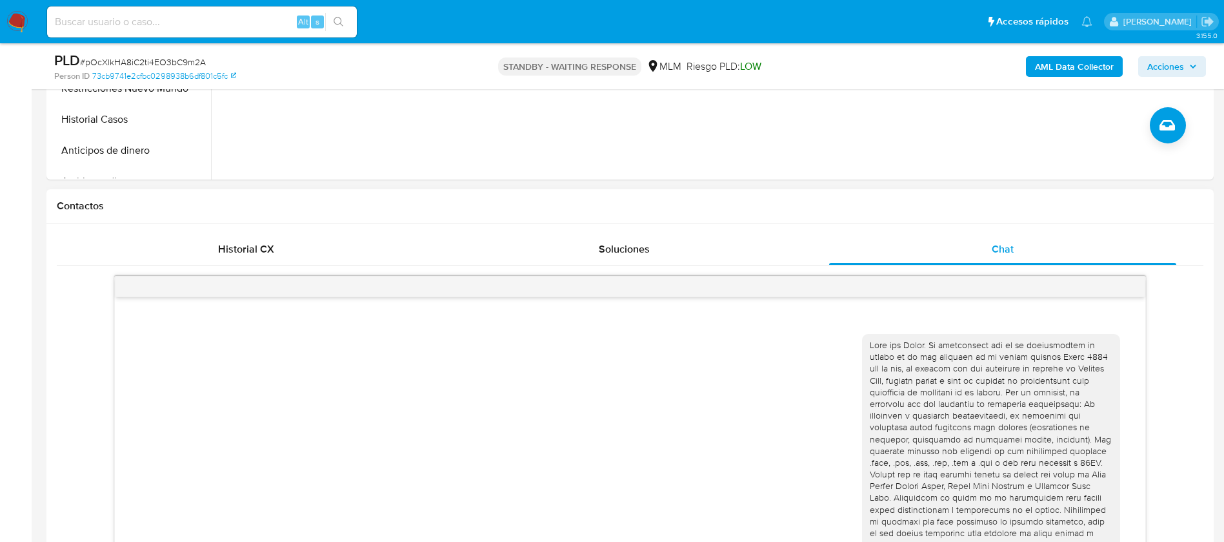
scroll to position [678, 0]
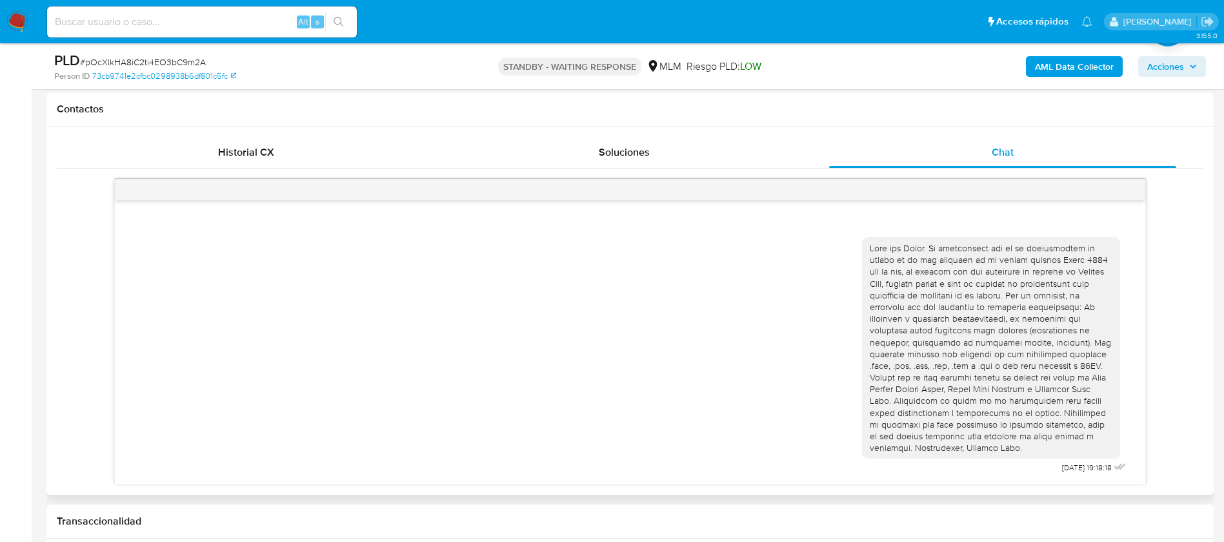
drag, startPoint x: 882, startPoint y: 254, endPoint x: 927, endPoint y: 308, distance: 70.1
click at [919, 315] on div at bounding box center [991, 347] width 243 height 211
drag, startPoint x: 942, startPoint y: 256, endPoint x: 933, endPoint y: 261, distance: 10.2
click at [935, 261] on div at bounding box center [991, 347] width 243 height 211
click at [932, 261] on div at bounding box center [991, 347] width 243 height 211
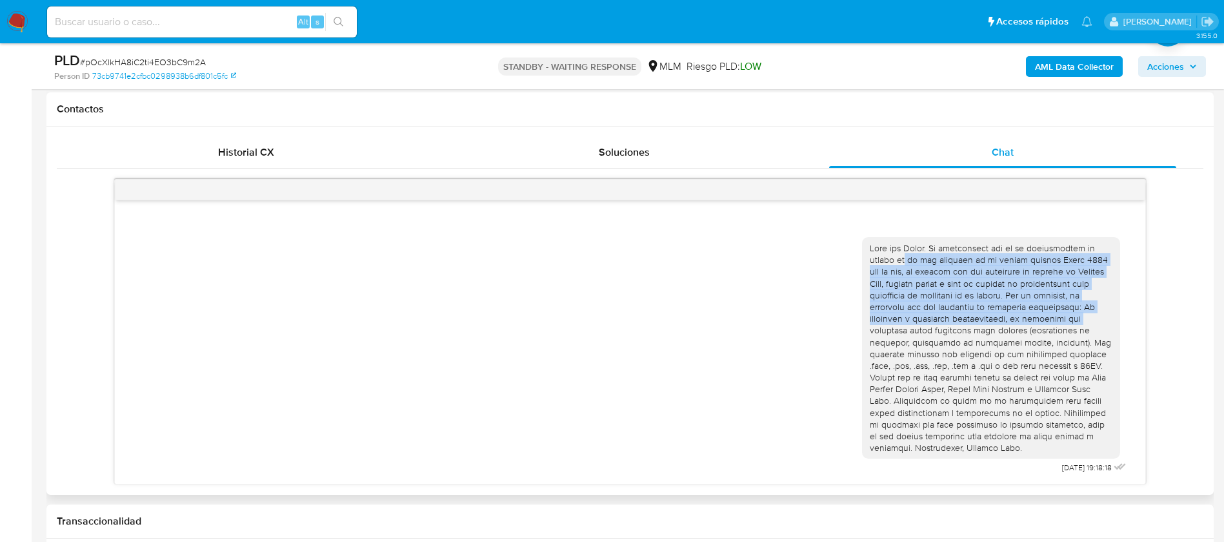
drag, startPoint x: 911, startPoint y: 266, endPoint x: 896, endPoint y: 346, distance: 81.5
click at [928, 330] on div at bounding box center [991, 347] width 243 height 211
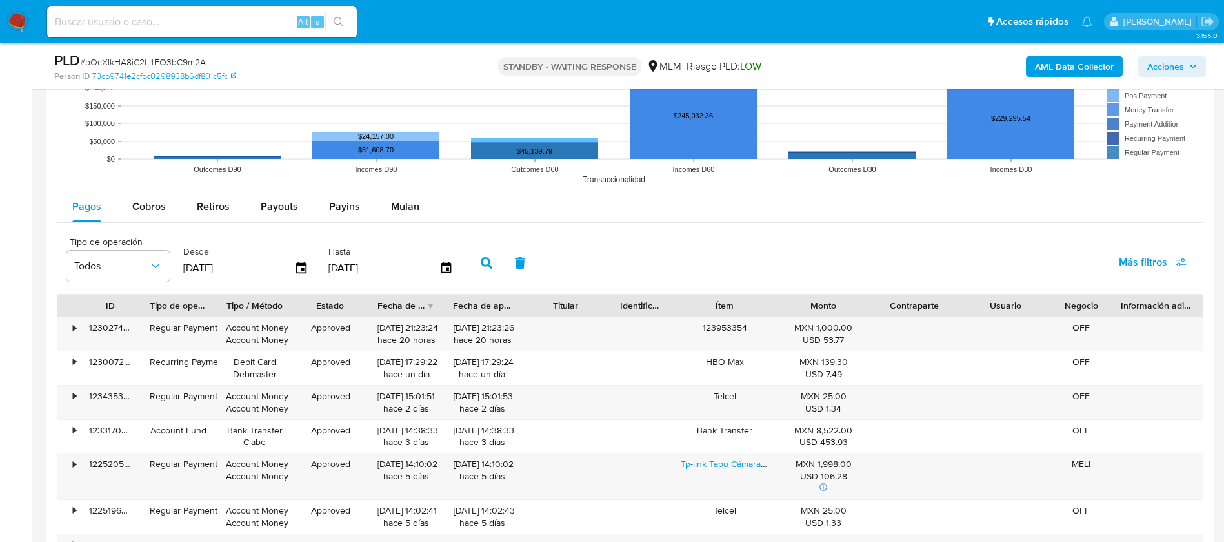
scroll to position [1549, 0]
click at [156, 208] on span "Cobros" at bounding box center [149, 205] width 34 height 15
select select "10"
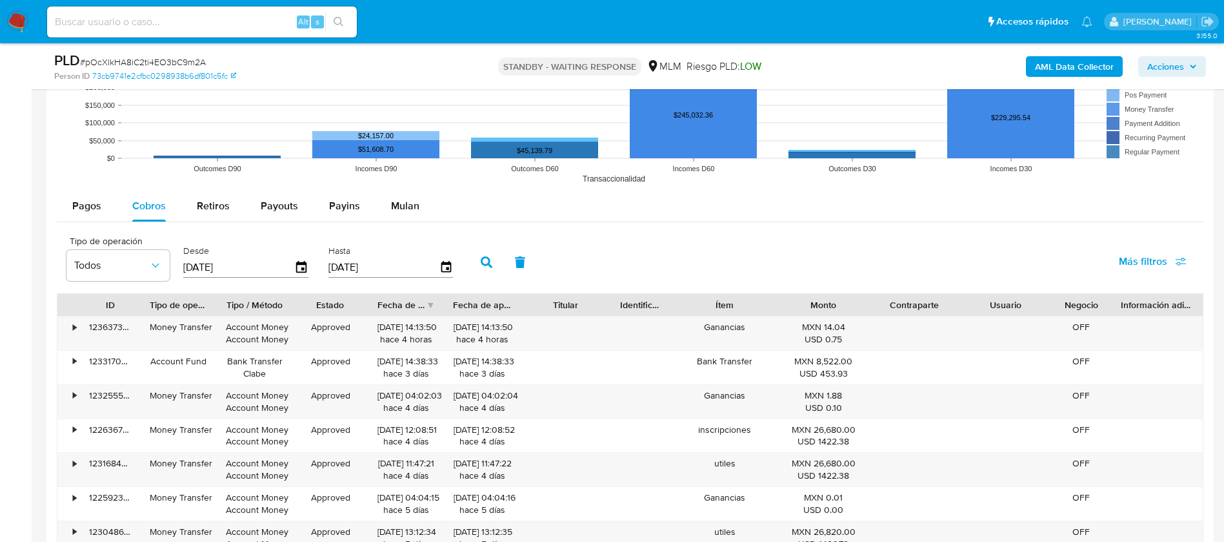
click at [186, 269] on input "[DATE]" at bounding box center [238, 267] width 111 height 21
type input "02/80/5202"
type input "1_/__/____"
type input "01/04/101_"
type input "[DATE]"
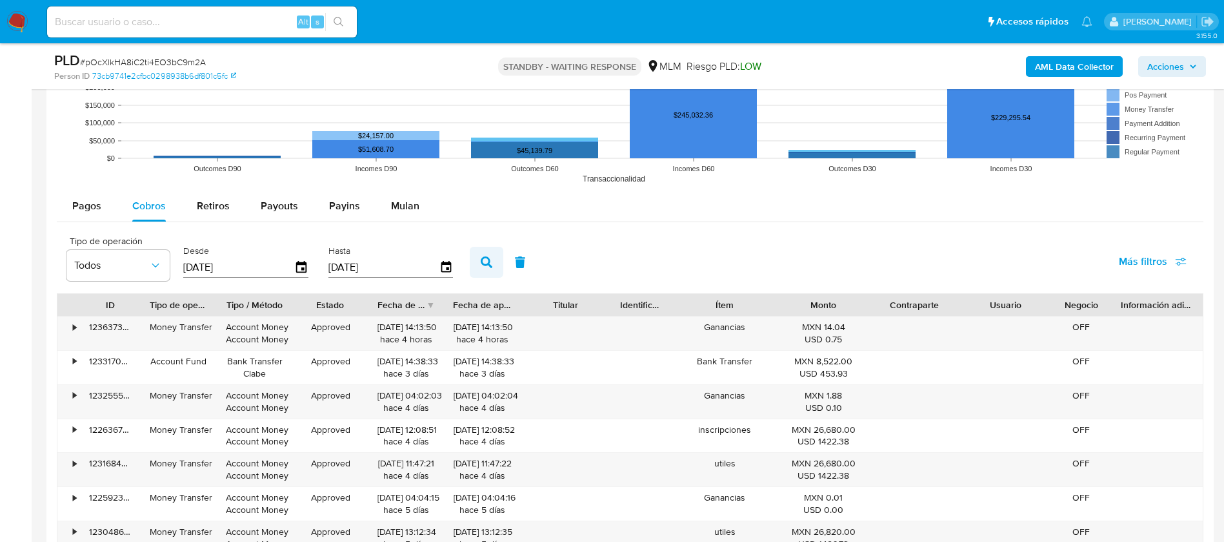
click at [481, 265] on icon "button" at bounding box center [487, 262] width 12 height 12
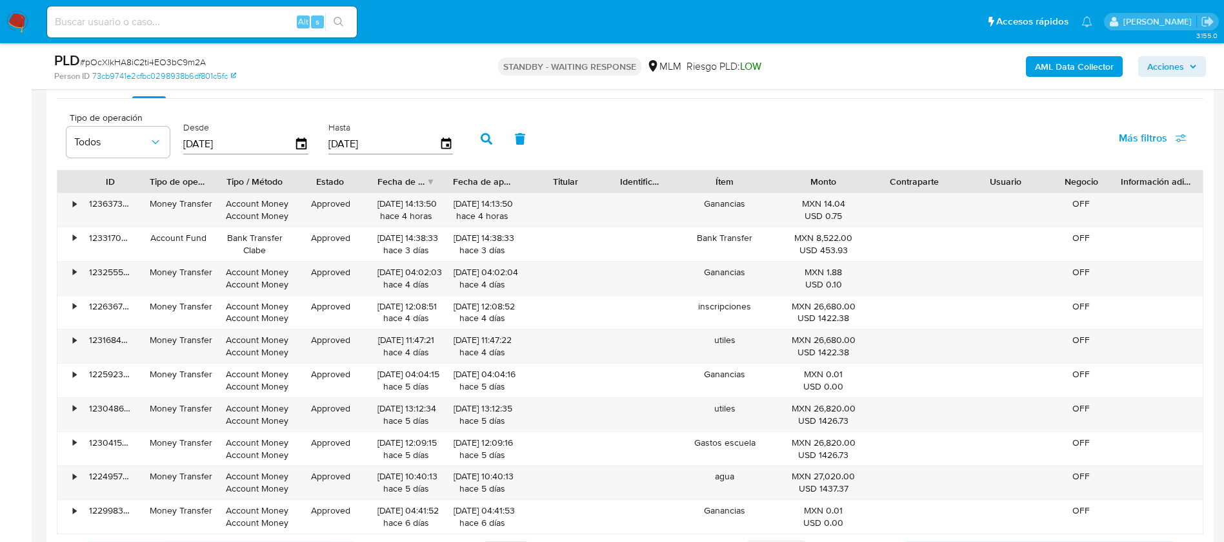
scroll to position [1743, 0]
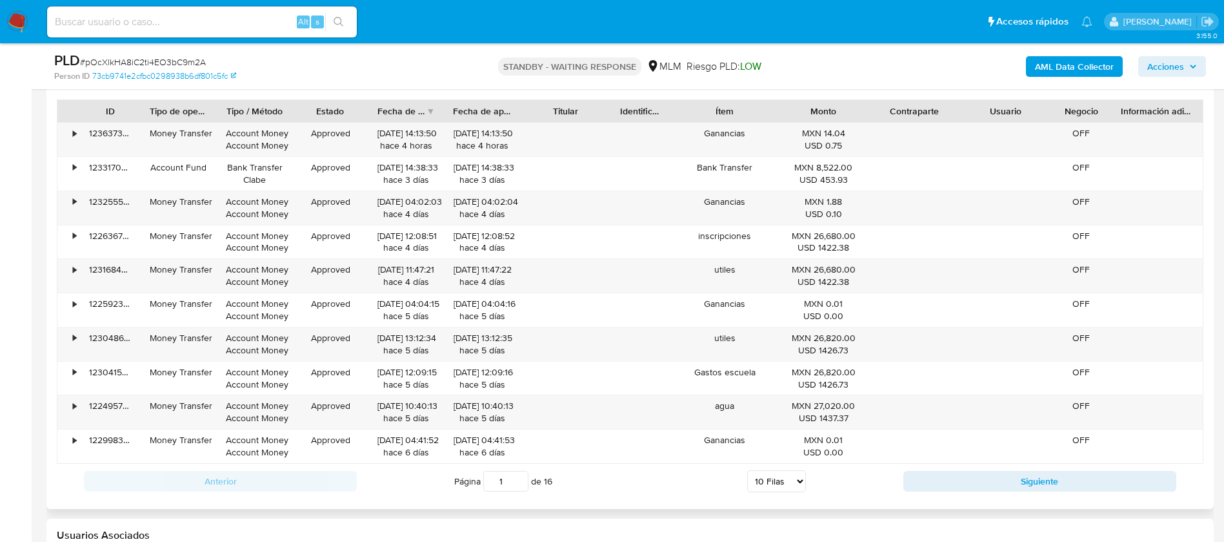
click at [795, 478] on select "5 Filas 10 Filas 20 Filas 25 Filas 50 Filas 100 Filas" at bounding box center [776, 481] width 59 height 22
select select "100"
click at [747, 470] on select "5 Filas 10 Filas 20 Filas 25 Filas 50 Filas 100 Filas" at bounding box center [776, 481] width 59 height 22
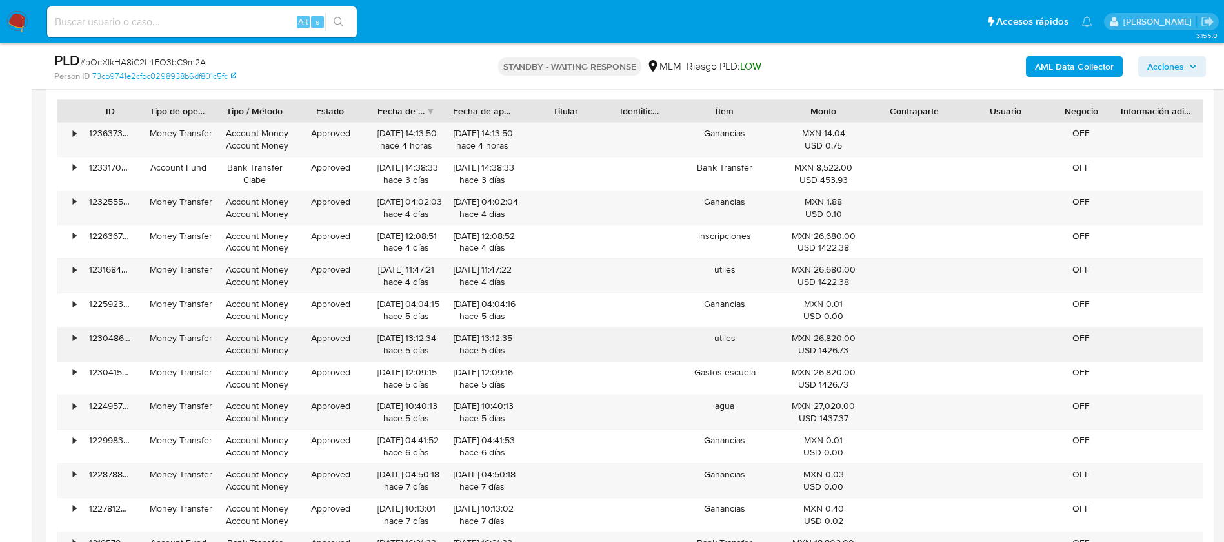
click at [74, 335] on div "•" at bounding box center [74, 338] width 3 height 12
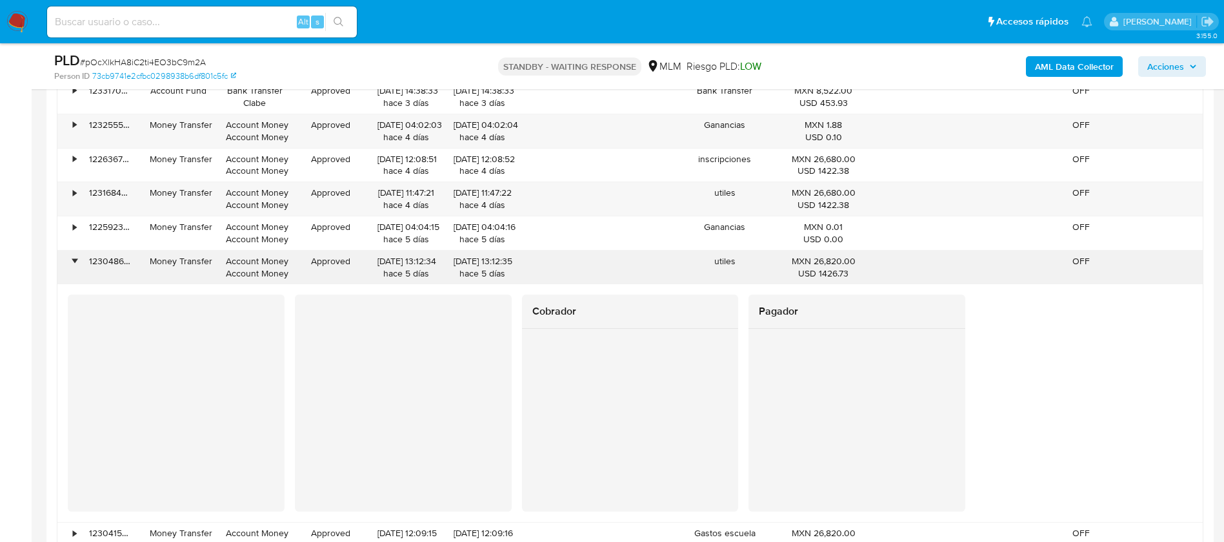
scroll to position [1840, 0]
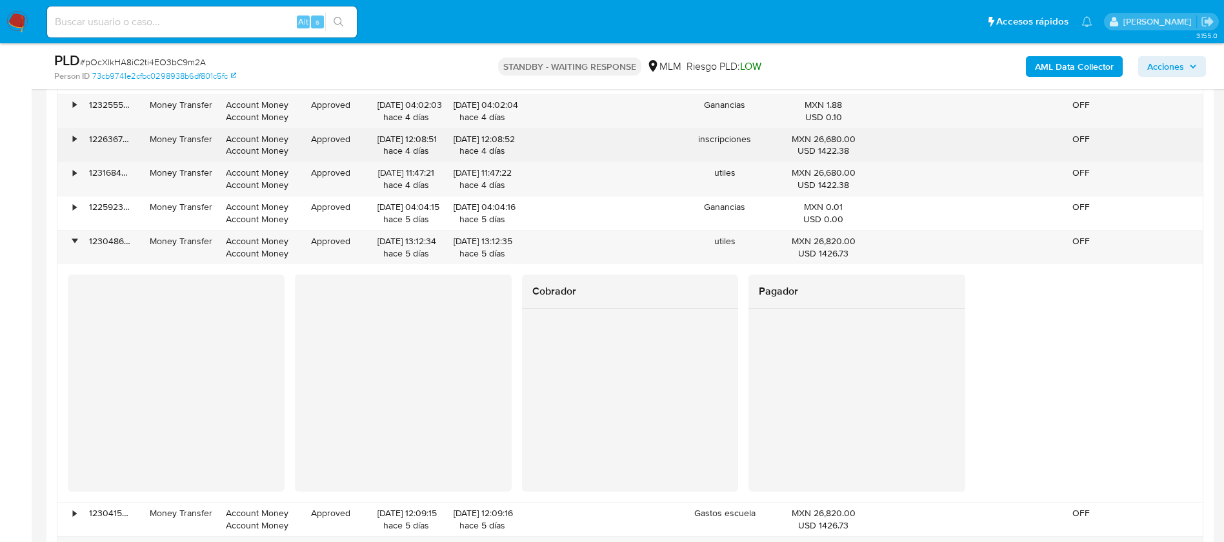
click at [74, 143] on div "•" at bounding box center [74, 139] width 3 height 12
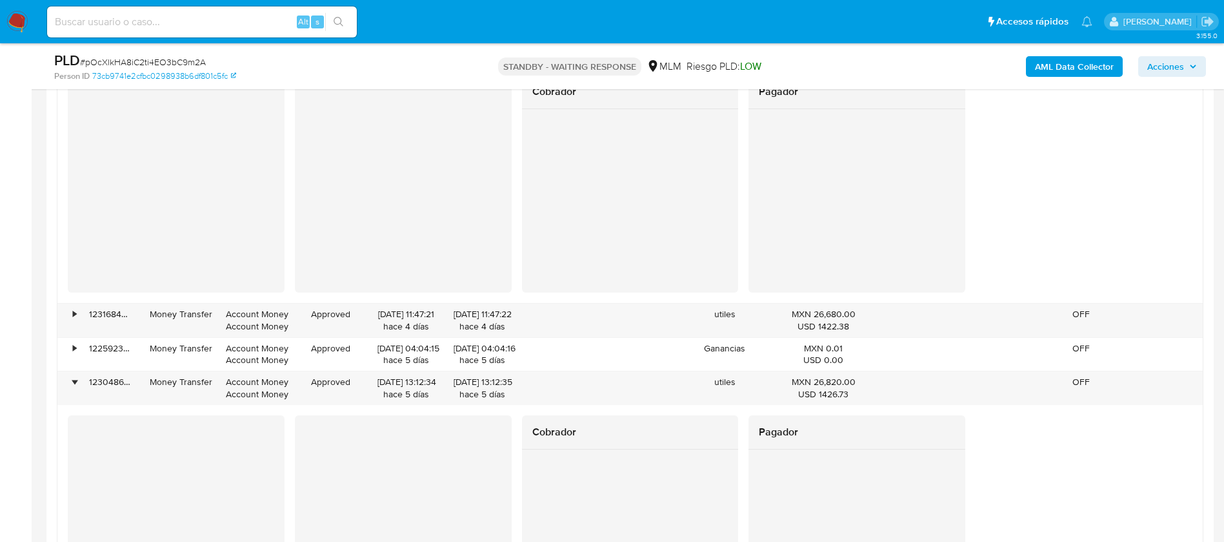
scroll to position [1452, 0]
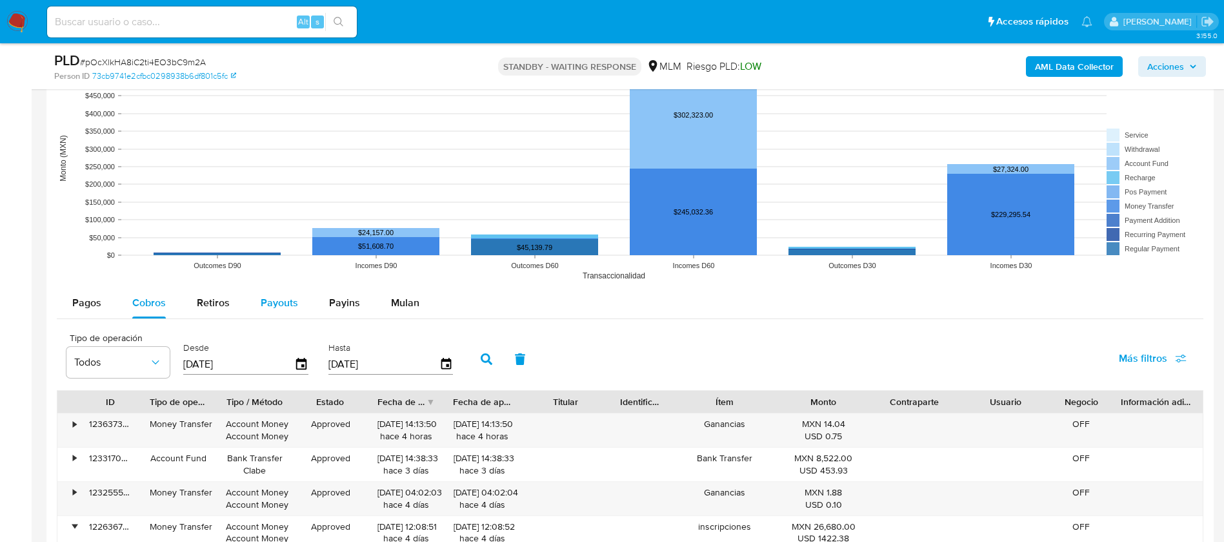
click at [266, 303] on span "Payouts" at bounding box center [279, 302] width 37 height 15
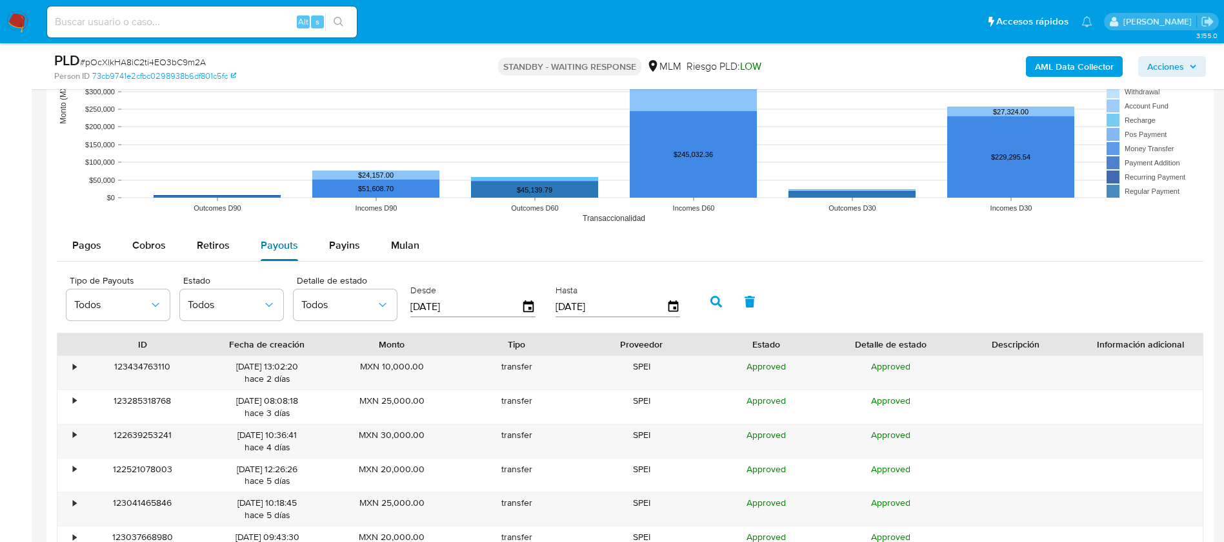
scroll to position [1549, 0]
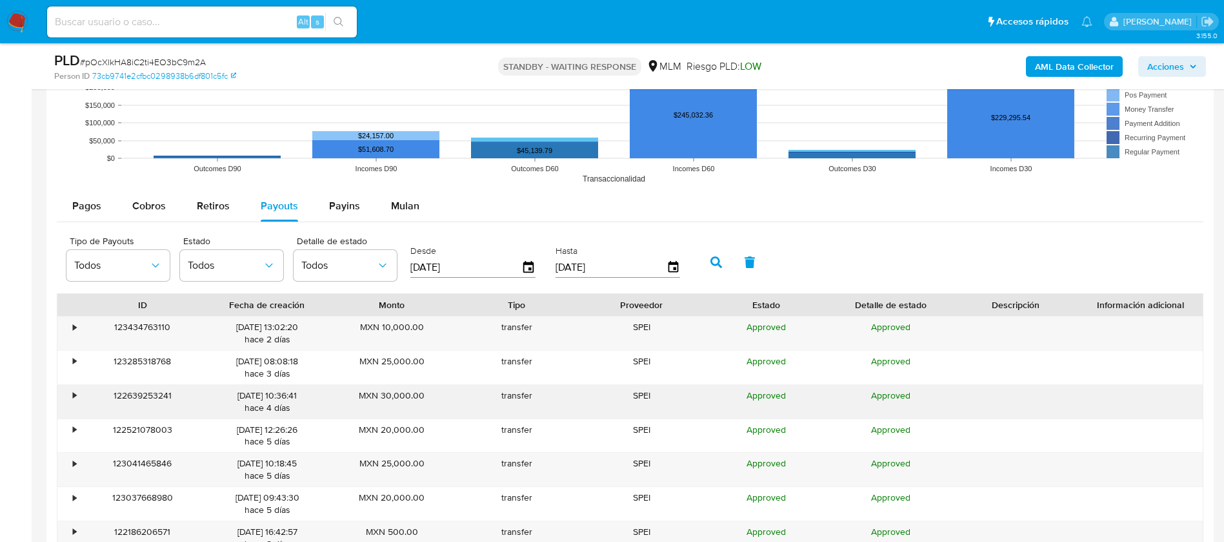
click at [69, 396] on div "•" at bounding box center [68, 402] width 23 height 34
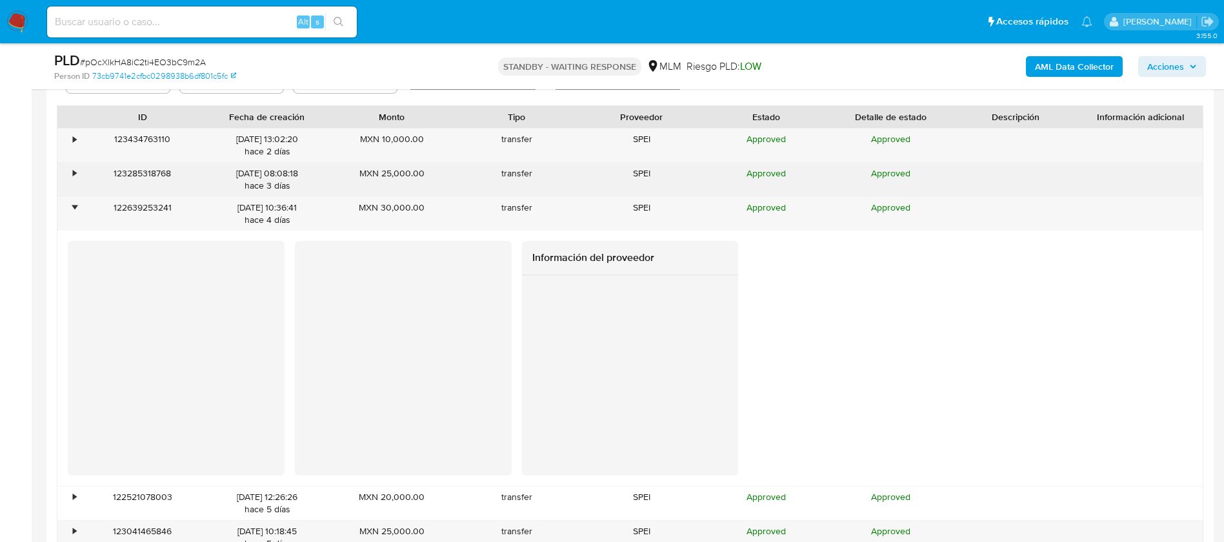
scroll to position [1743, 0]
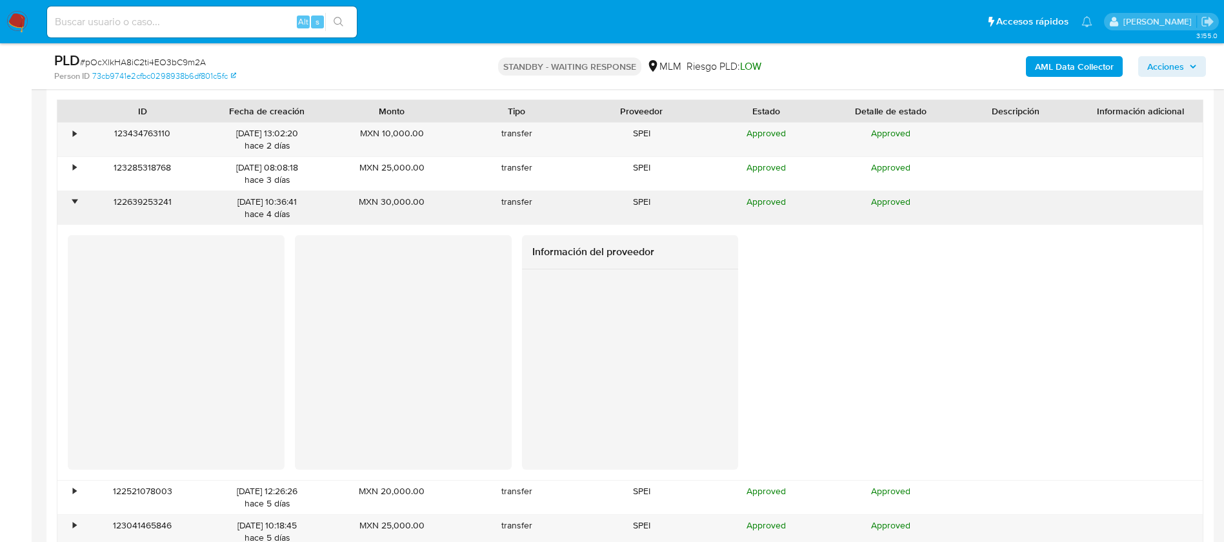
click at [73, 199] on div "•" at bounding box center [74, 202] width 3 height 12
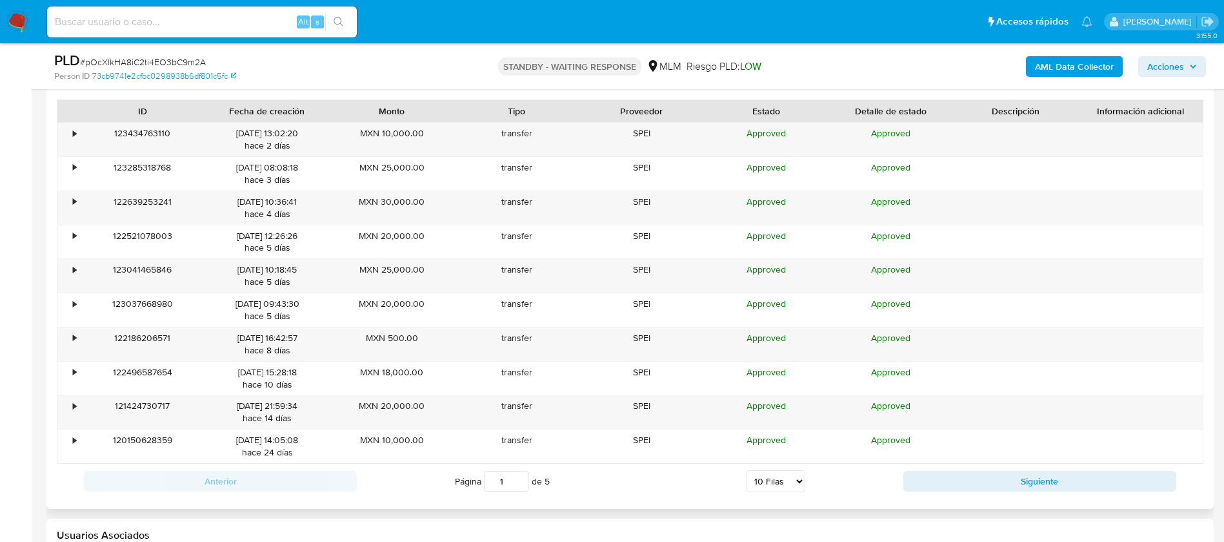
click at [782, 476] on select "5 Filas 10 Filas 20 Filas 25 Filas 50 Filas 100 Filas" at bounding box center [776, 481] width 59 height 22
select select "100"
click at [747, 470] on select "5 Filas 10 Filas 20 Filas 25 Filas 50 Filas 100 Filas" at bounding box center [776, 481] width 59 height 22
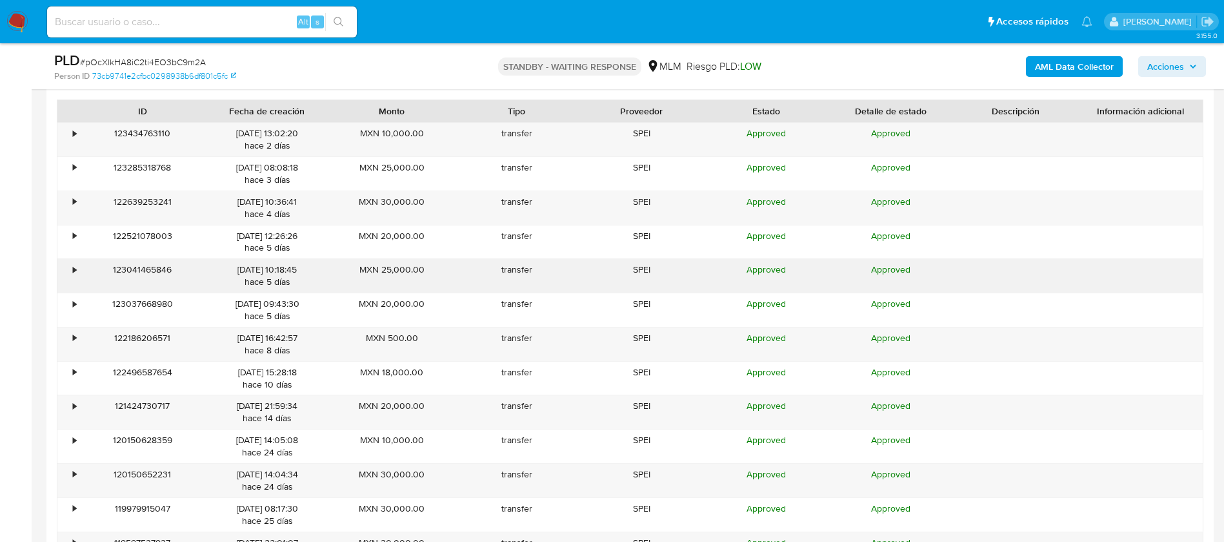
click at [76, 267] on div "•" at bounding box center [74, 269] width 3 height 12
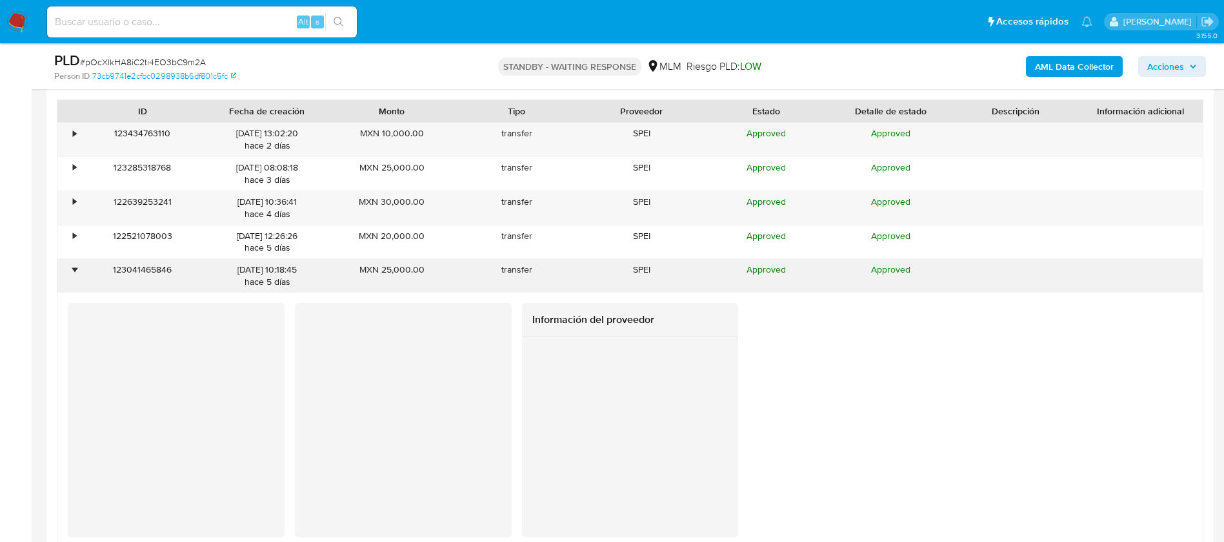
click at [73, 267] on div "•" at bounding box center [74, 269] width 3 height 12
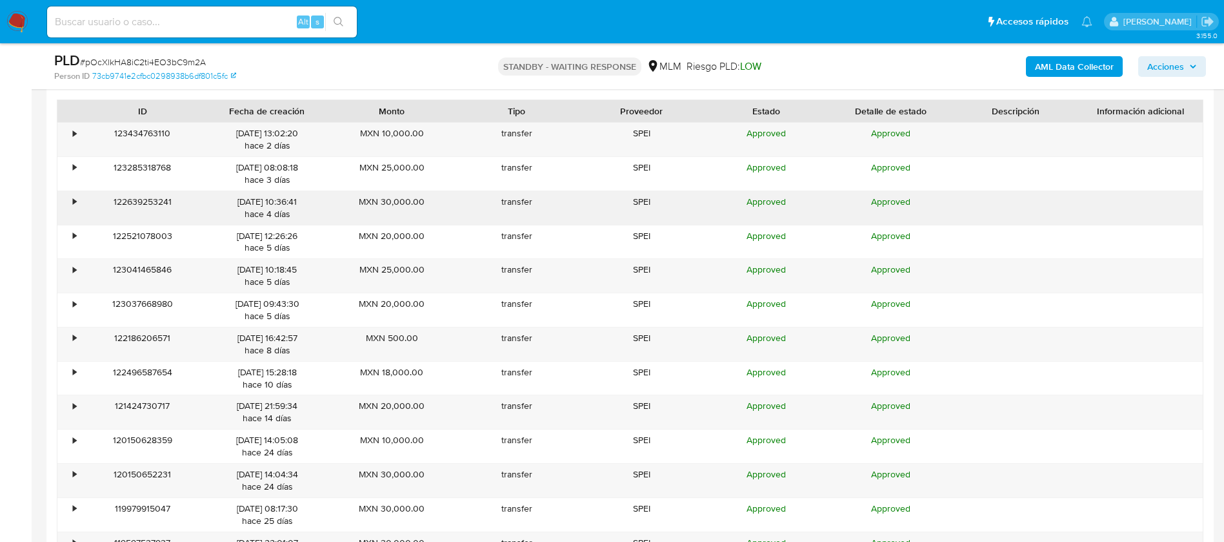
click at [79, 201] on div "•" at bounding box center [68, 208] width 23 height 34
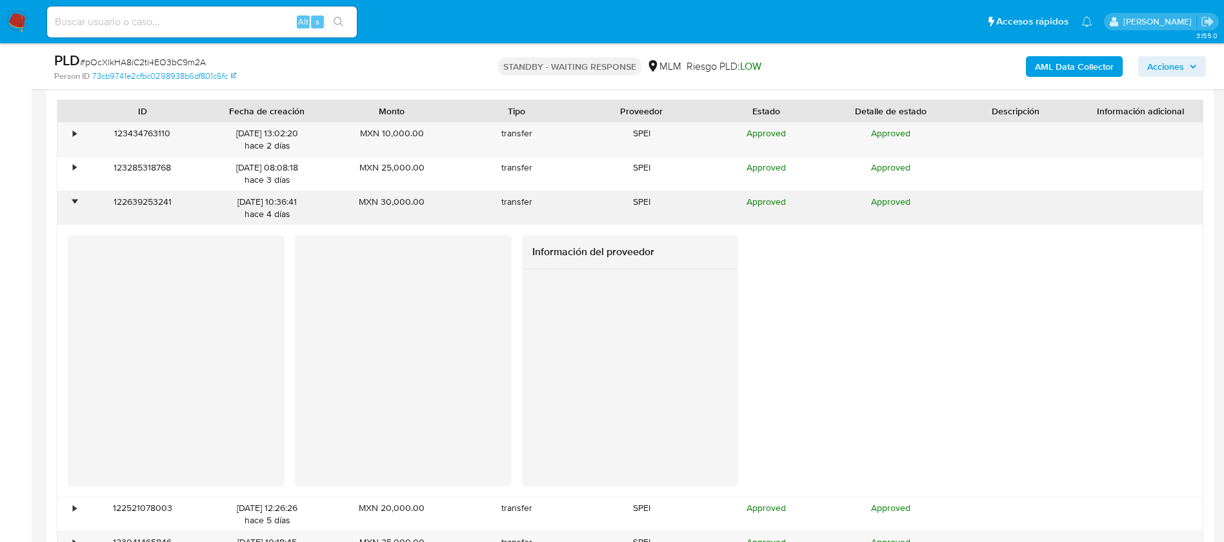
click at [79, 201] on div "•" at bounding box center [68, 208] width 23 height 34
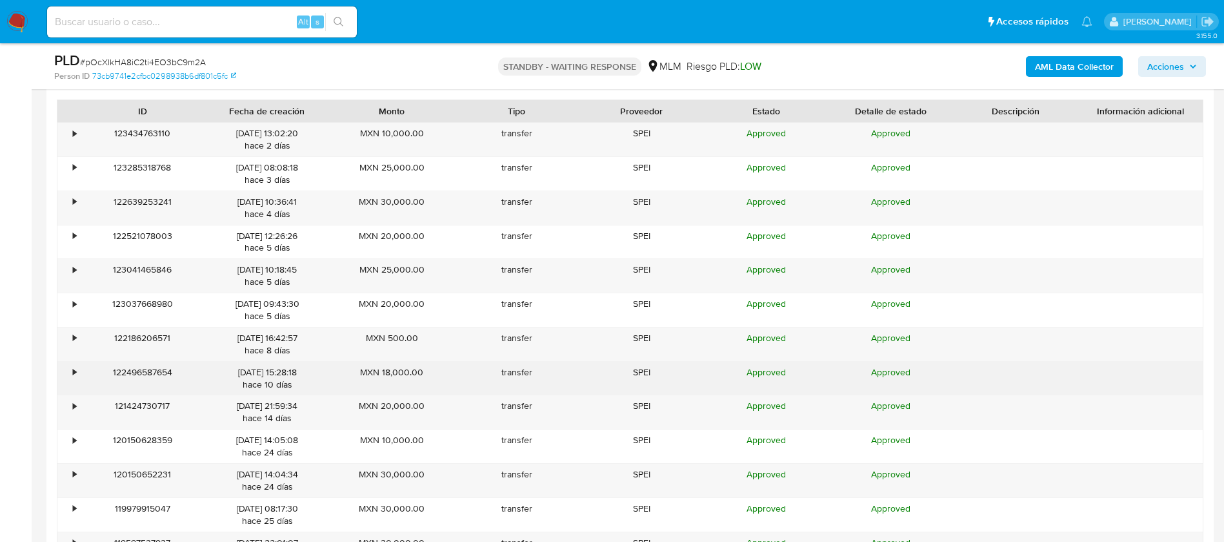
click at [70, 369] on div "•" at bounding box center [68, 378] width 23 height 34
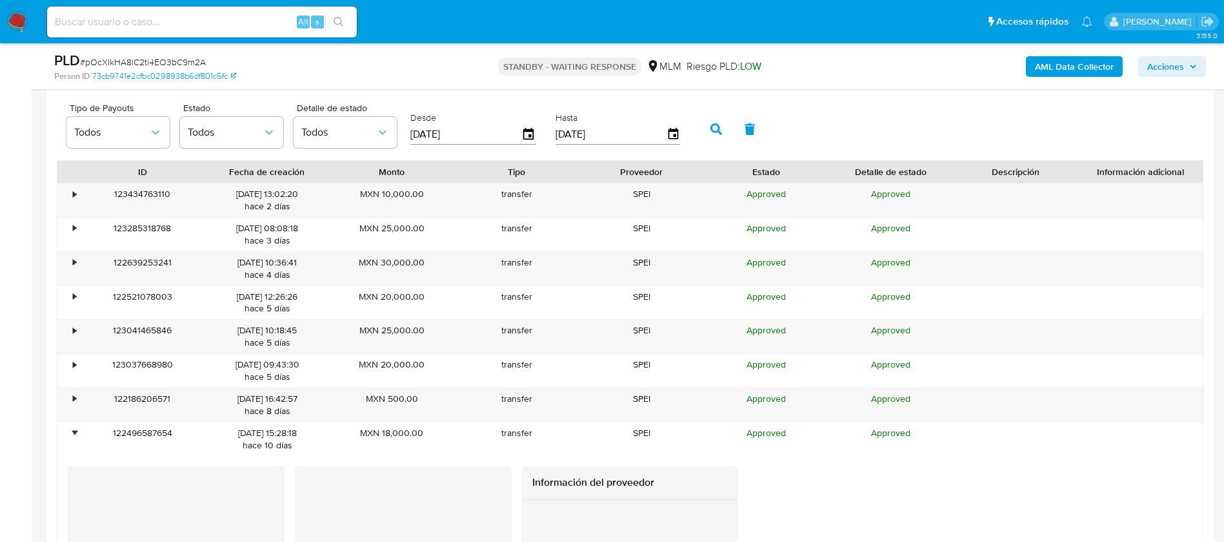
scroll to position [1549, 0]
